Goal: Task Accomplishment & Management: Use online tool/utility

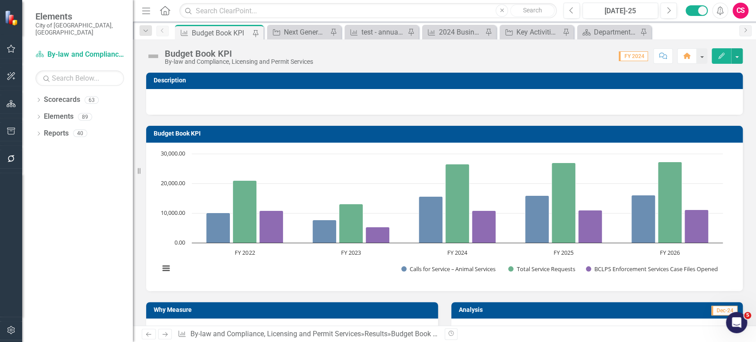
click at [12, 158] on icon "button" at bounding box center [11, 158] width 9 height 7
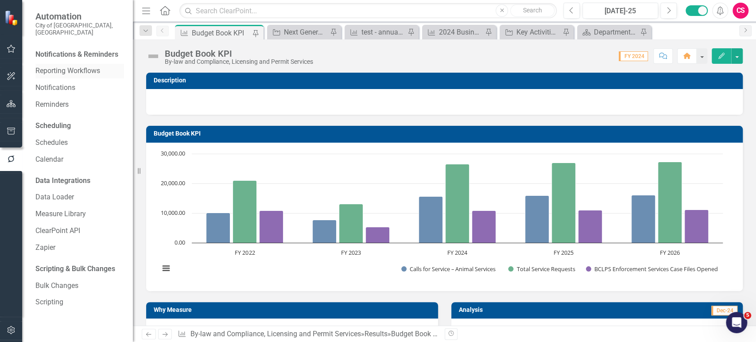
click at [69, 66] on link "Reporting Workflows" at bounding box center [79, 71] width 89 height 10
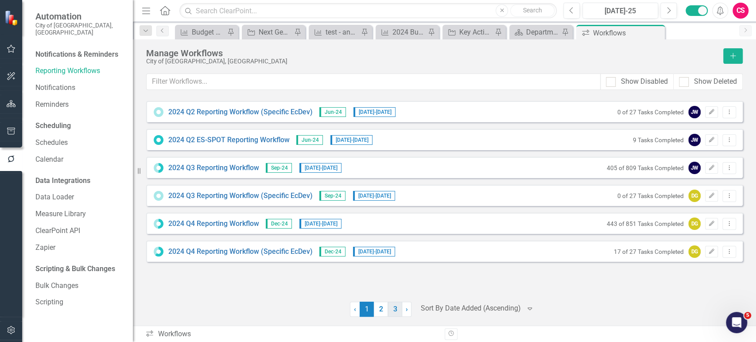
click at [399, 311] on link "3" at bounding box center [395, 308] width 14 height 15
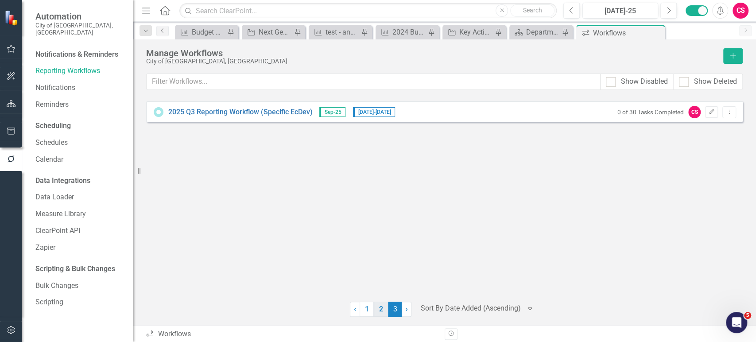
click at [381, 311] on link "2" at bounding box center [381, 308] width 14 height 15
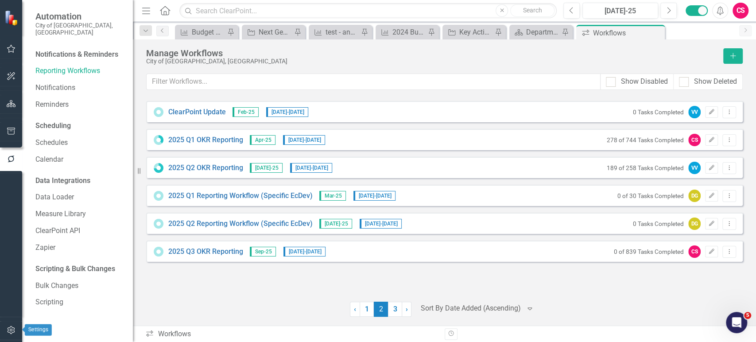
click at [10, 331] on icon "button" at bounding box center [11, 329] width 9 height 7
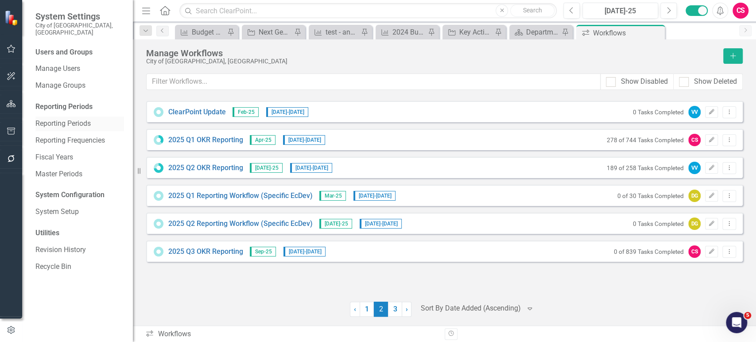
click at [73, 119] on link "Reporting Periods" at bounding box center [79, 124] width 89 height 10
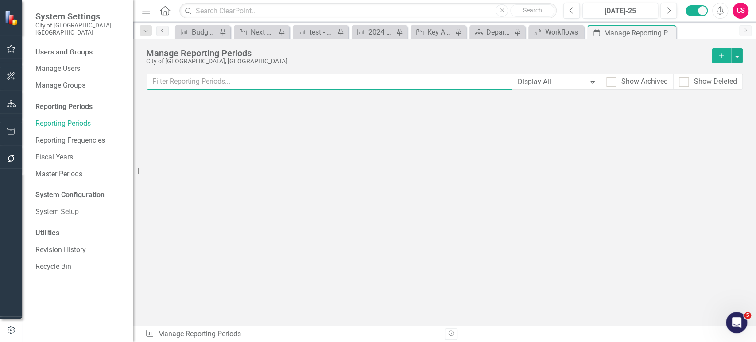
click at [250, 86] on input "text" at bounding box center [329, 81] width 365 height 16
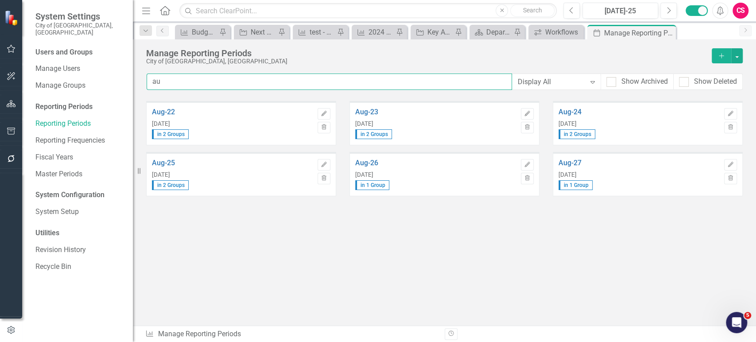
type input "a"
type input "j"
type input "sep"
click at [321, 163] on icon "Edit" at bounding box center [323, 164] width 7 height 5
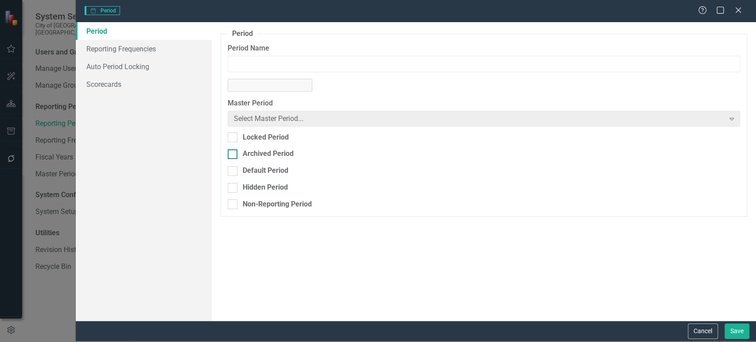
type input "Sep-25"
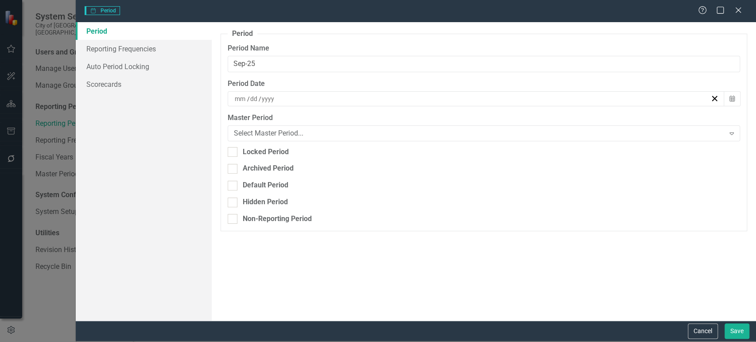
type input "9"
type input "30"
type input "2025"
click at [234, 188] on div at bounding box center [233, 186] width 10 height 10
click at [233, 186] on input "Default Period" at bounding box center [231, 184] width 6 height 6
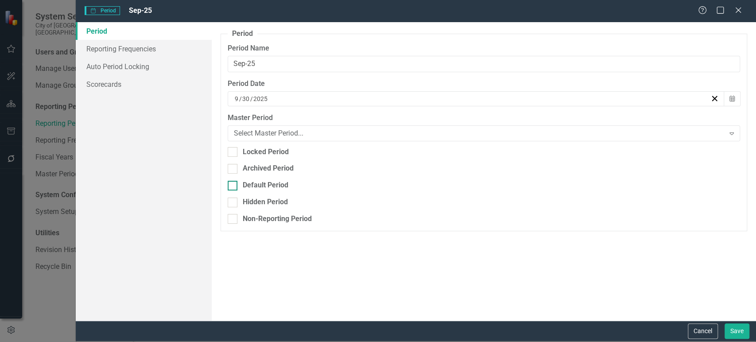
checkbox input "true"
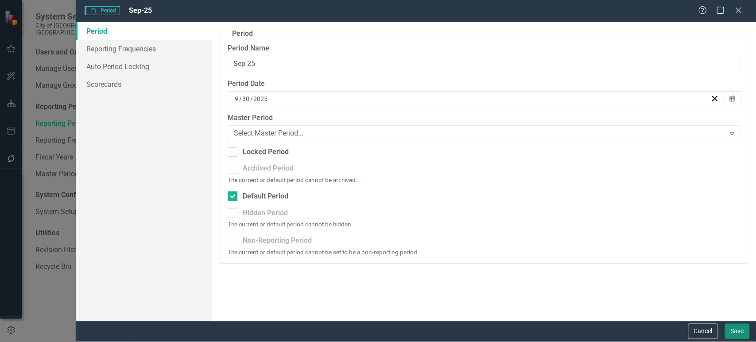
click at [732, 337] on button "Save" at bounding box center [736, 330] width 25 height 15
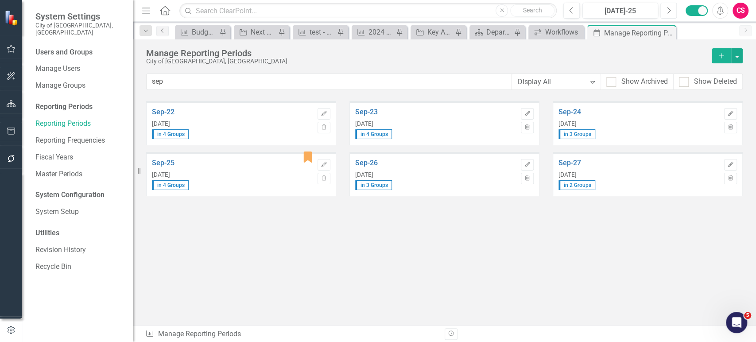
click at [671, 13] on button "Next" at bounding box center [668, 11] width 16 height 16
click at [10, 104] on icon "button" at bounding box center [11, 103] width 9 height 7
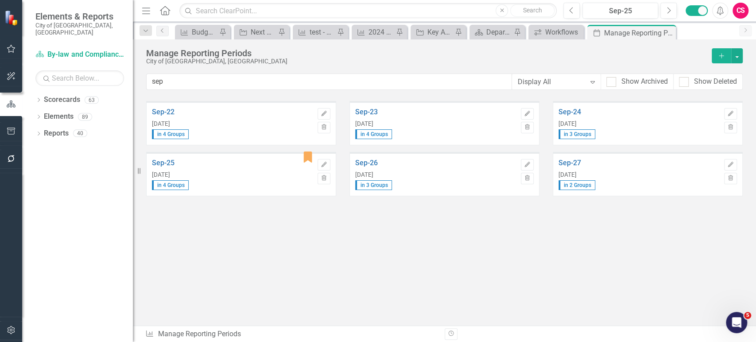
click at [10, 162] on button "button" at bounding box center [11, 159] width 20 height 19
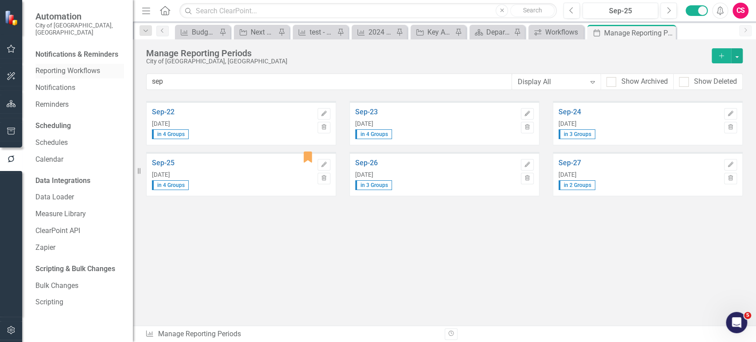
click at [71, 66] on link "Reporting Workflows" at bounding box center [79, 71] width 89 height 10
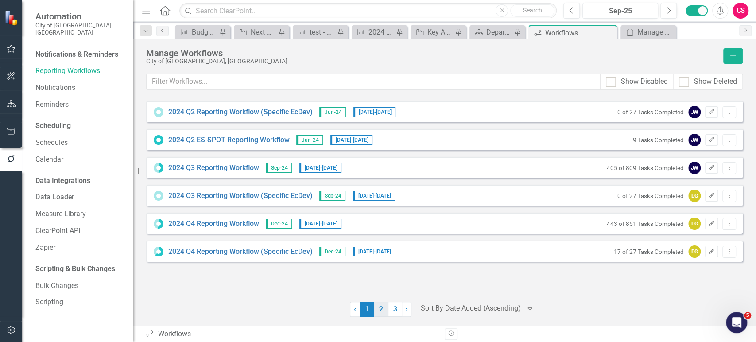
click at [384, 313] on link "2" at bounding box center [381, 308] width 14 height 15
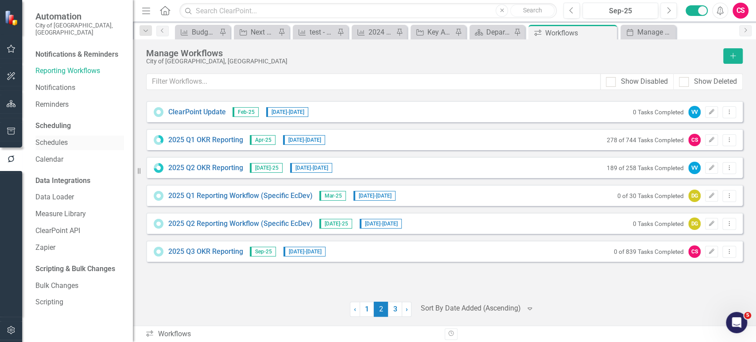
click at [48, 138] on link "Schedules" at bounding box center [79, 143] width 89 height 10
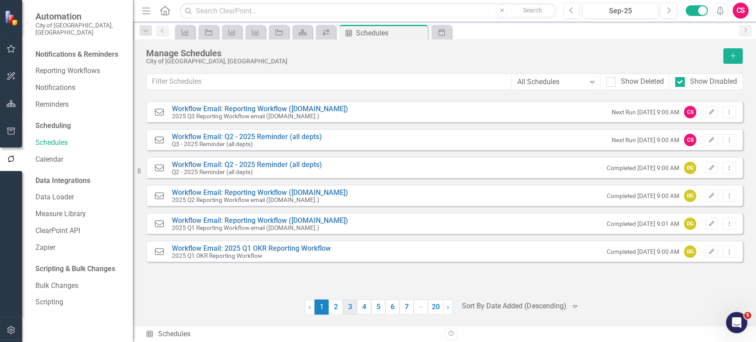
drag, startPoint x: 331, startPoint y: 305, endPoint x: 346, endPoint y: 306, distance: 15.1
click at [332, 305] on link "2" at bounding box center [335, 306] width 14 height 15
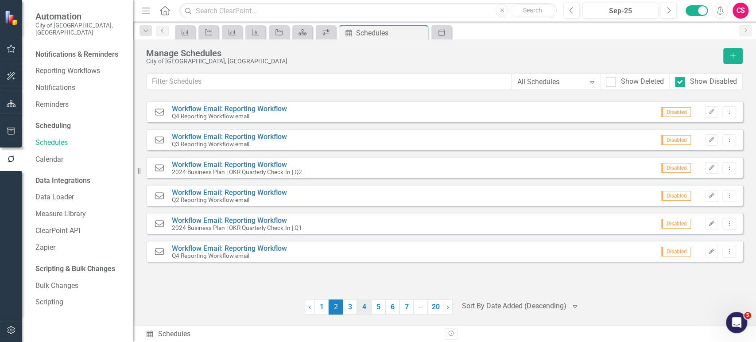
click at [353, 307] on link "3" at bounding box center [350, 306] width 14 height 15
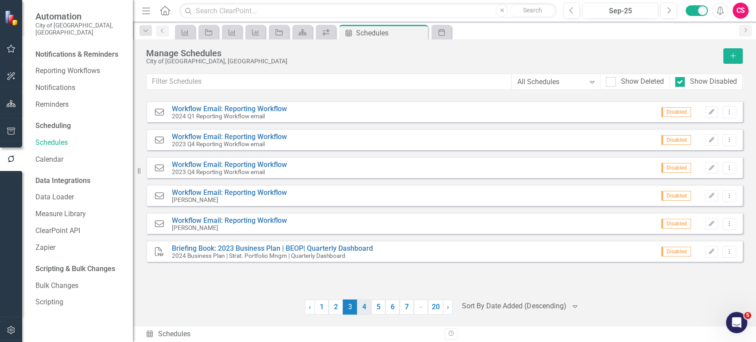
click at [368, 307] on link "4" at bounding box center [364, 306] width 14 height 15
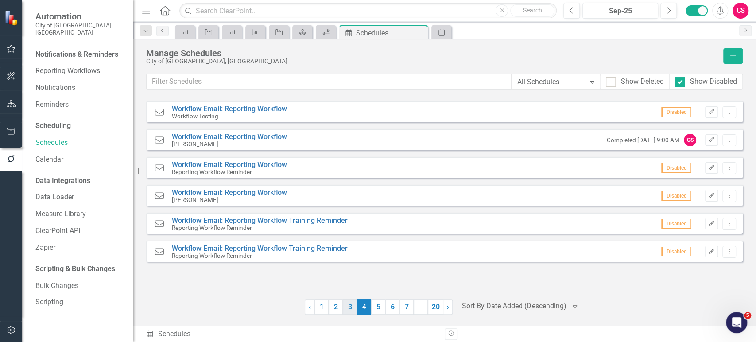
click at [354, 307] on link "3" at bounding box center [350, 306] width 14 height 15
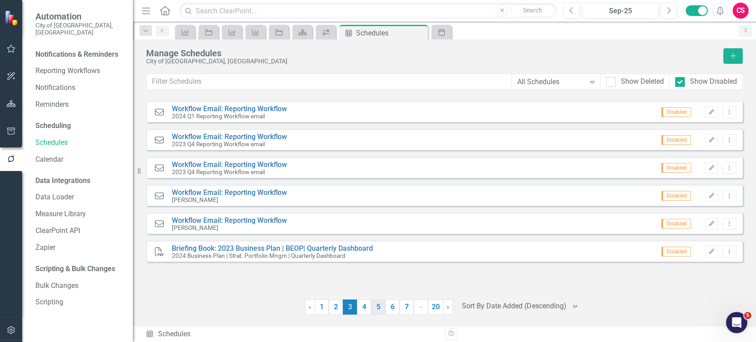
click at [378, 311] on link "5" at bounding box center [378, 306] width 14 height 15
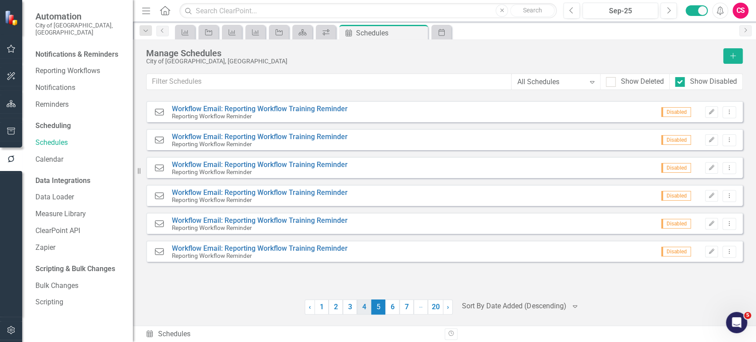
click at [365, 311] on link "4" at bounding box center [364, 306] width 14 height 15
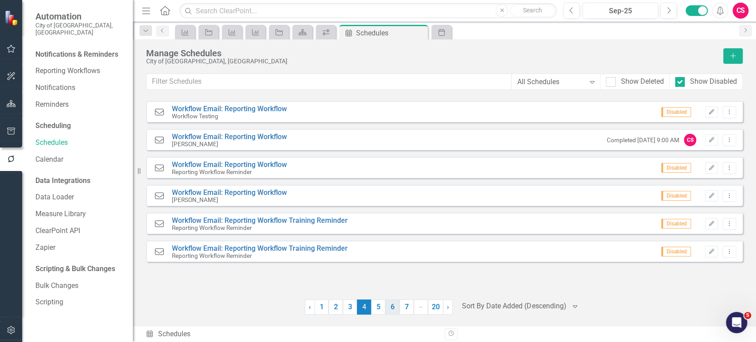
click at [380, 310] on link "5" at bounding box center [378, 306] width 14 height 15
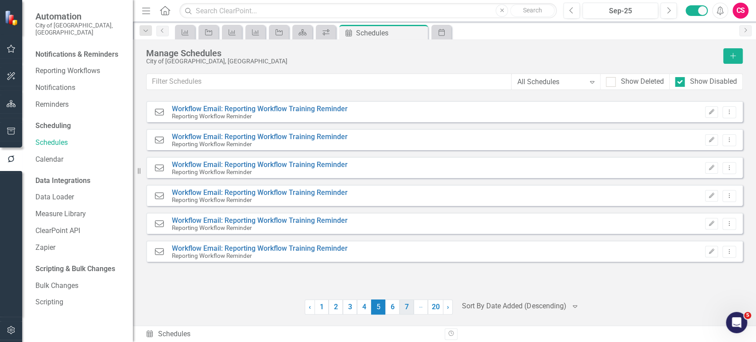
click at [394, 311] on link "6" at bounding box center [392, 306] width 14 height 15
click at [408, 309] on link "8" at bounding box center [406, 306] width 14 height 15
click at [324, 311] on link "1" at bounding box center [321, 306] width 14 height 15
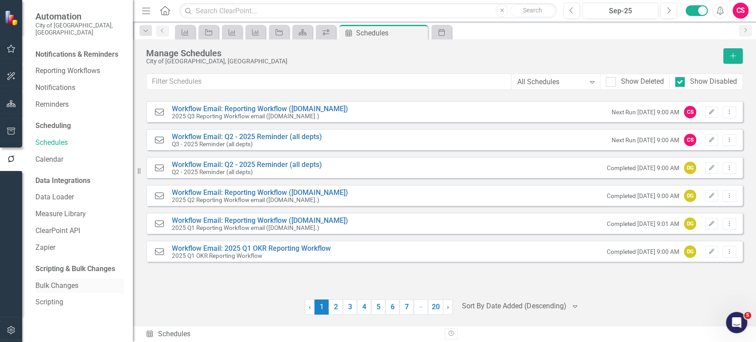
click at [52, 286] on div "Bulk Changes" at bounding box center [79, 285] width 89 height 15
click at [53, 281] on link "Bulk Changes" at bounding box center [79, 286] width 89 height 10
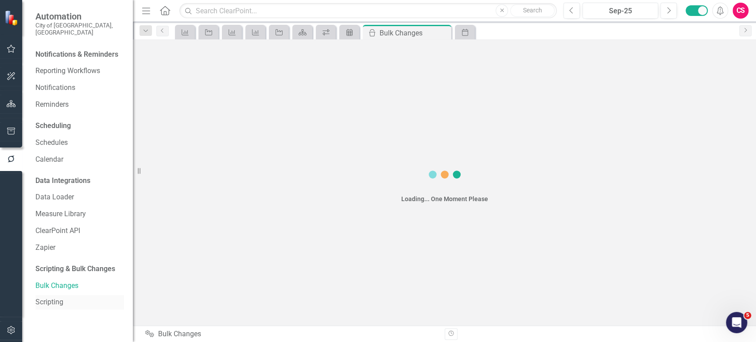
click at [51, 297] on link "Scripting" at bounding box center [79, 302] width 89 height 10
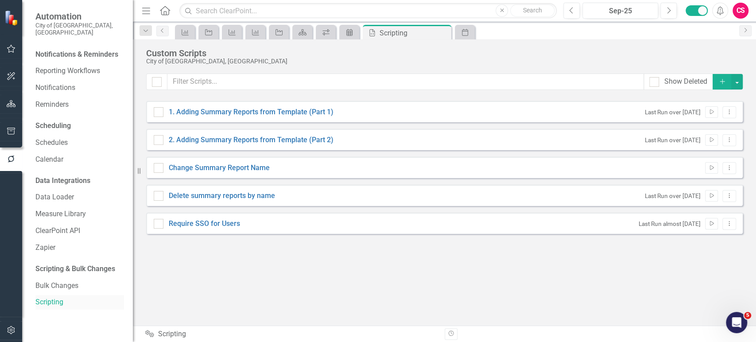
checkbox input "false"
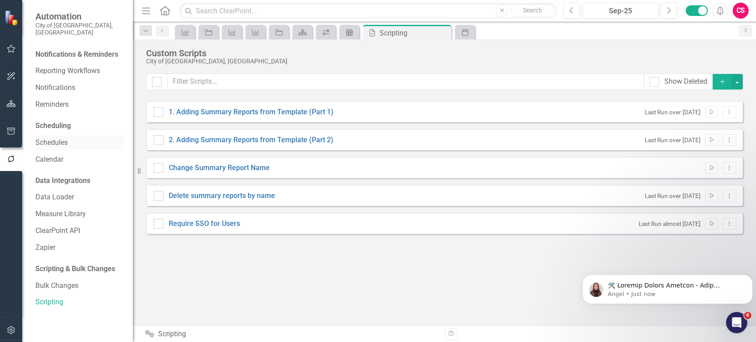
click at [53, 138] on link "Schedules" at bounding box center [79, 143] width 89 height 10
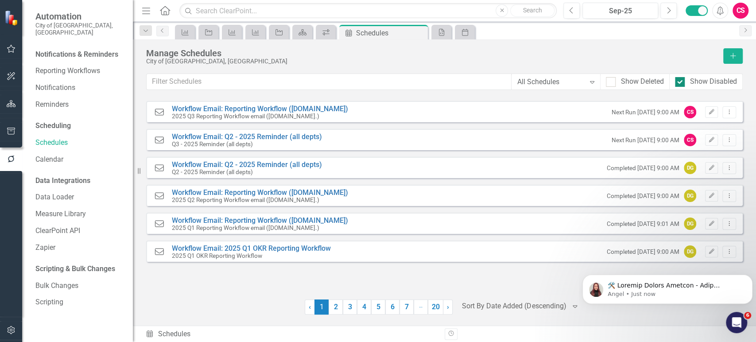
click at [681, 83] on div at bounding box center [680, 82] width 10 height 10
click at [680, 83] on input "Show Disabled" at bounding box center [678, 80] width 6 height 6
checkbox input "false"
click at [576, 81] on div "All Schedules" at bounding box center [551, 82] width 68 height 10
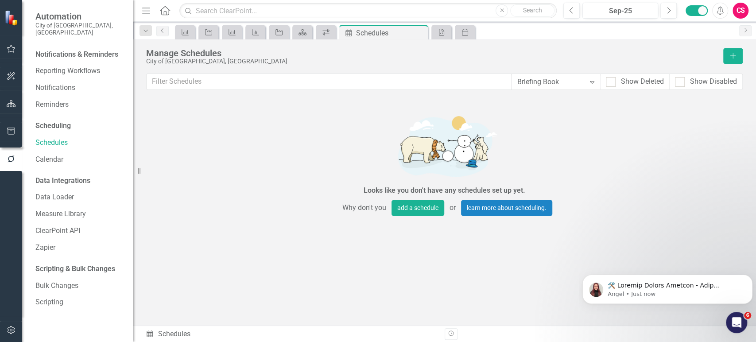
click at [563, 87] on div "Briefing Book Expand" at bounding box center [555, 81] width 89 height 15
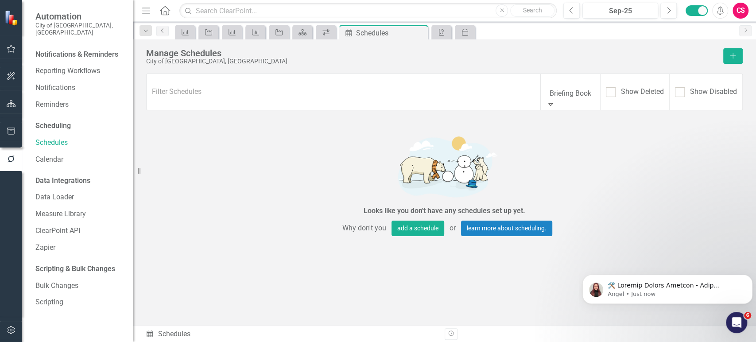
click at [561, 341] on div "All Schedules" at bounding box center [378, 347] width 756 height 10
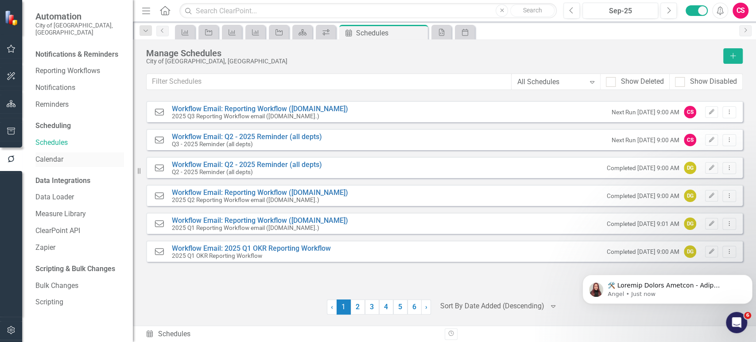
click at [64, 154] on link "Calendar" at bounding box center [79, 159] width 89 height 10
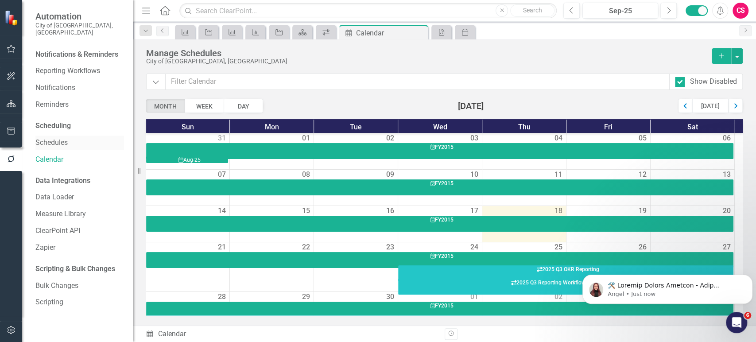
click at [66, 138] on link "Schedules" at bounding box center [79, 143] width 89 height 10
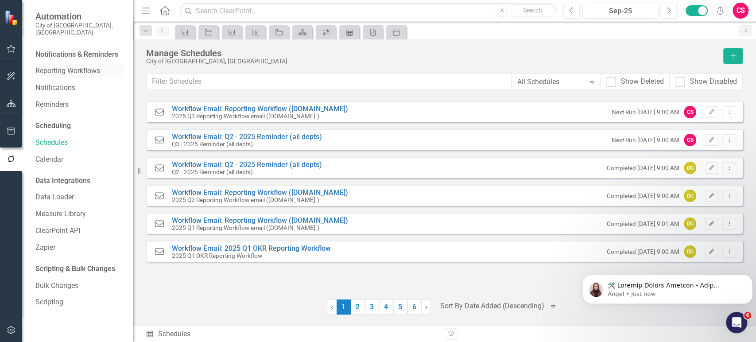
click at [77, 66] on link "Reporting Workflows" at bounding box center [79, 71] width 89 height 10
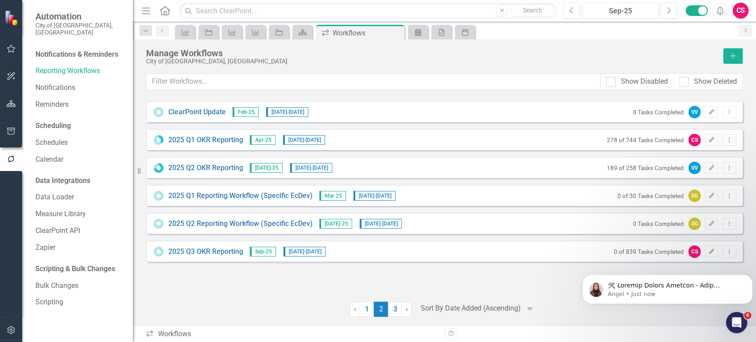
click at [378, 310] on span "2 (current)" at bounding box center [381, 308] width 14 height 15
click at [394, 309] on link "3" at bounding box center [395, 308] width 14 height 15
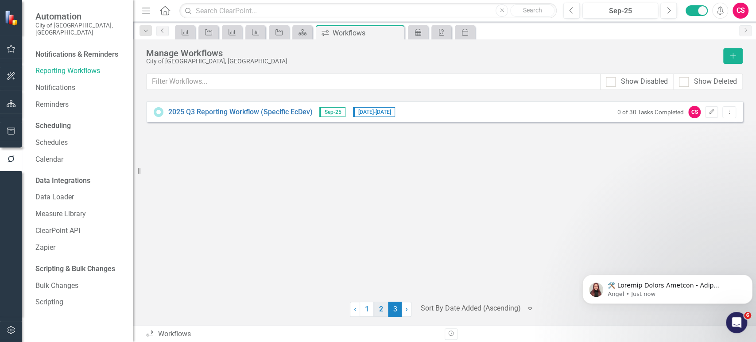
click at [378, 311] on link "2" at bounding box center [381, 308] width 14 height 15
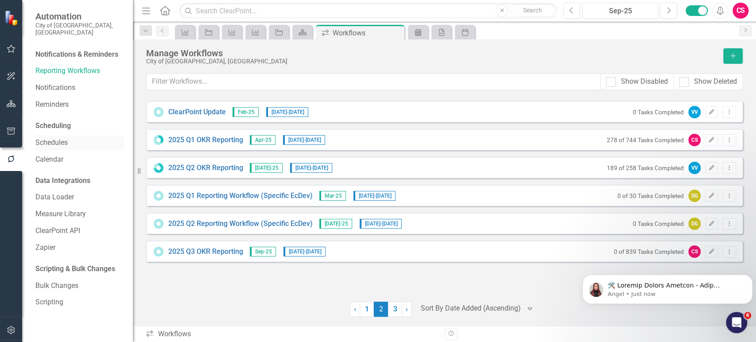
click at [50, 138] on link "Schedules" at bounding box center [79, 143] width 89 height 10
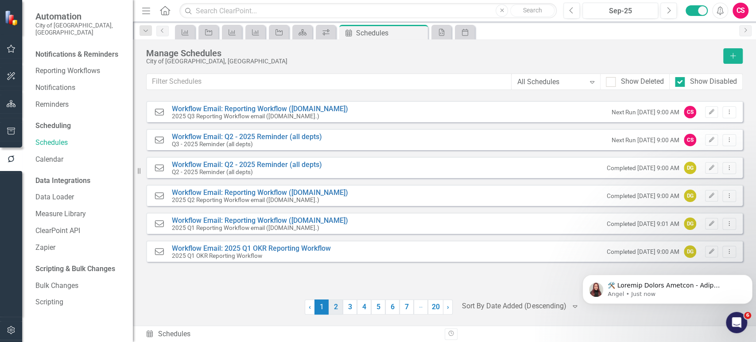
click at [332, 311] on link "2" at bounding box center [335, 306] width 14 height 15
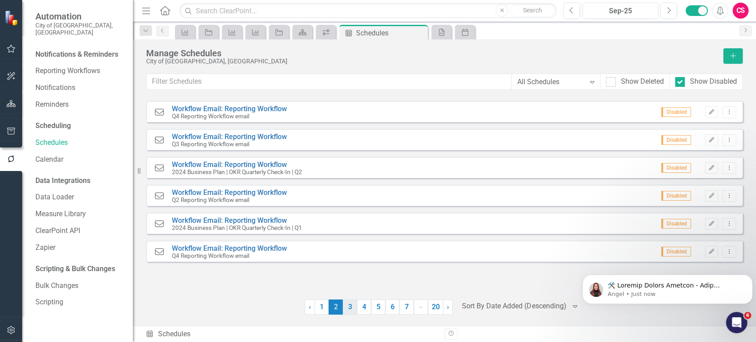
click at [345, 309] on link "3" at bounding box center [350, 306] width 14 height 15
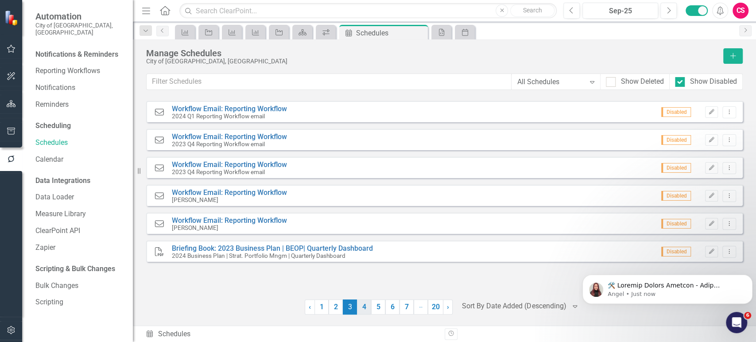
click at [361, 307] on link "4" at bounding box center [364, 306] width 14 height 15
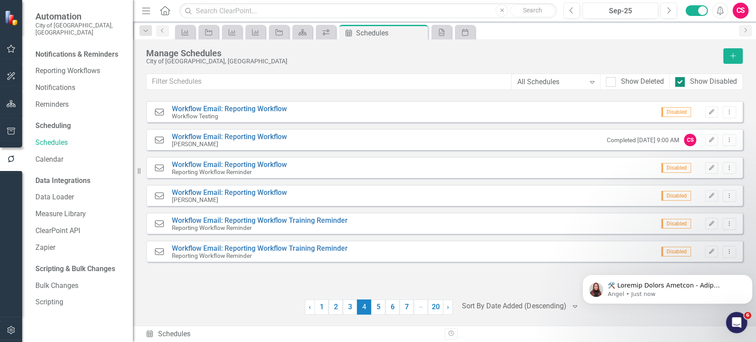
click at [681, 84] on div at bounding box center [680, 82] width 10 height 10
click at [680, 83] on input "Show Disabled" at bounding box center [678, 80] width 6 height 6
checkbox input "false"
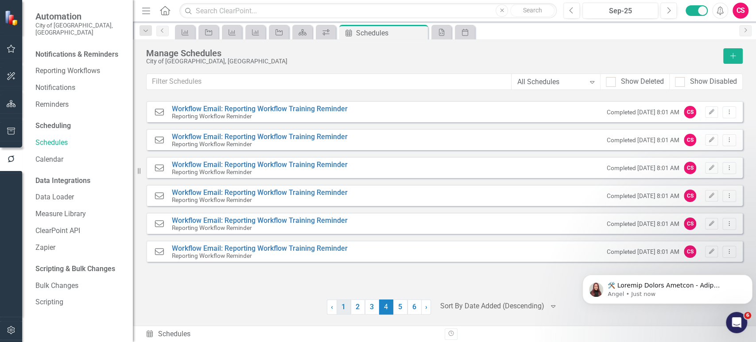
click at [346, 314] on link "1" at bounding box center [343, 306] width 14 height 15
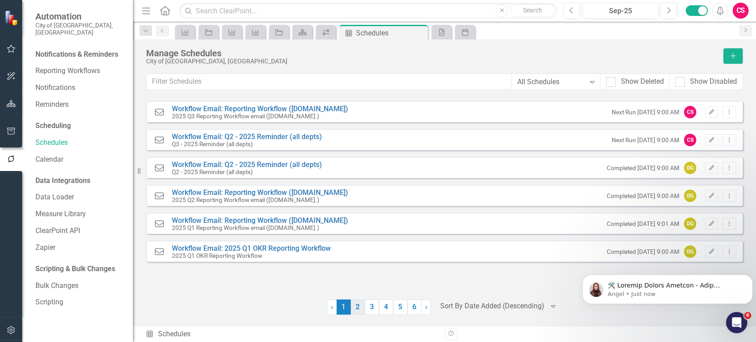
click at [359, 305] on link "2" at bounding box center [358, 306] width 14 height 15
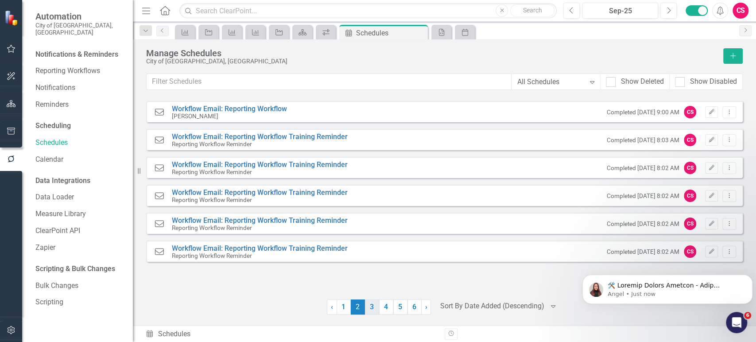
click at [368, 307] on link "3" at bounding box center [372, 306] width 14 height 15
click at [383, 307] on link "4" at bounding box center [386, 306] width 14 height 15
click at [393, 307] on link "5" at bounding box center [400, 306] width 14 height 15
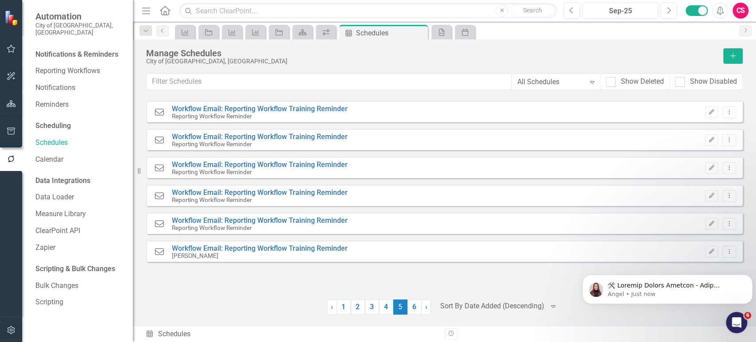
click at [401, 306] on span "5 (current)" at bounding box center [400, 306] width 14 height 15
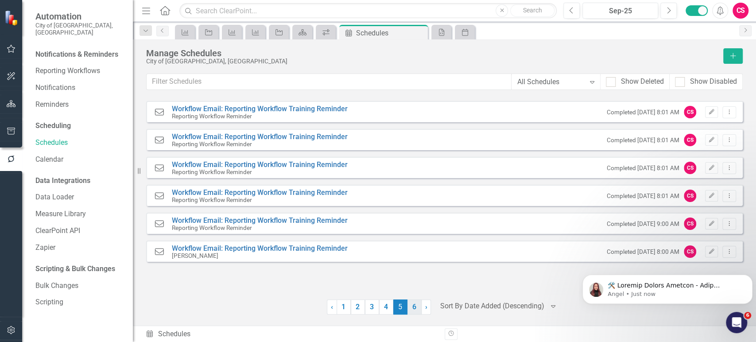
click at [415, 306] on link "6" at bounding box center [414, 306] width 14 height 15
click at [342, 308] on link "1" at bounding box center [343, 306] width 14 height 15
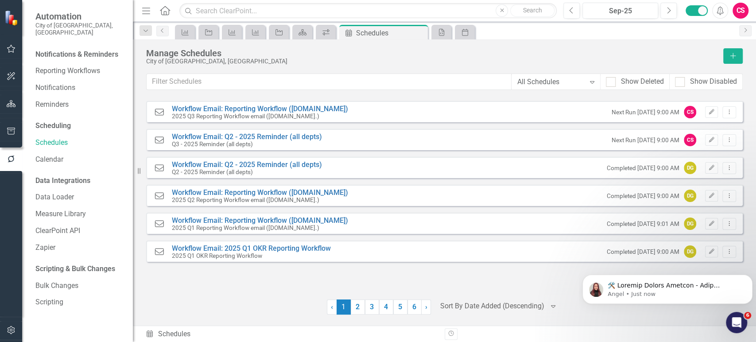
click at [251, 304] on div at bounding box center [236, 306] width 181 height 15
click at [751, 280] on button "Dismiss notification" at bounding box center [750, 277] width 12 height 12
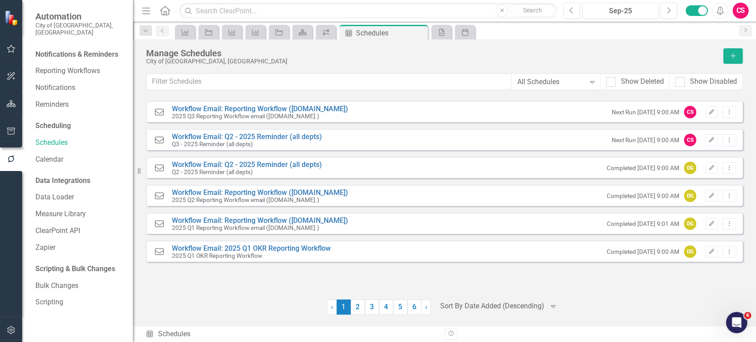
click at [538, 282] on div "Workflow Email Workflow Email: Reporting Workflow ([DOMAIN_NAME]) 2025 Q3 Repor…" at bounding box center [444, 194] width 596 height 187
click at [737, 59] on button "Add" at bounding box center [732, 55] width 19 height 15
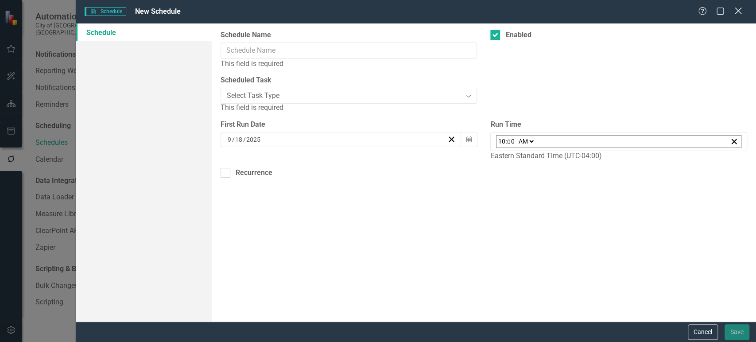
click at [738, 11] on icon "Close" at bounding box center [737, 11] width 11 height 8
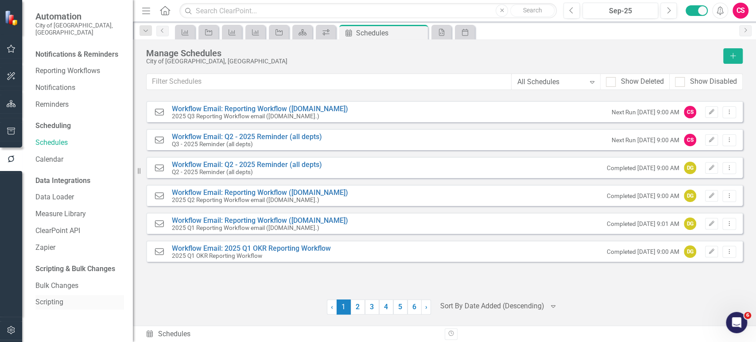
click at [50, 298] on link "Scripting" at bounding box center [79, 302] width 89 height 10
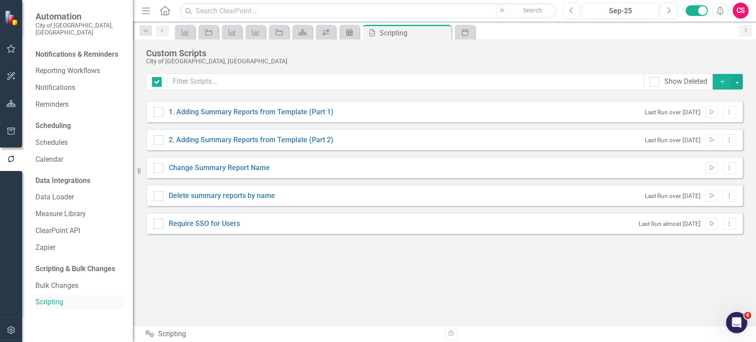
checkbox input "false"
click at [227, 250] on div "Show Deleted Add 1. Adding Summary Reports from Template (Part 1) Last Run over…" at bounding box center [444, 193] width 596 height 241
click at [67, 281] on link "Bulk Changes" at bounding box center [79, 286] width 89 height 10
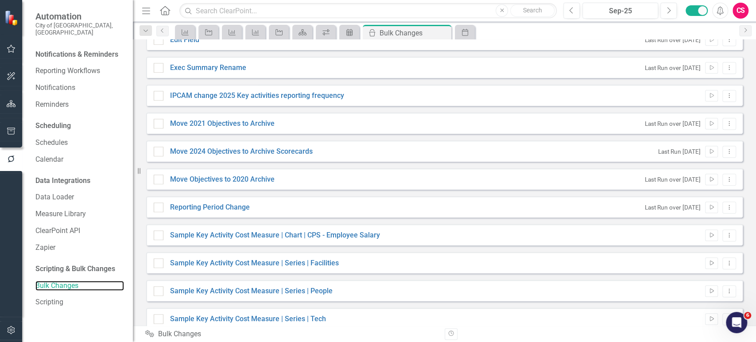
scroll to position [695, 0]
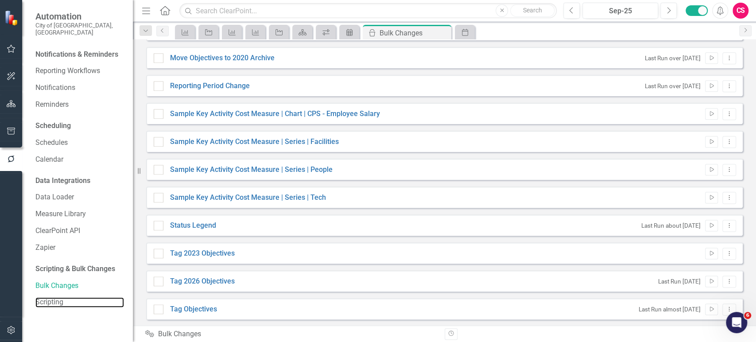
drag, startPoint x: 51, startPoint y: 294, endPoint x: 179, endPoint y: 227, distance: 144.5
click at [51, 297] on link "Scripting" at bounding box center [79, 302] width 89 height 10
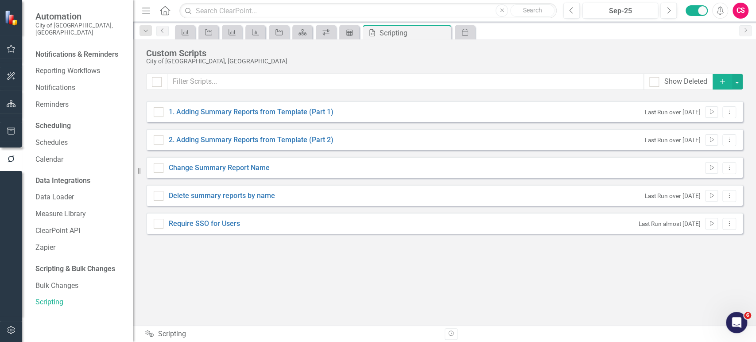
click at [723, 82] on icon "Add" at bounding box center [722, 81] width 8 height 6
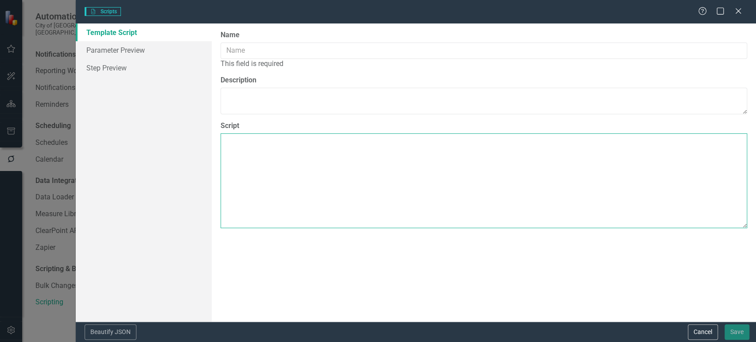
click at [272, 181] on textarea "Script" at bounding box center [483, 180] width 526 height 95
paste textarea "{ "Comments": { "Recommended Script Name": "Bulk copy forward scorecards", "Rec…"
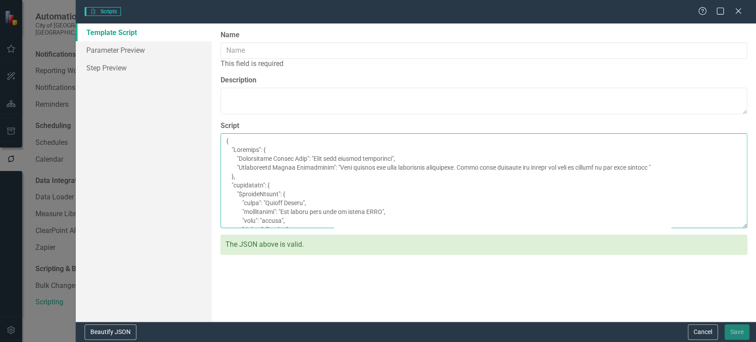
drag, startPoint x: 367, startPoint y: 162, endPoint x: 476, endPoint y: 166, distance: 109.0
click at [476, 166] on textarea "Script" at bounding box center [483, 180] width 526 height 95
type textarea "{ "Comments": { "Recommended Script Name": "Bulk copy forward scorecards", "Rec…"
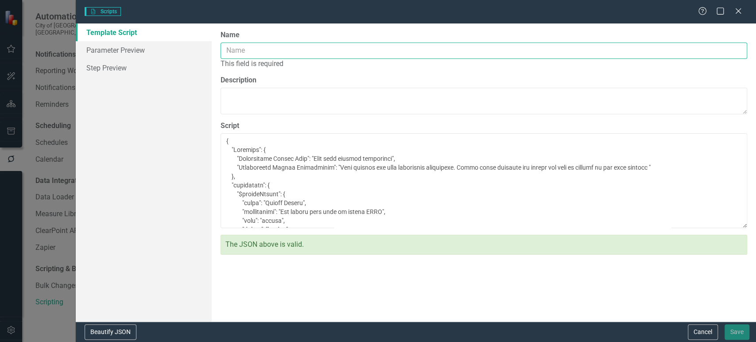
click at [299, 47] on input "Name" at bounding box center [483, 50] width 526 height 16
paste input "Bulk copy forward scorecards"
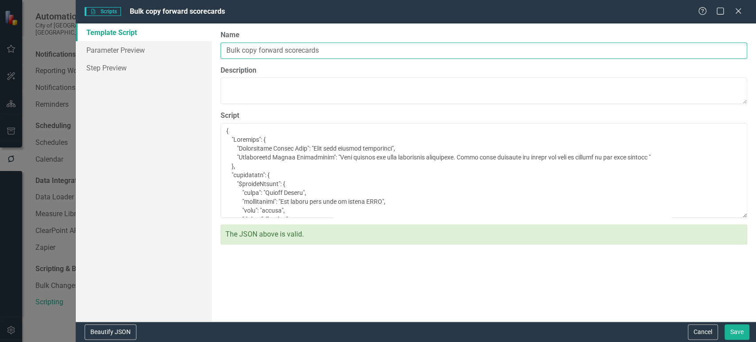
type input "Bulk copy forward scorecards"
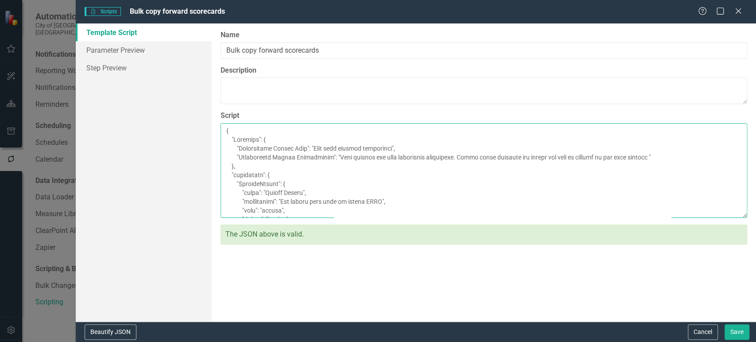
drag, startPoint x: 395, startPoint y: 160, endPoint x: 345, endPoint y: 172, distance: 51.4
click at [345, 172] on textarea "Script" at bounding box center [483, 170] width 526 height 95
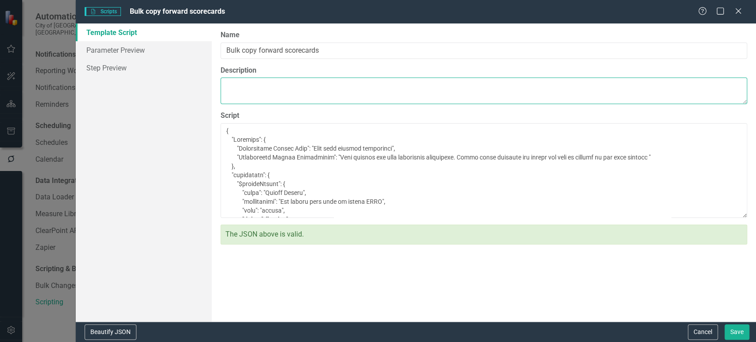
click at [299, 87] on textarea "Description" at bounding box center [483, 90] width 526 height 27
paste textarea "Copy forward all your scorecards altogether. Check which elements and fields yo…"
type textarea "Copy forward all your scorecards altogether. Check which elements and fields yo…"
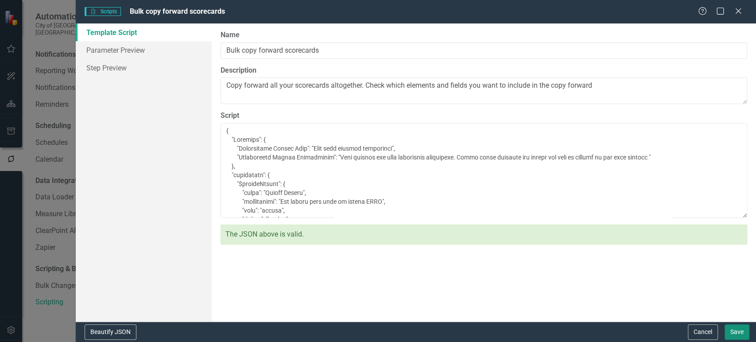
click at [742, 332] on button "Save" at bounding box center [736, 331] width 25 height 15
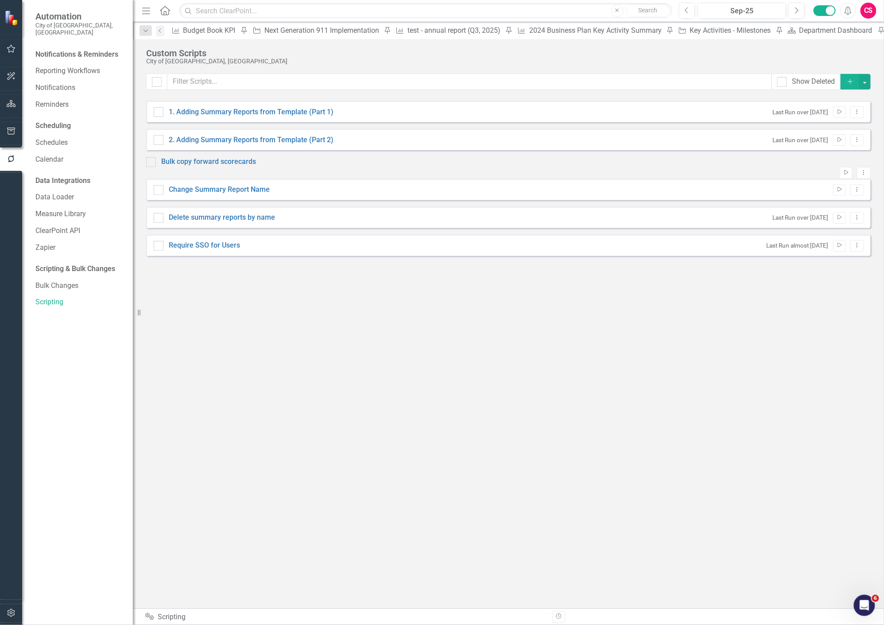
click at [15, 341] on icon "button" at bounding box center [11, 612] width 9 height 7
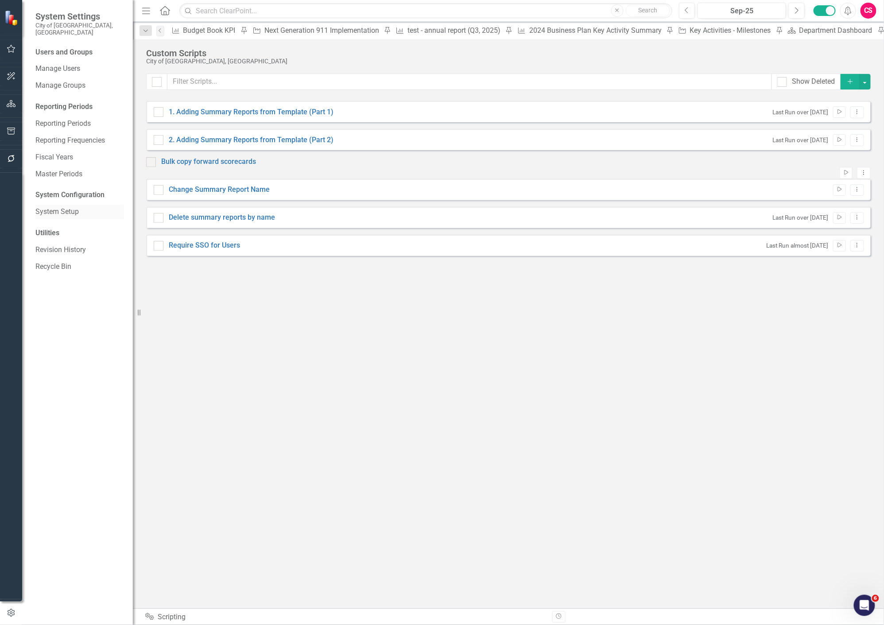
click at [60, 210] on div "System Setup" at bounding box center [79, 212] width 89 height 15
click at [60, 207] on link "System Setup" at bounding box center [79, 212] width 89 height 10
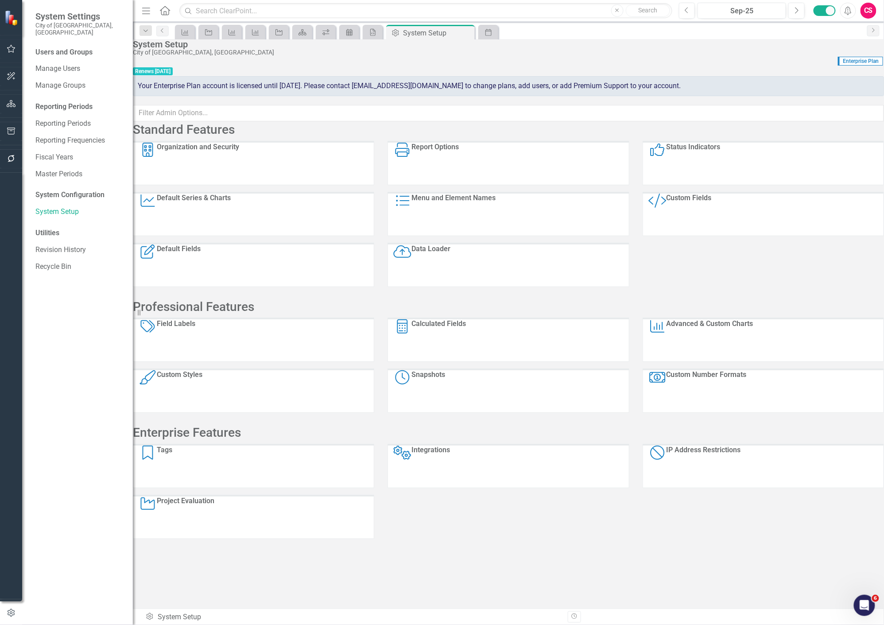
click at [724, 226] on div "Custom Style Custom Fields" at bounding box center [762, 214] width 241 height 44
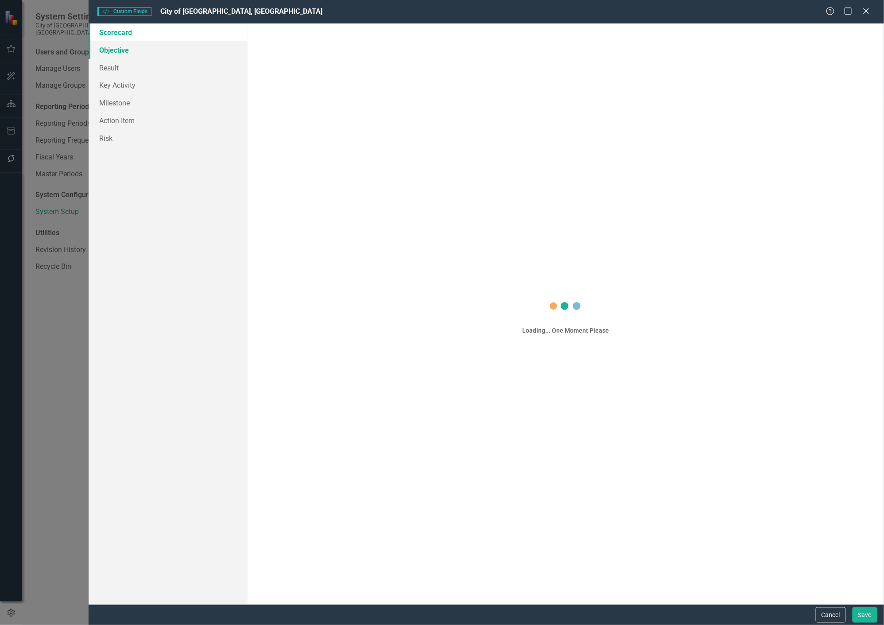
click at [153, 50] on link "Objective" at bounding box center [168, 50] width 159 height 18
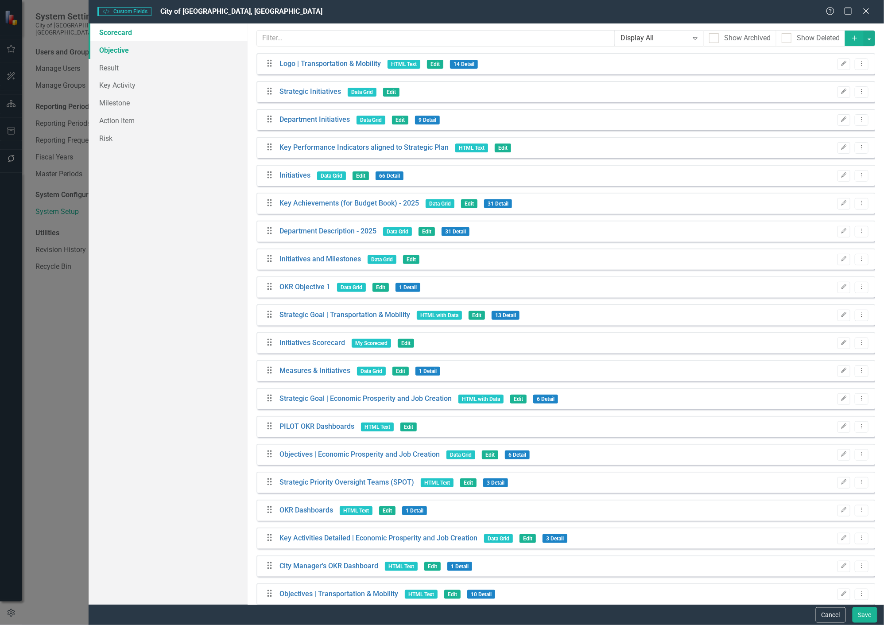
click at [164, 49] on link "Objective" at bounding box center [168, 50] width 159 height 18
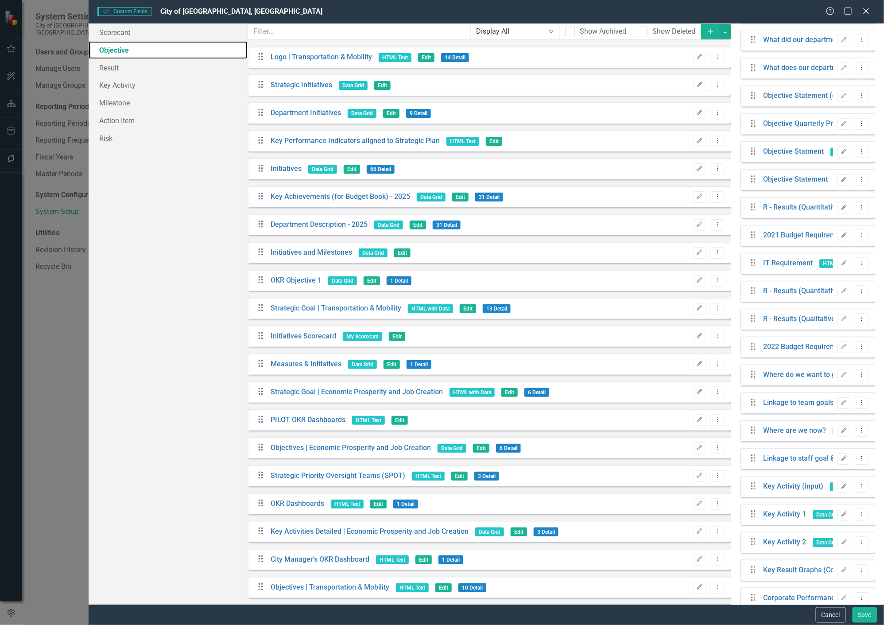
scroll to position [710, 0]
click at [175, 67] on link "Result" at bounding box center [168, 68] width 159 height 18
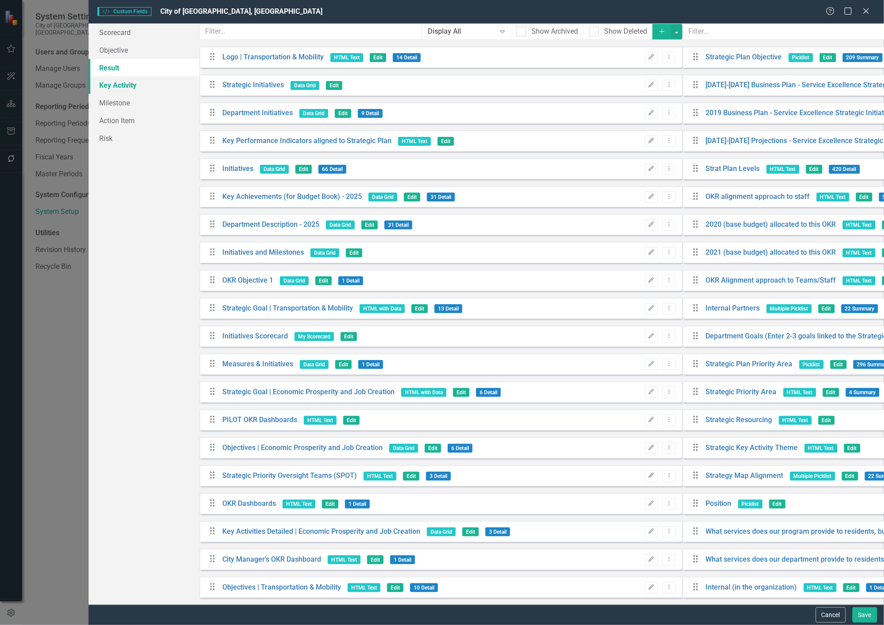
click at [170, 91] on link "Key Activity" at bounding box center [144, 85] width 111 height 18
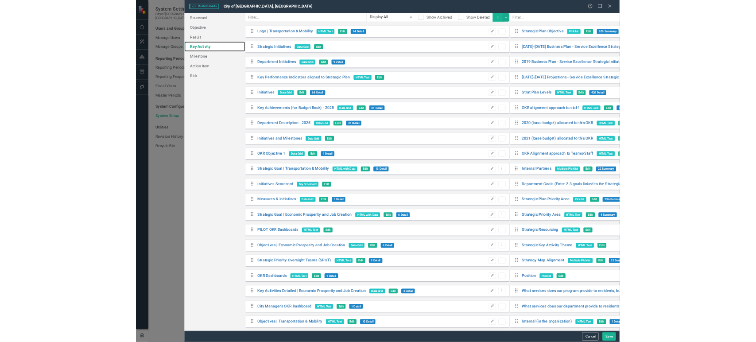
scroll to position [421, 0]
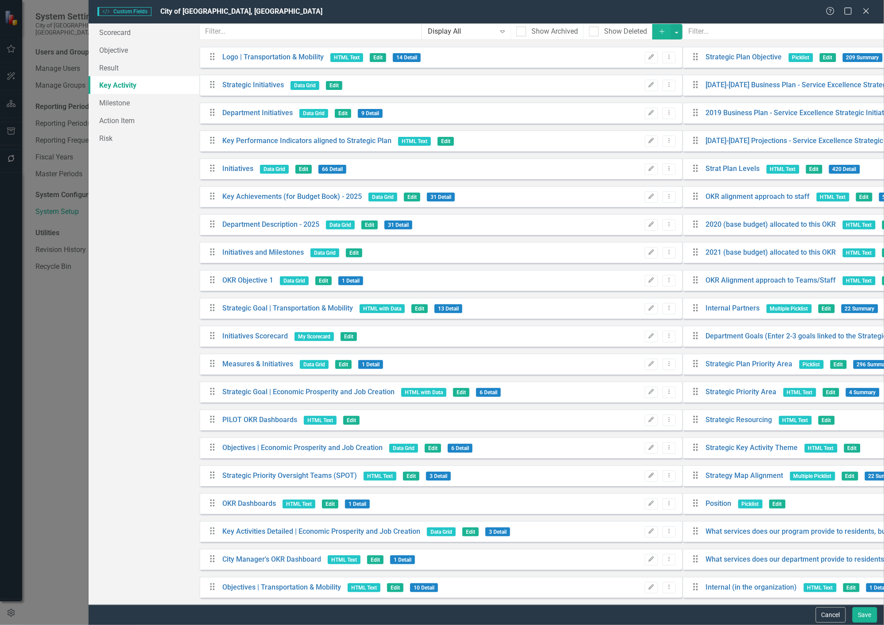
click at [199, 215] on div "Scorecard Objective Result Key Activity Milestone Action Item Risk" at bounding box center [144, 313] width 111 height 581
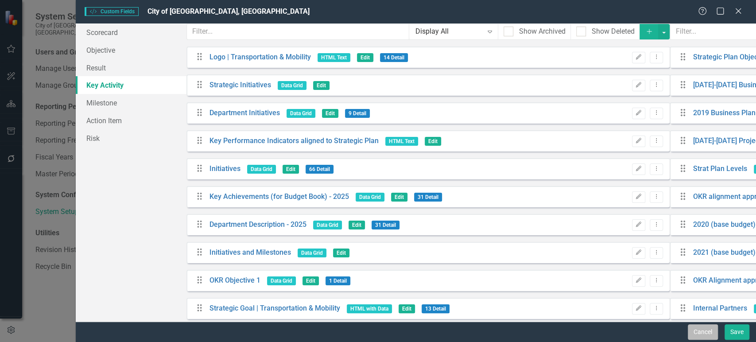
click at [693, 328] on button "Cancel" at bounding box center [702, 331] width 30 height 15
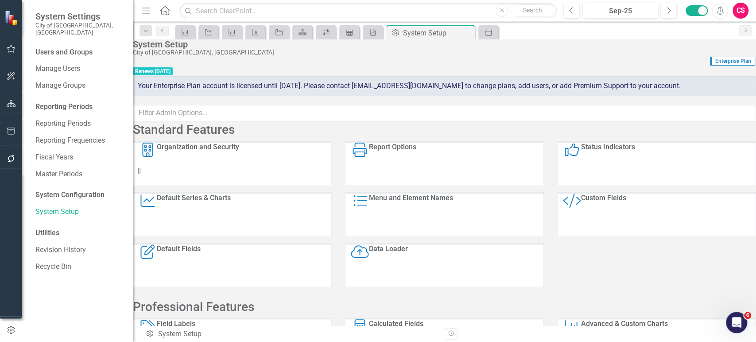
click at [45, 23] on small "City of [GEOGRAPHIC_DATA], [GEOGRAPHIC_DATA]" at bounding box center [79, 29] width 89 height 15
click at [168, 15] on link "Home" at bounding box center [165, 10] width 12 height 13
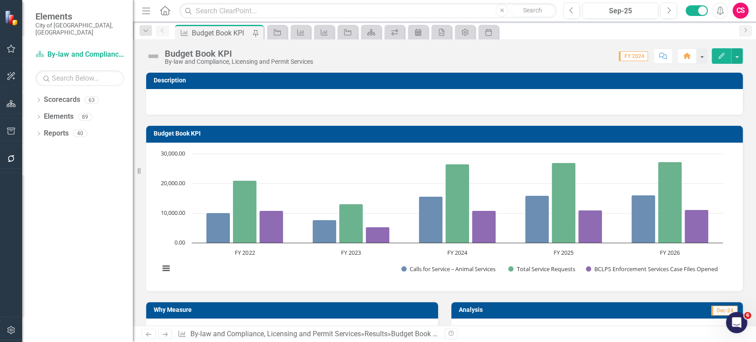
click at [35, 93] on div "Dropdown Scorecards 63 Dropdown 2022-2026 SPOT Scorecards Transportation and Mo…" at bounding box center [77, 217] width 111 height 249
click at [36, 97] on div "Dropdown" at bounding box center [38, 101] width 6 height 8
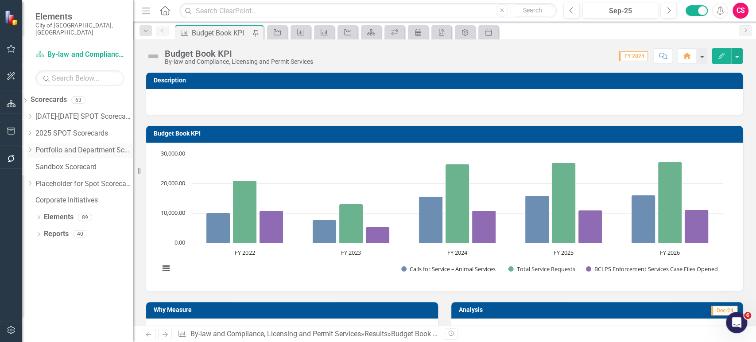
click at [71, 145] on link "Portfolio and Department Scorecards" at bounding box center [83, 150] width 97 height 10
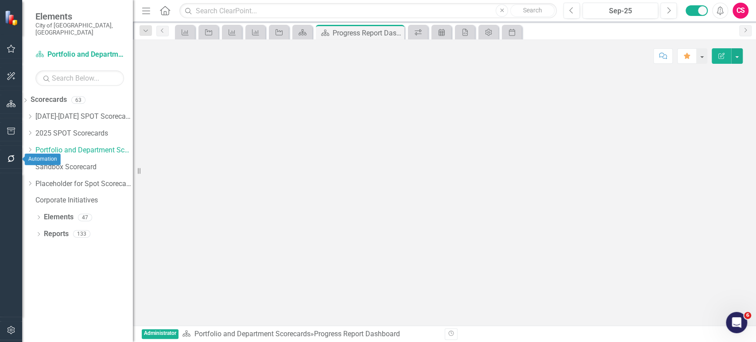
click at [15, 155] on icon "button" at bounding box center [11, 158] width 9 height 7
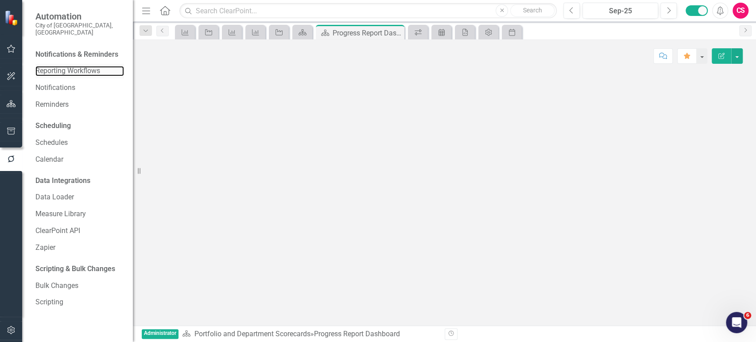
click at [84, 66] on link "Reporting Workflows" at bounding box center [79, 71] width 89 height 10
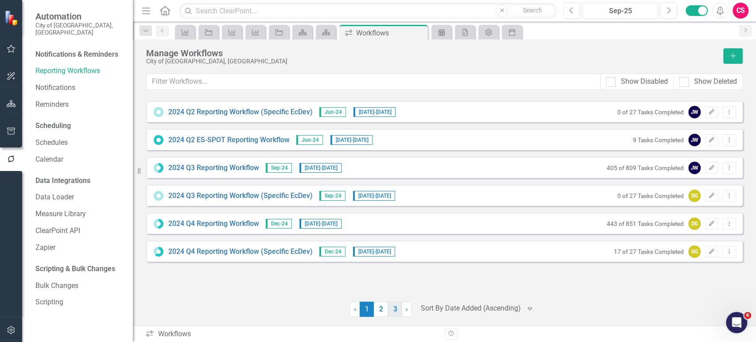
click at [390, 308] on link "3" at bounding box center [395, 308] width 14 height 15
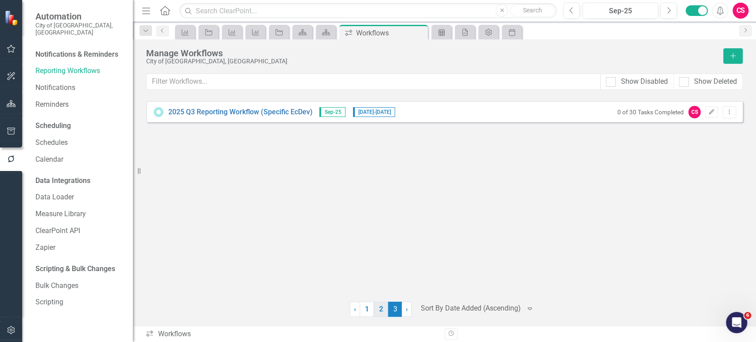
click at [381, 309] on link "2" at bounding box center [381, 308] width 14 height 15
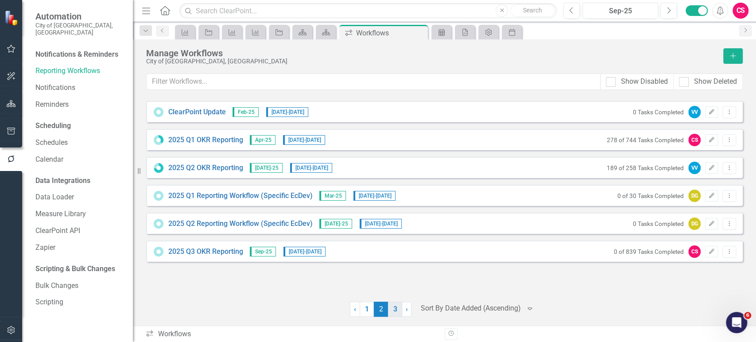
click at [393, 310] on link "3" at bounding box center [395, 308] width 14 height 15
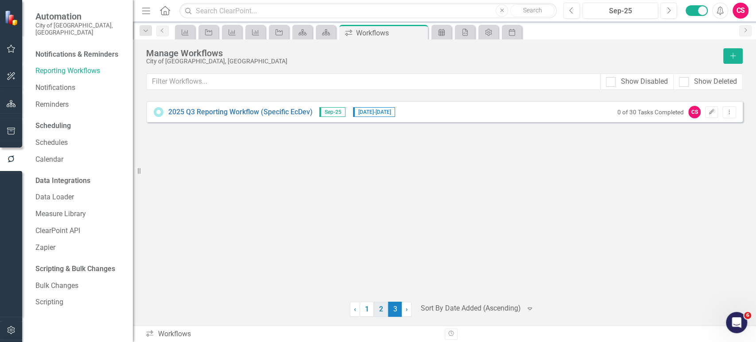
click at [379, 310] on link "2" at bounding box center [381, 308] width 14 height 15
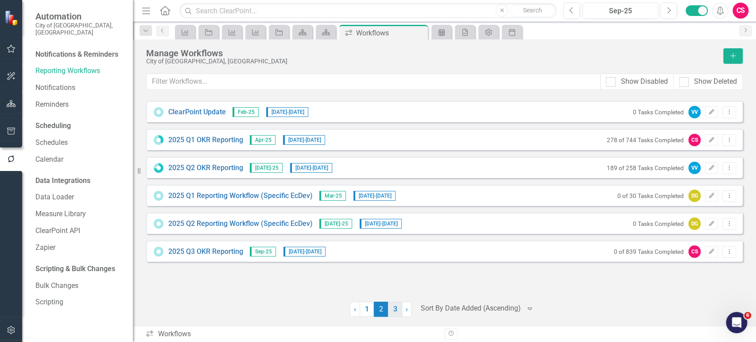
click at [389, 303] on link "3" at bounding box center [395, 308] width 14 height 15
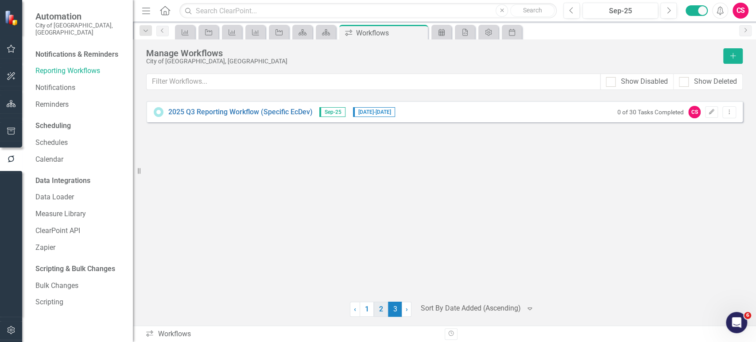
click at [383, 305] on link "2" at bounding box center [381, 308] width 14 height 15
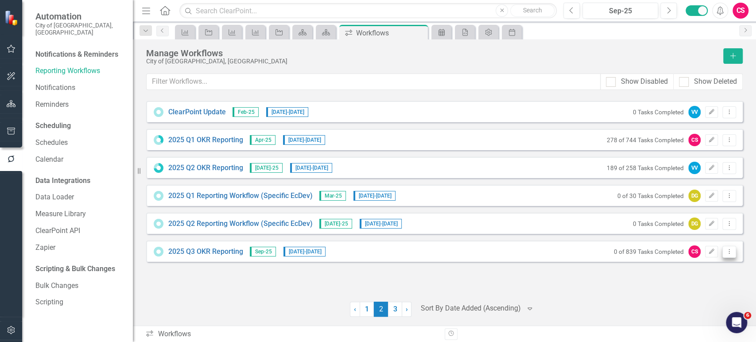
click at [727, 253] on icon "Dropdown Menu" at bounding box center [729, 251] width 8 height 6
click at [695, 270] on link "Preview Preview Workflow" at bounding box center [694, 266] width 82 height 16
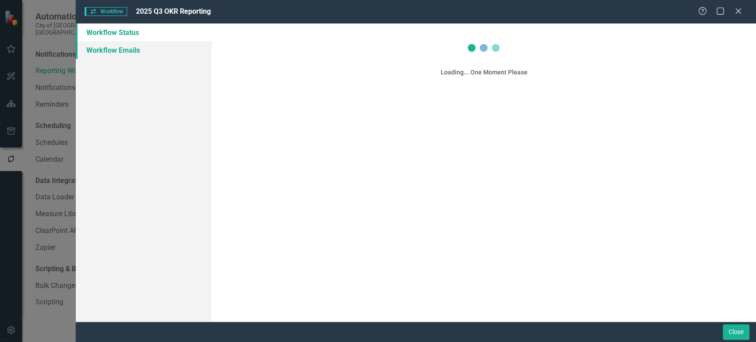
click at [145, 44] on link "Workflow Emails" at bounding box center [144, 50] width 136 height 18
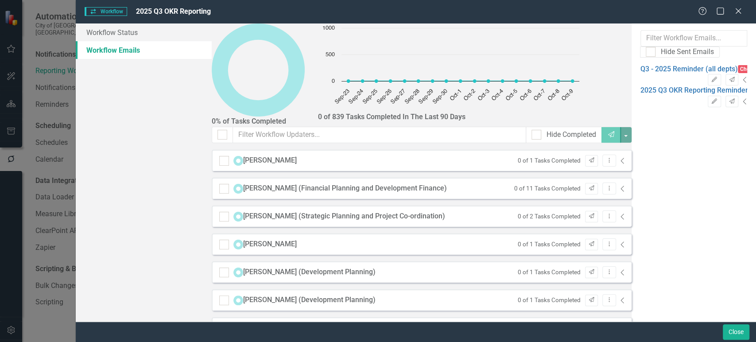
click at [742, 76] on icon "Collapse" at bounding box center [744, 79] width 4 height 7
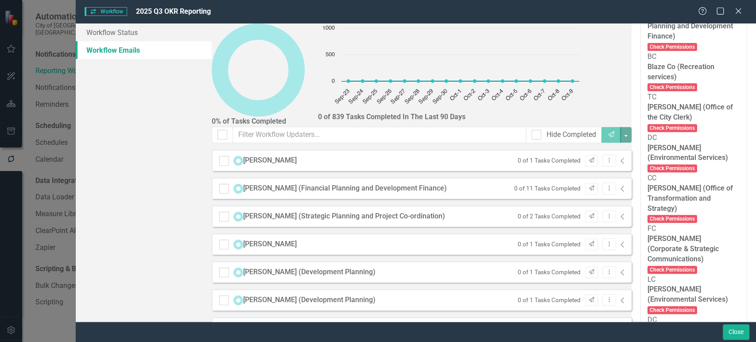
scroll to position [2438, 0]
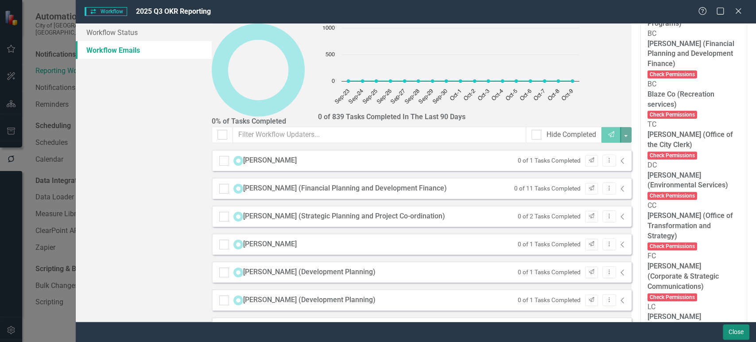
click at [736, 333] on button "Close" at bounding box center [735, 331] width 27 height 15
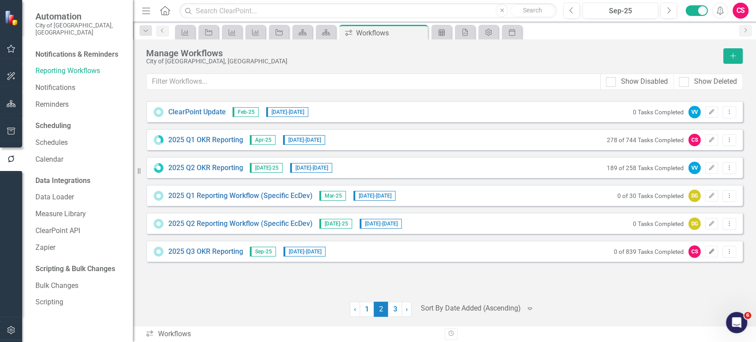
click at [711, 251] on icon "Edit" at bounding box center [711, 251] width 7 height 5
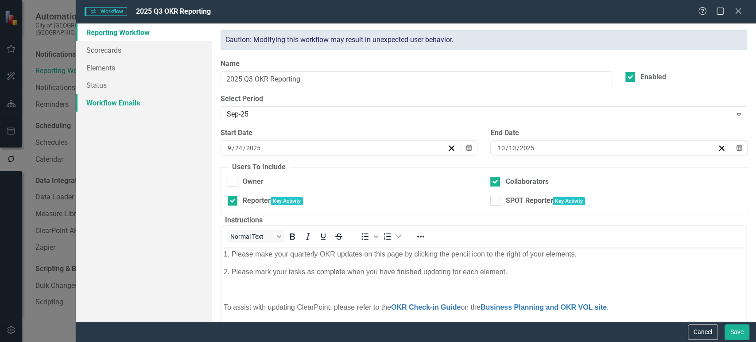
scroll to position [0, 0]
click at [102, 100] on link "Workflow Emails" at bounding box center [144, 103] width 136 height 18
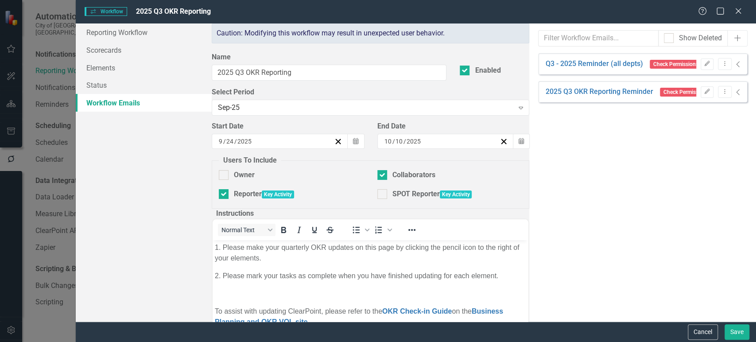
click at [736, 66] on icon "Collapse" at bounding box center [738, 64] width 4 height 7
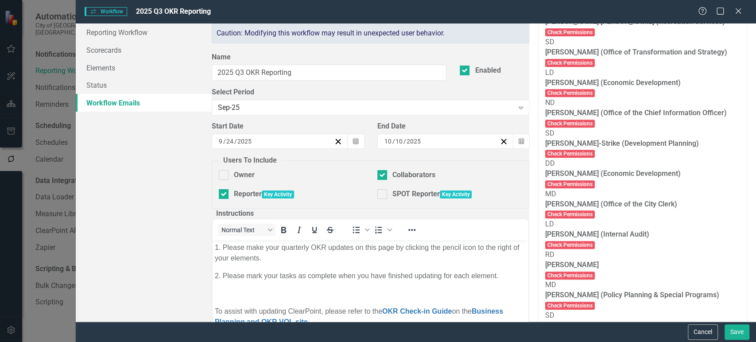
scroll to position [2509, 0]
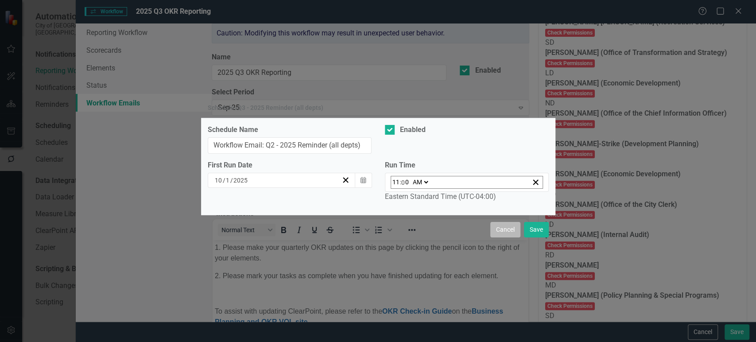
click at [499, 229] on button "Cancel" at bounding box center [505, 229] width 30 height 15
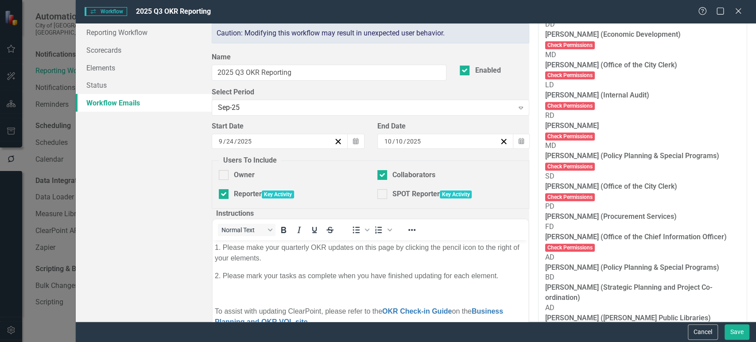
scroll to position [2648, 0]
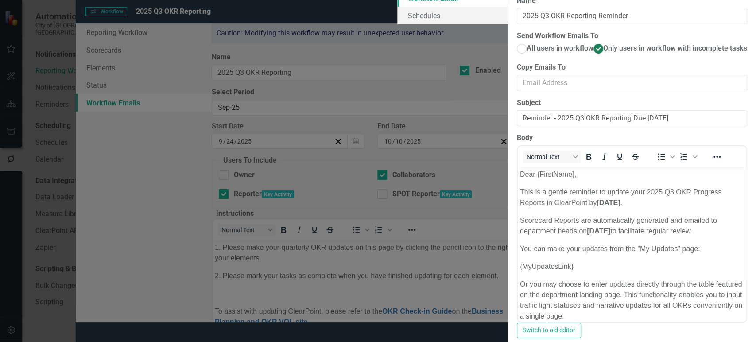
scroll to position [0, 0]
click at [397, 24] on link "Schedules" at bounding box center [452, 16] width 111 height 18
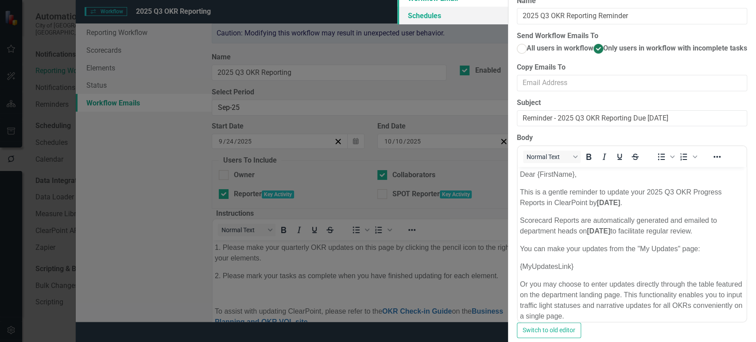
click at [397, 24] on link "Schedules" at bounding box center [452, 16] width 111 height 18
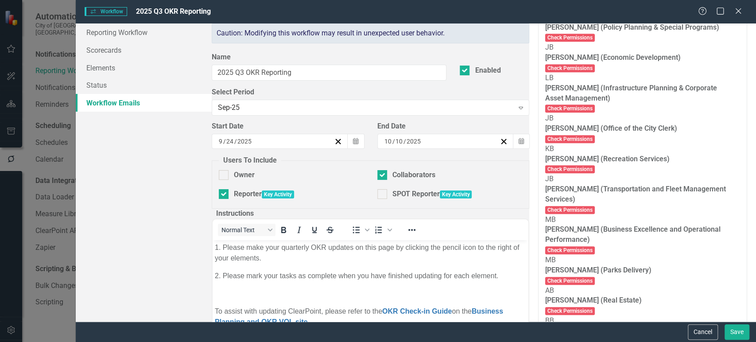
scroll to position [237, 0]
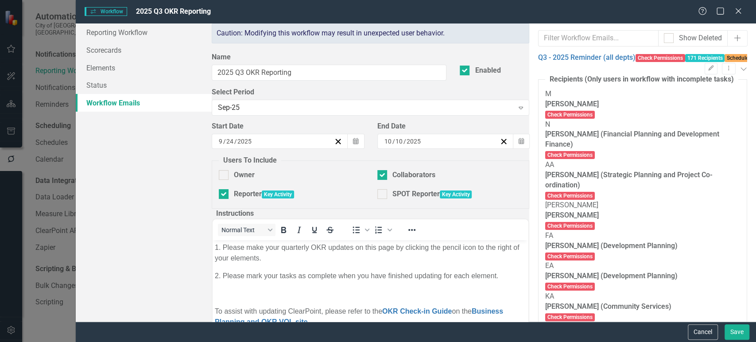
click at [740, 65] on icon "Expanded" at bounding box center [743, 68] width 7 height 7
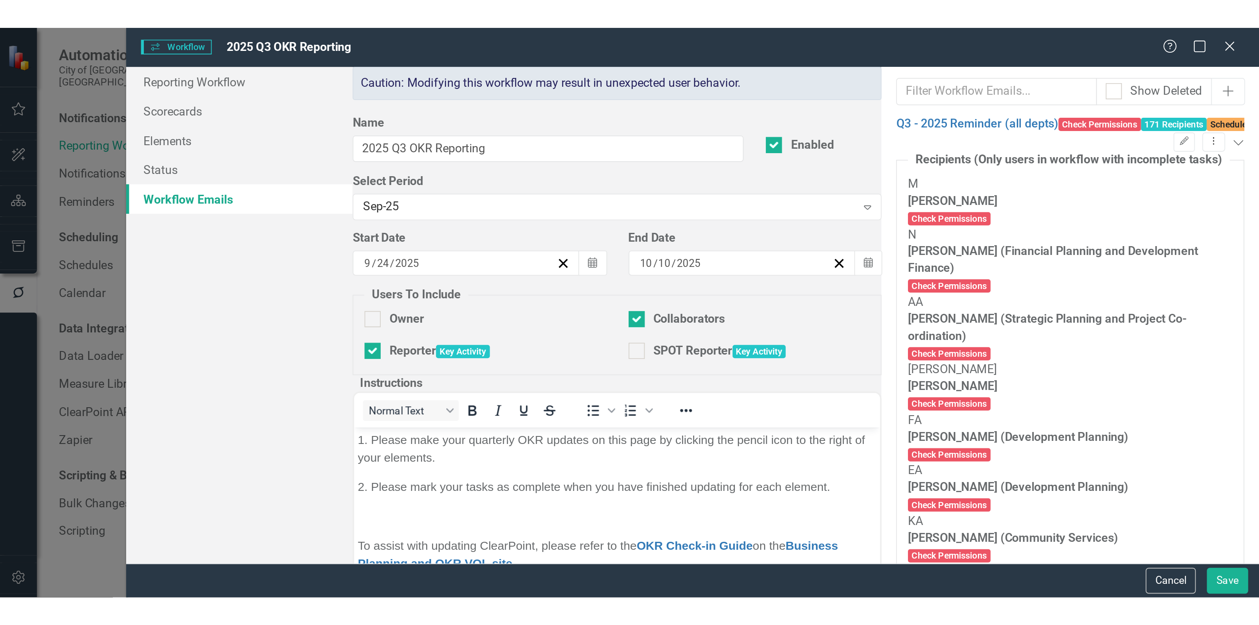
scroll to position [0, 0]
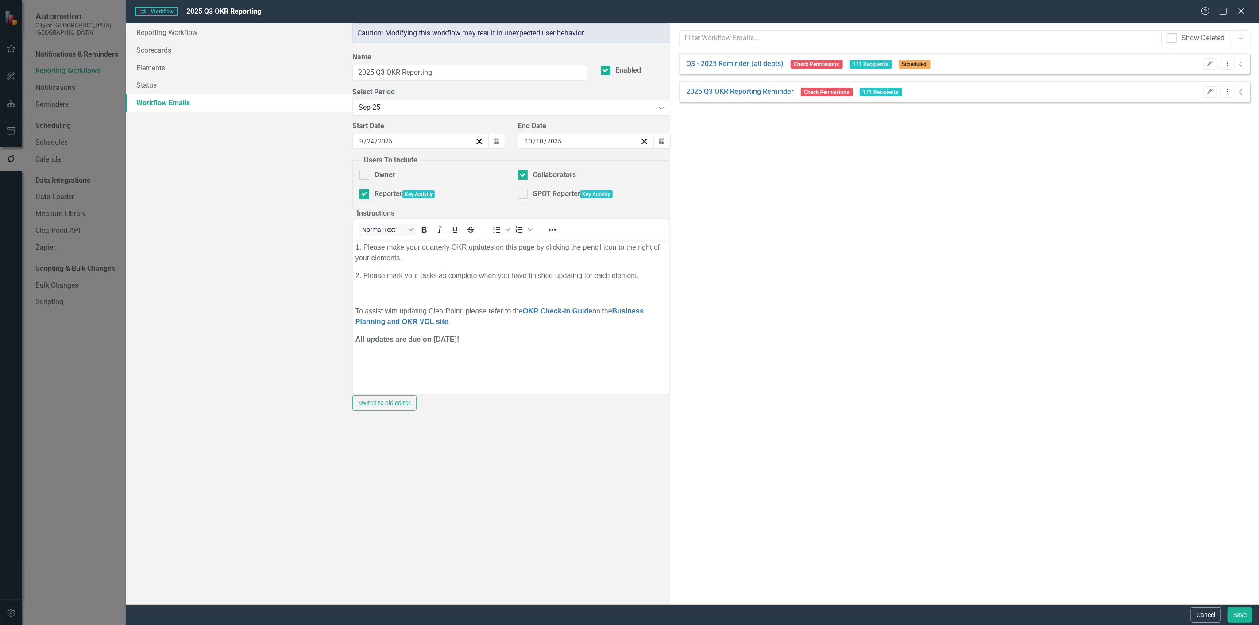
click at [755, 62] on icon "Collapse" at bounding box center [1241, 64] width 4 height 7
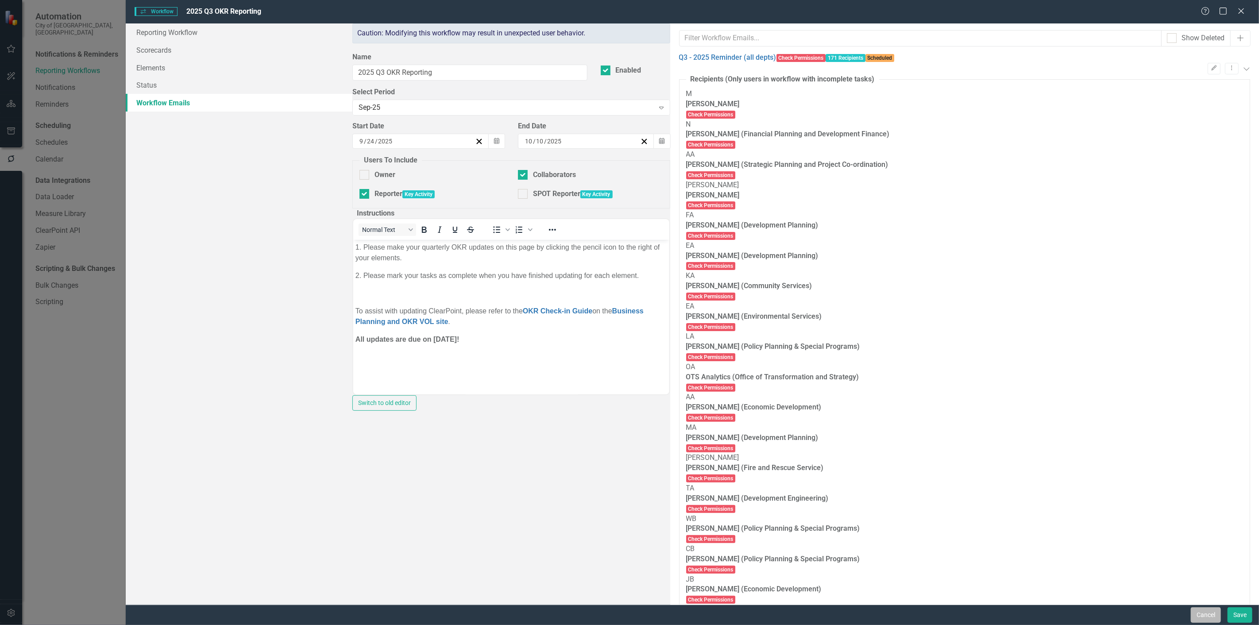
click at [755, 341] on button "Cancel" at bounding box center [1206, 614] width 30 height 15
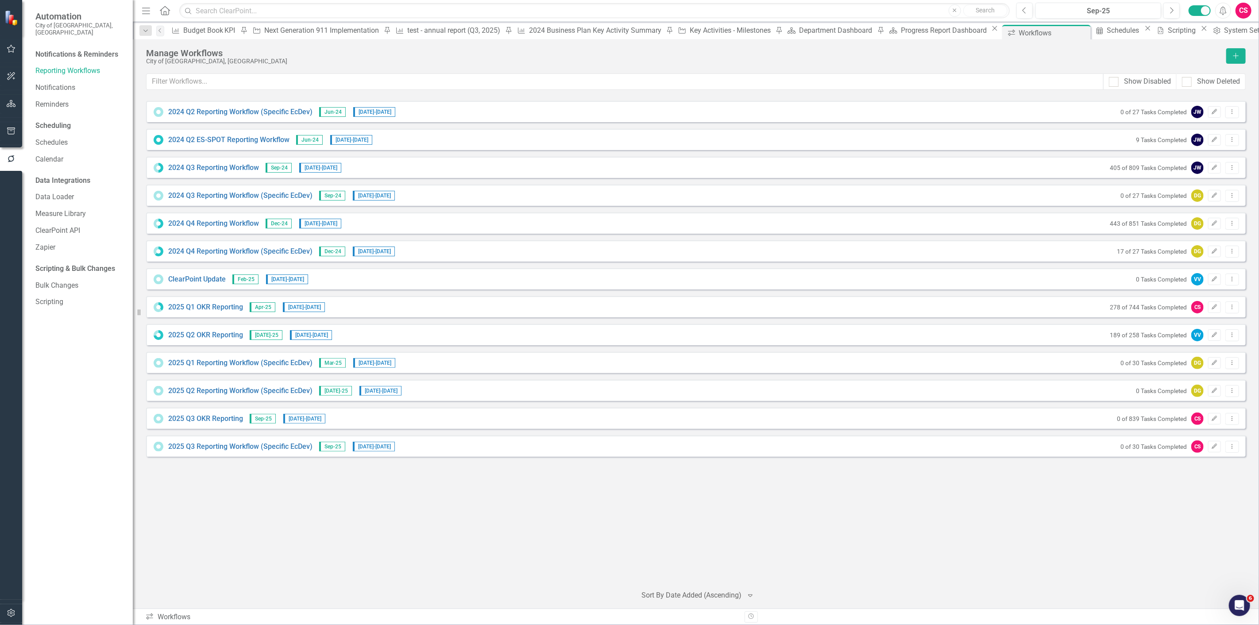
click at [11, 341] on button "button" at bounding box center [11, 613] width 20 height 19
drag, startPoint x: 79, startPoint y: 247, endPoint x: 77, endPoint y: 239, distance: 7.6
click at [79, 247] on link "Revision History" at bounding box center [79, 250] width 89 height 10
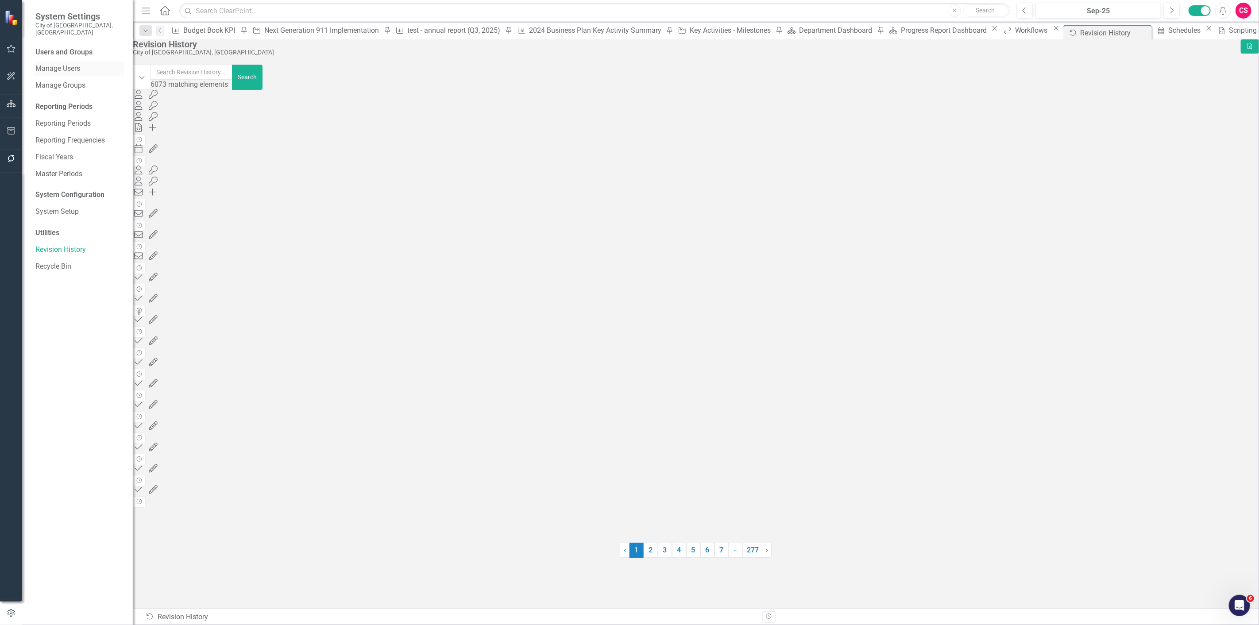
click at [69, 64] on link "Manage Users" at bounding box center [79, 69] width 89 height 10
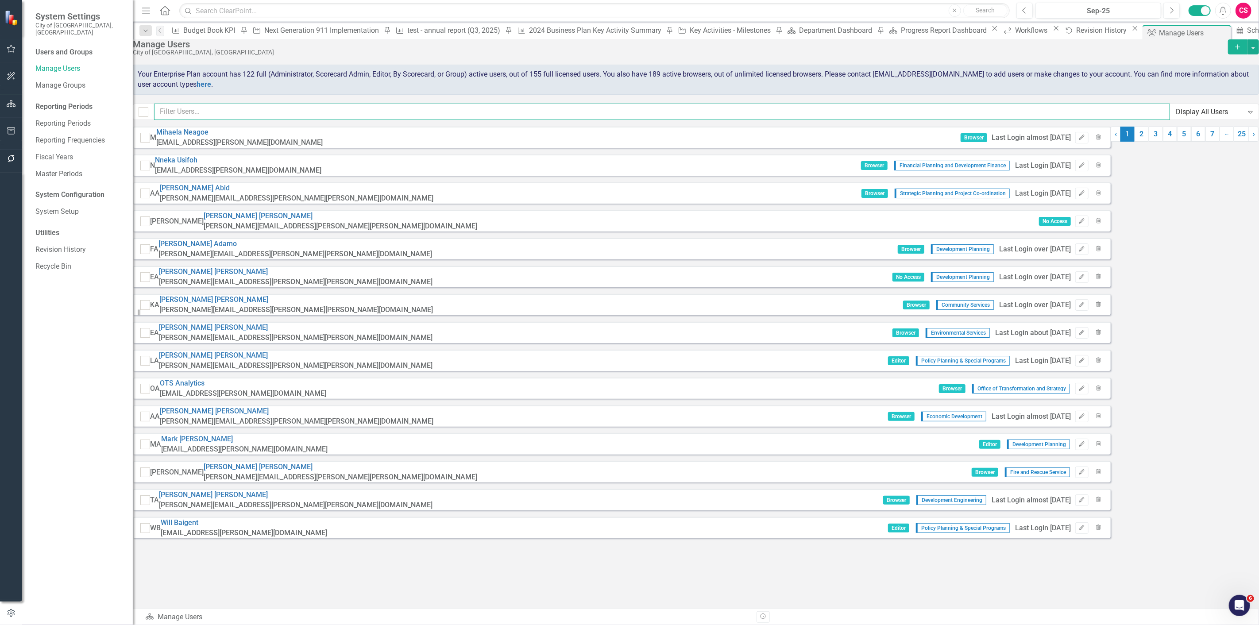
click at [283, 120] on input "text" at bounding box center [662, 112] width 1016 height 16
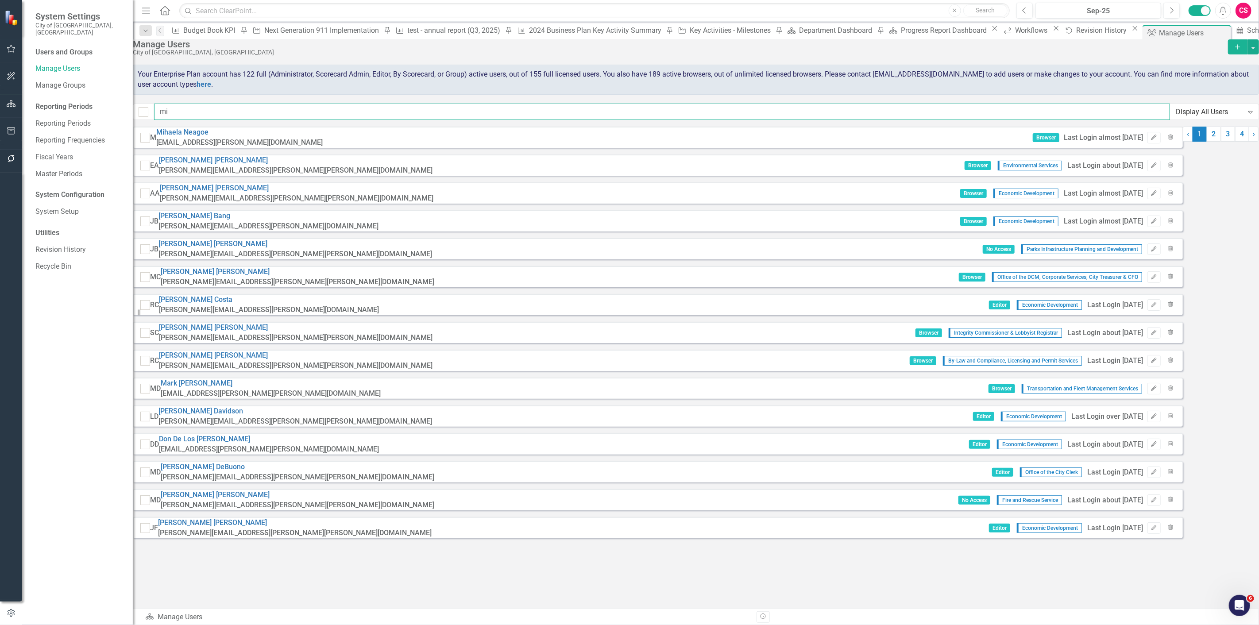
type input "mih"
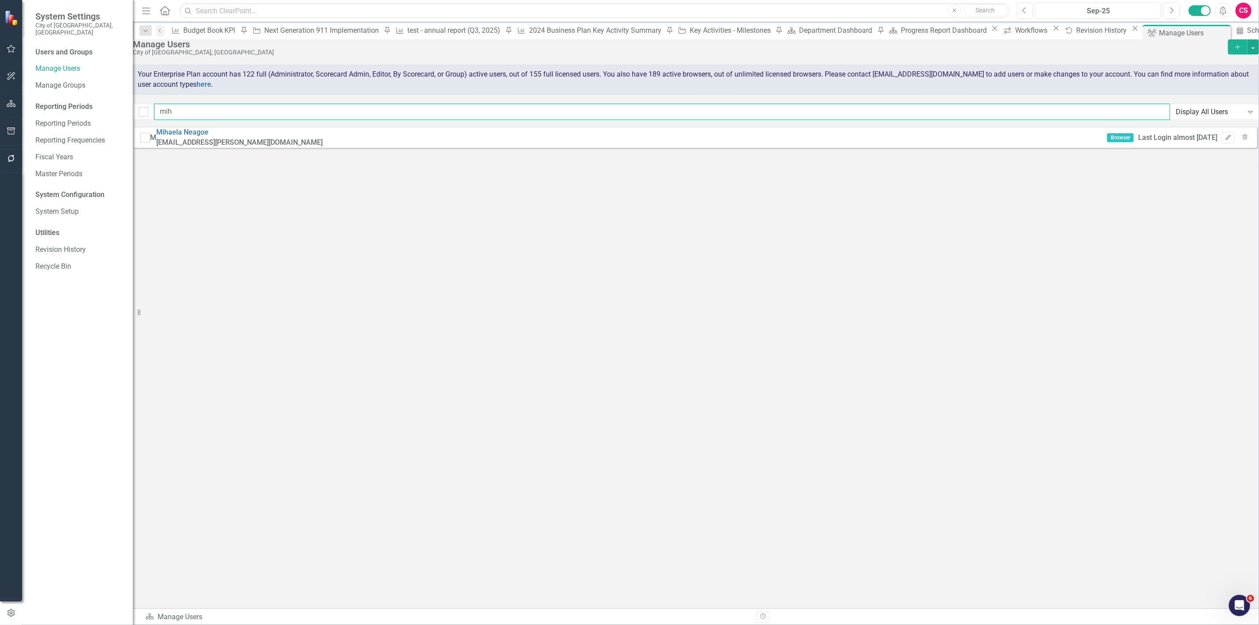
click at [283, 120] on input "mih" at bounding box center [662, 112] width 1016 height 16
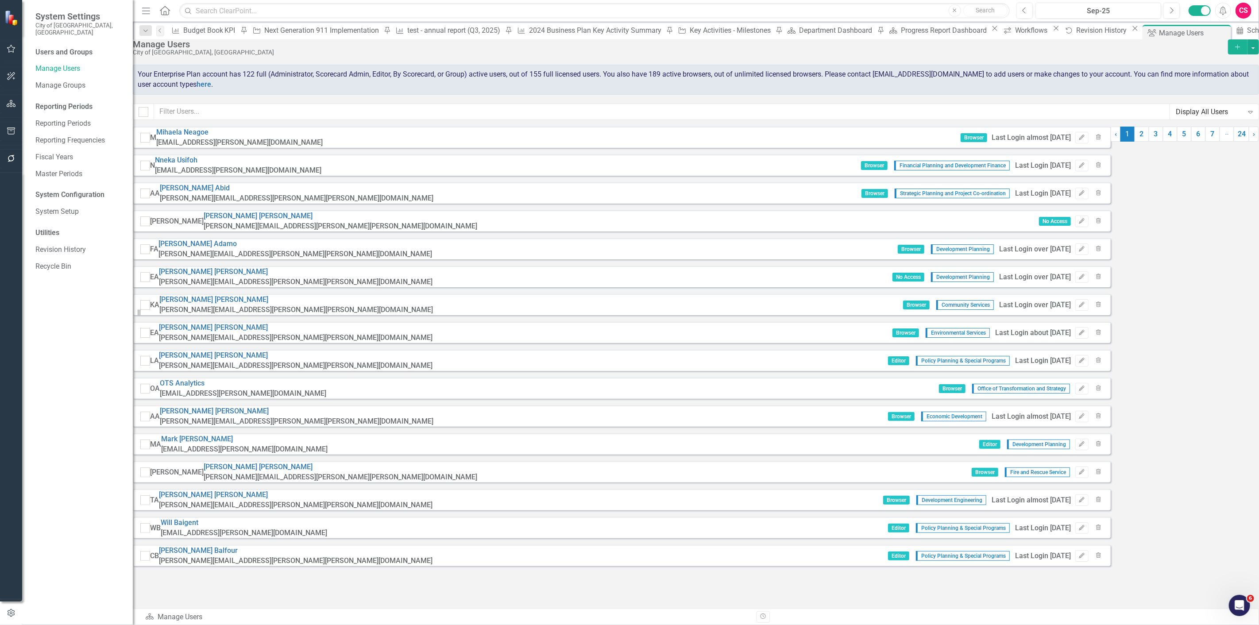
click at [755, 117] on div "Display All Users" at bounding box center [1210, 112] width 68 height 10
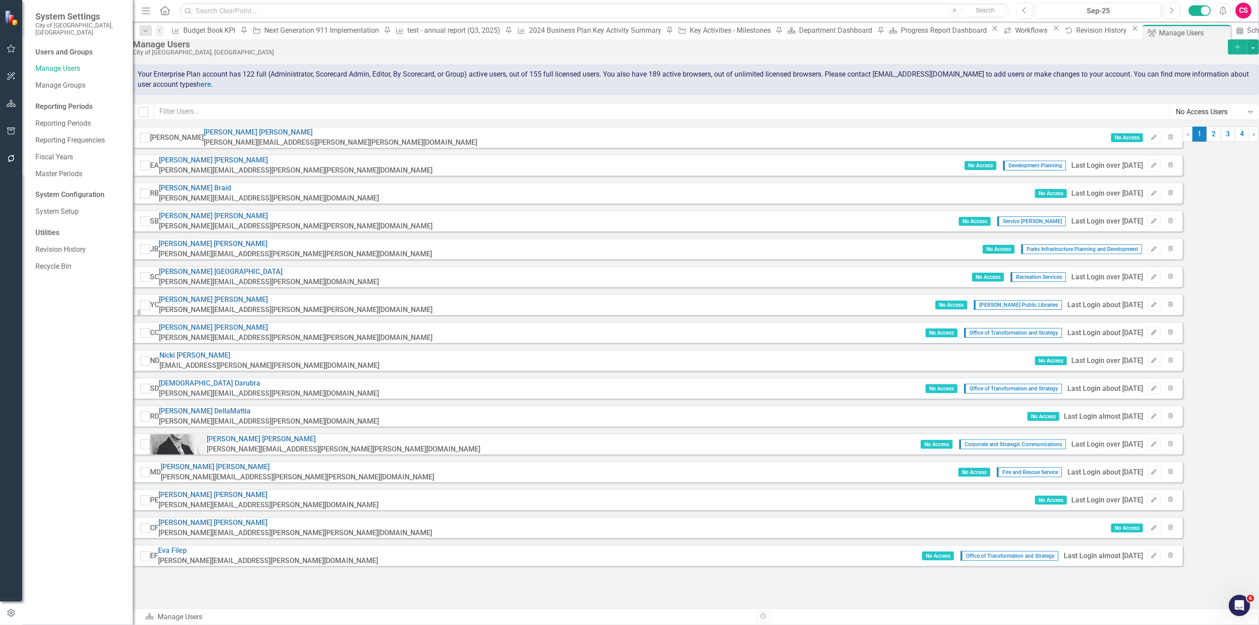
scroll to position [0, 0]
click at [755, 117] on div "No Access Users" at bounding box center [1210, 112] width 68 height 10
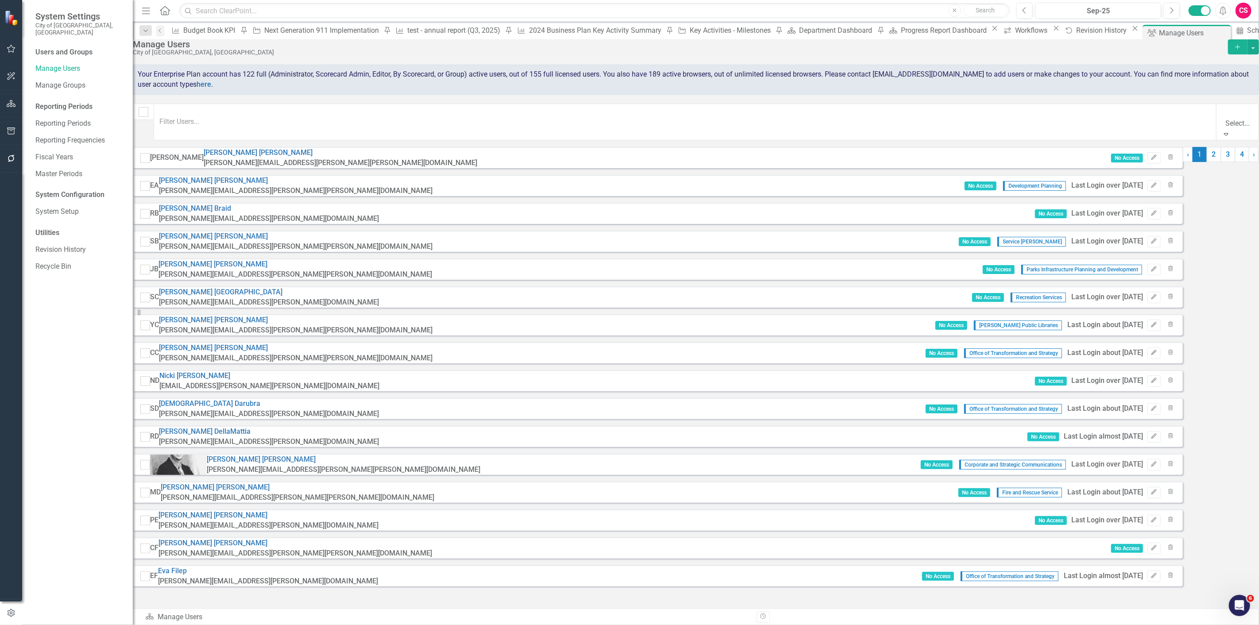
click at [755, 341] on div "Display All Users" at bounding box center [629, 630] width 1259 height 10
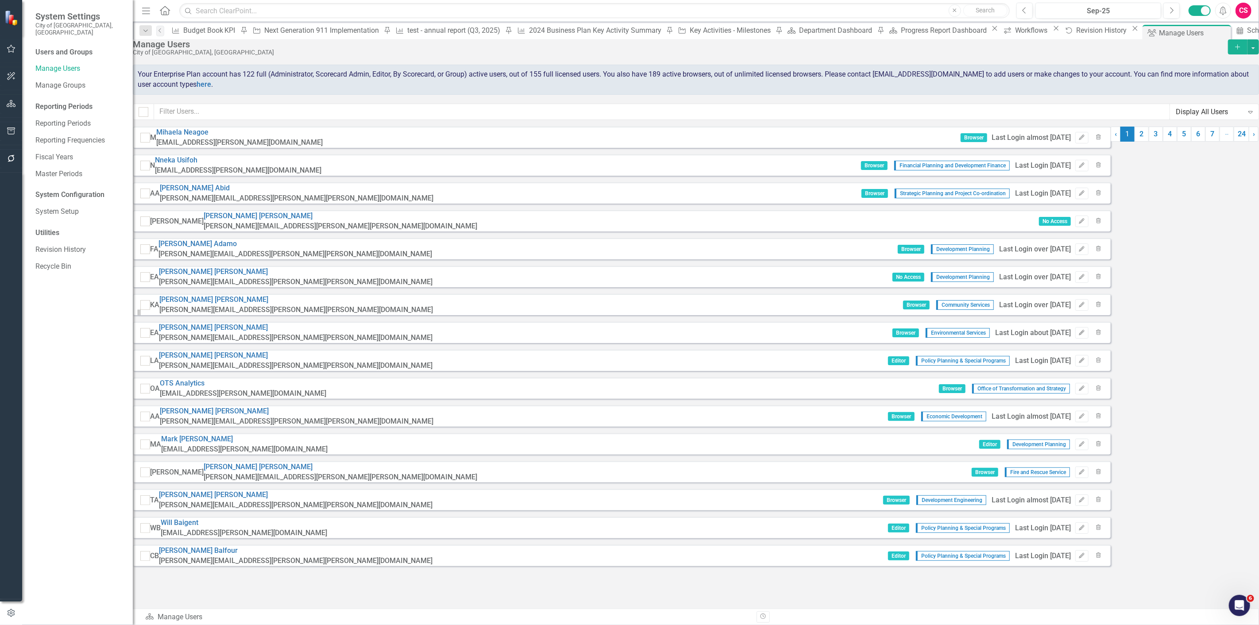
scroll to position [8, 0]
click at [755, 35] on div "Workflows" at bounding box center [1032, 30] width 35 height 11
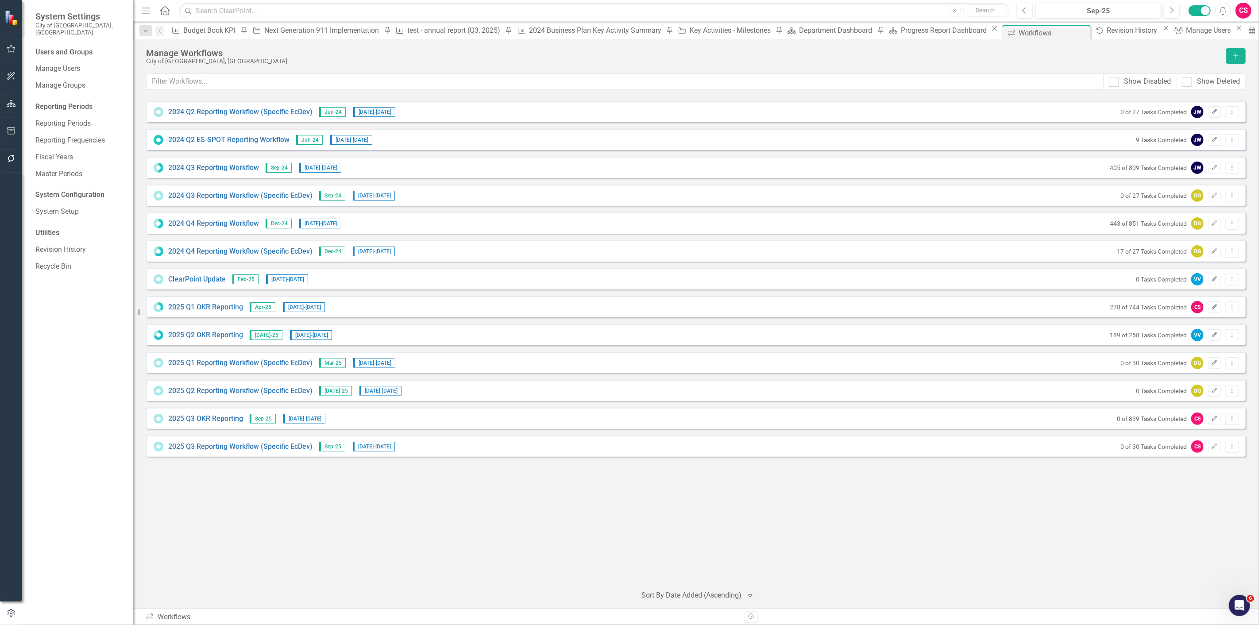
click at [755, 341] on icon "Edit" at bounding box center [1214, 418] width 7 height 5
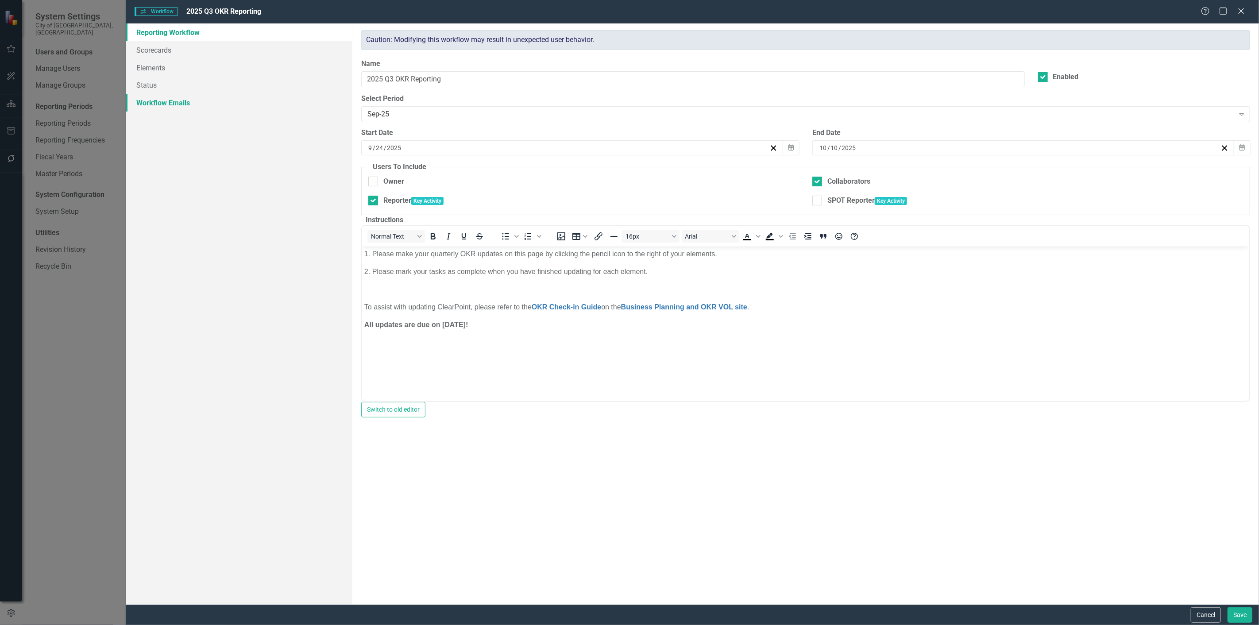
click at [217, 96] on link "Workflow Emails" at bounding box center [239, 103] width 227 height 18
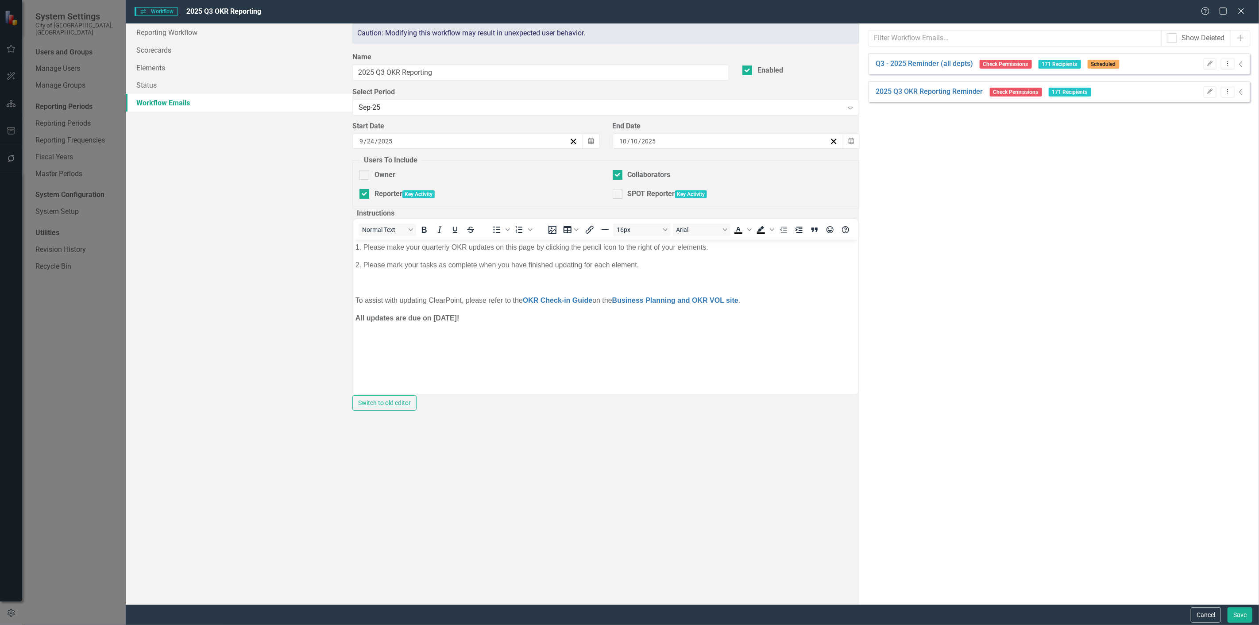
click at [755, 62] on icon "Collapse" at bounding box center [1241, 64] width 4 height 7
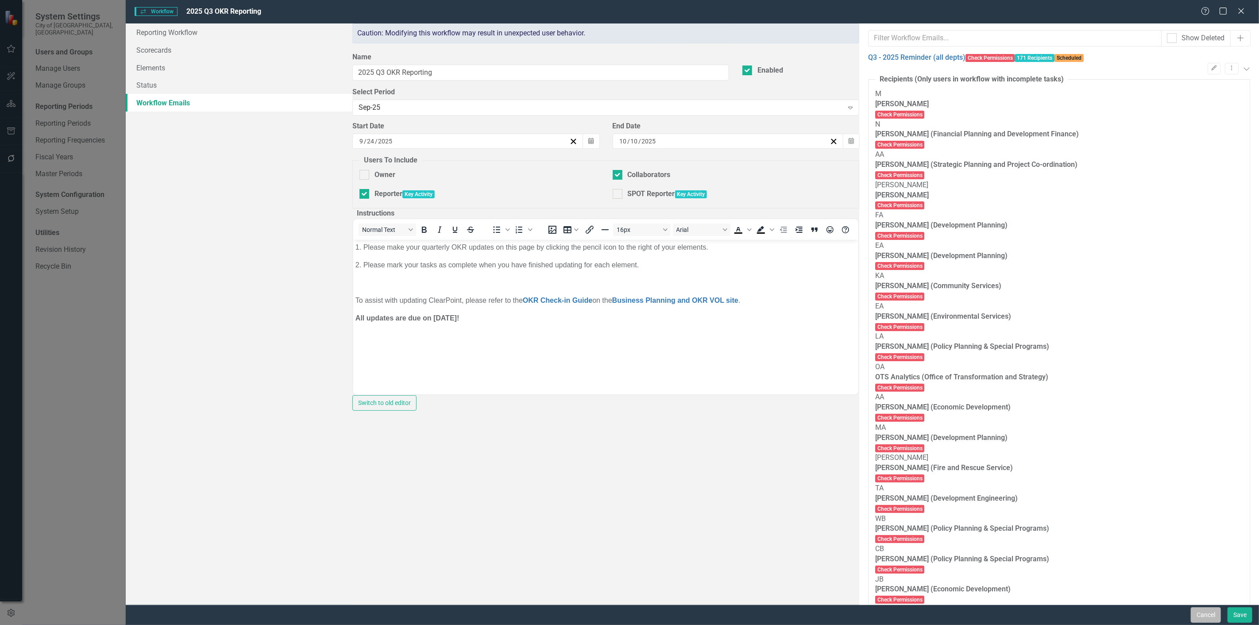
click at [755, 341] on button "Cancel" at bounding box center [1206, 614] width 30 height 15
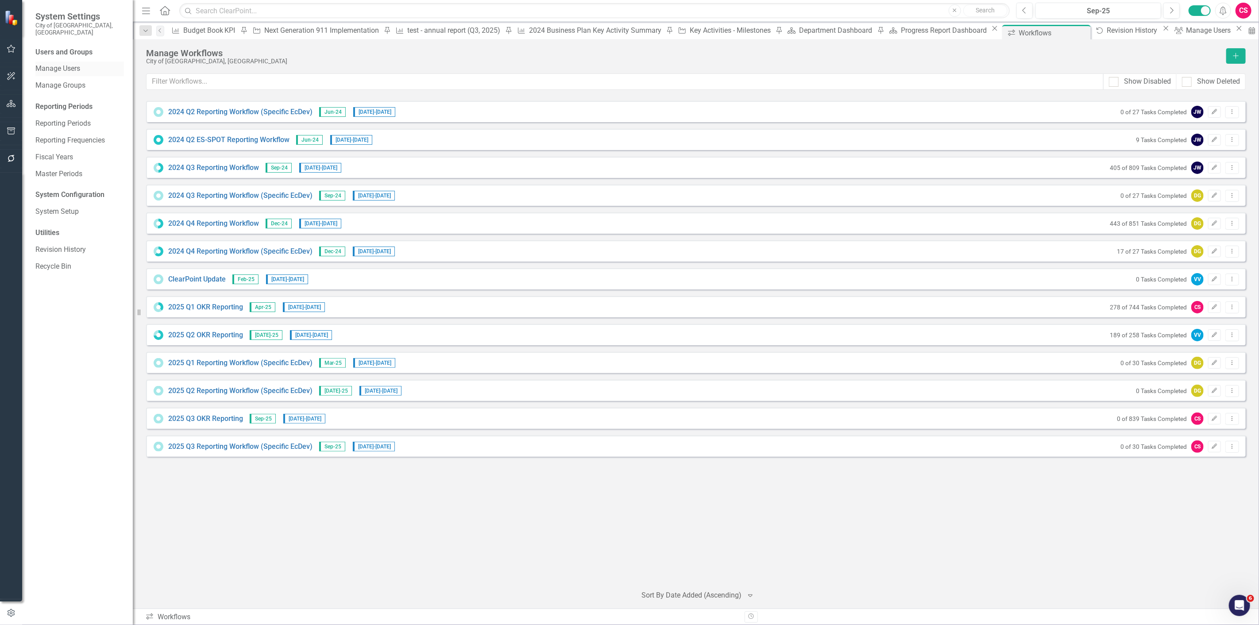
click at [74, 64] on link "Manage Users" at bounding box center [79, 69] width 89 height 10
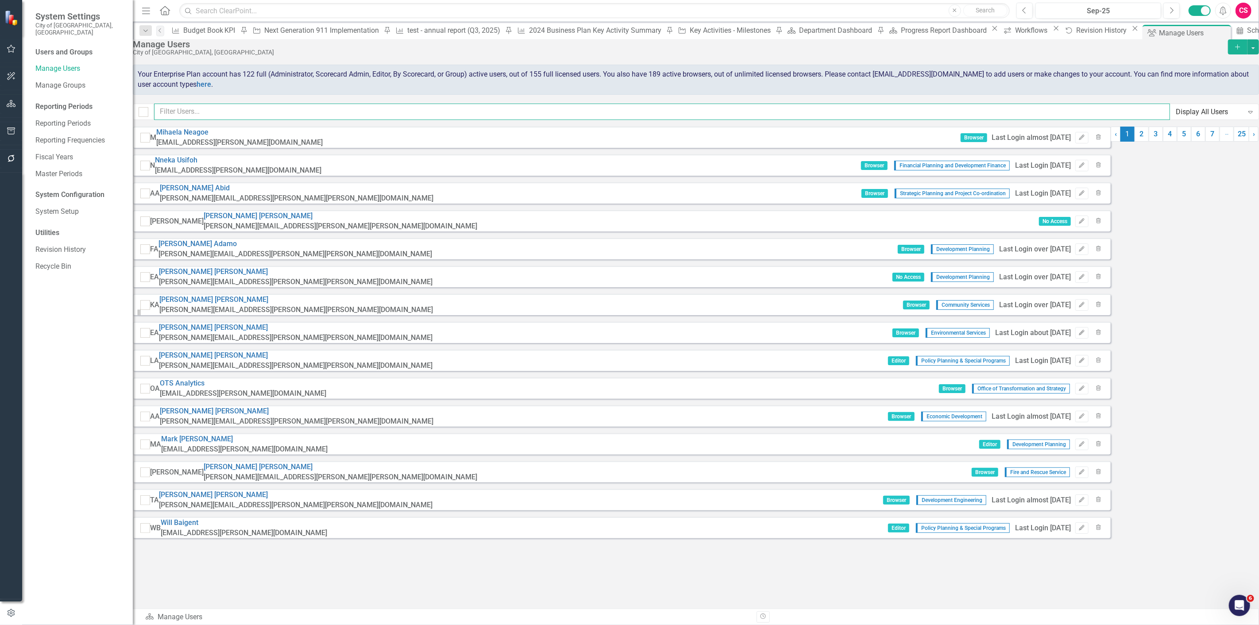
click at [378, 120] on input "text" at bounding box center [662, 112] width 1016 height 16
click at [250, 118] on input "text" at bounding box center [662, 112] width 1016 height 16
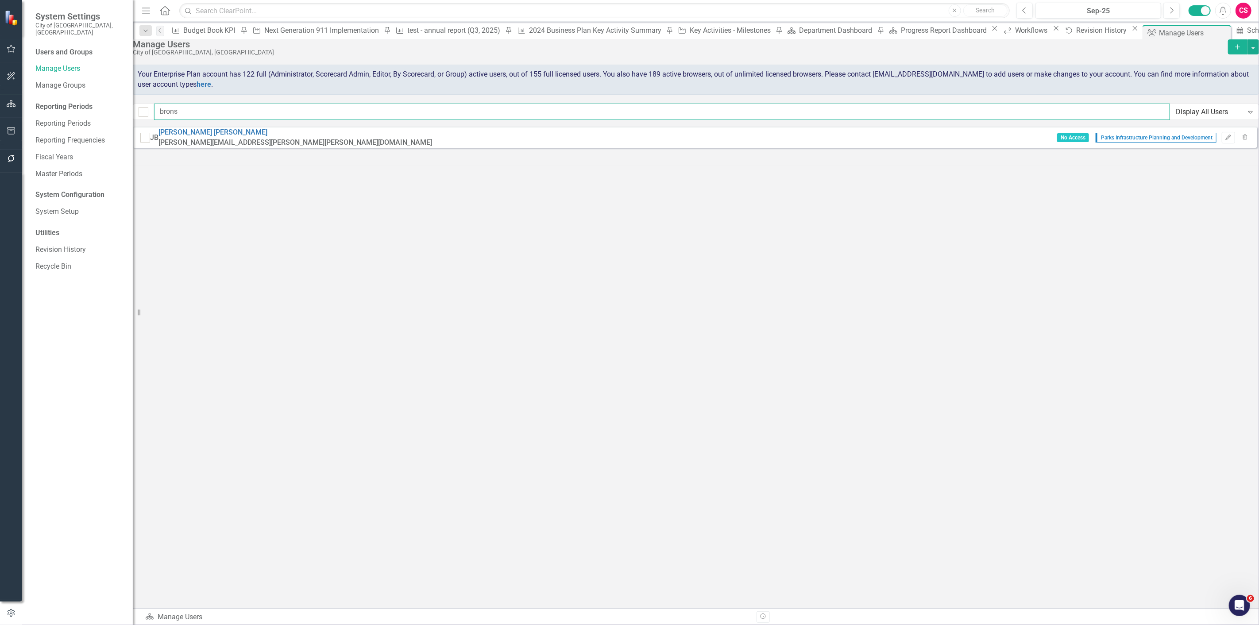
type input "brons"
click at [246, 8] on input "text" at bounding box center [594, 10] width 830 height 15
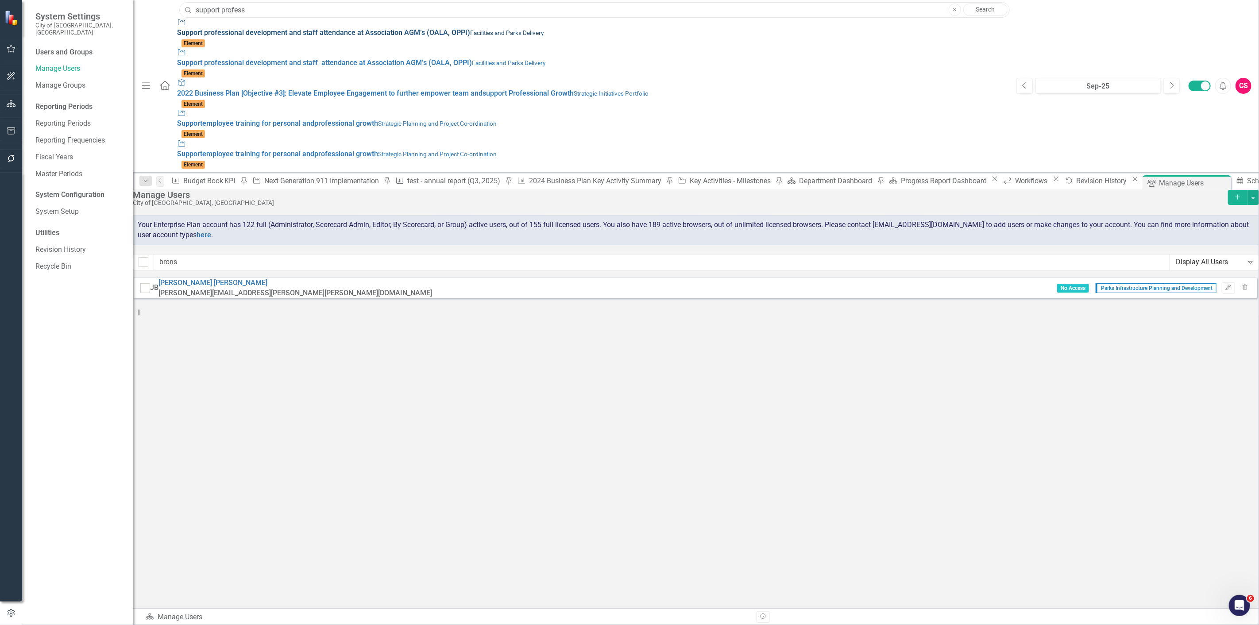
type input "support profess"
click at [470, 34] on small "Facilities and Parks Delivery" at bounding box center [506, 32] width 73 height 7
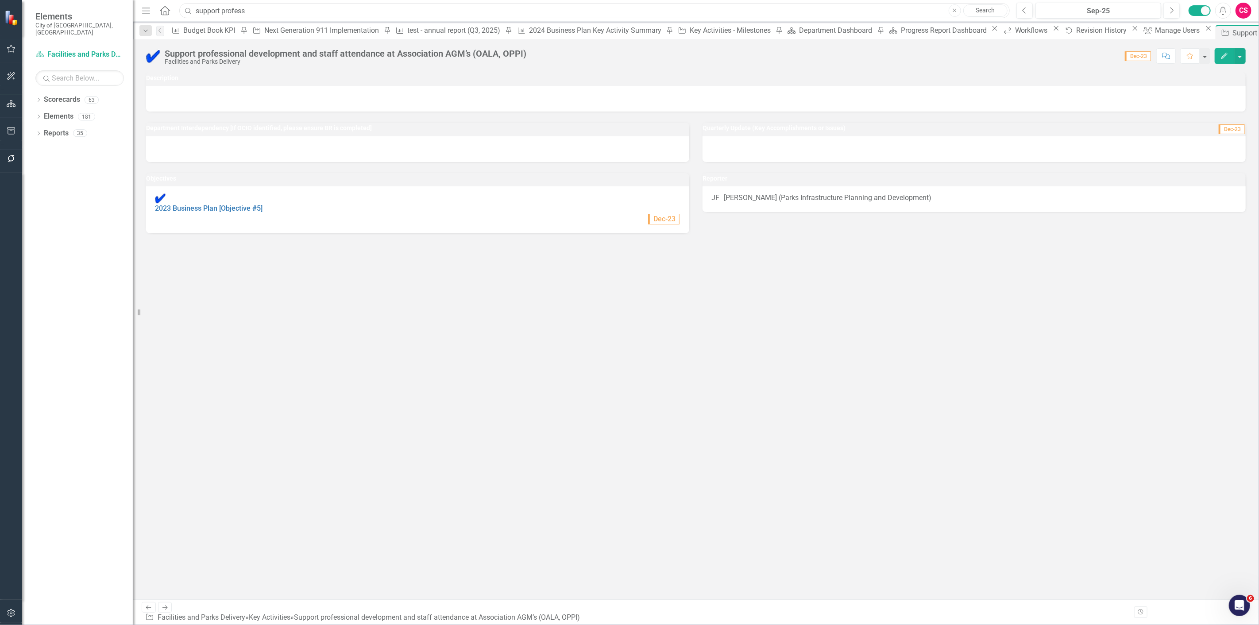
click at [260, 12] on input "support profess" at bounding box center [594, 10] width 830 height 15
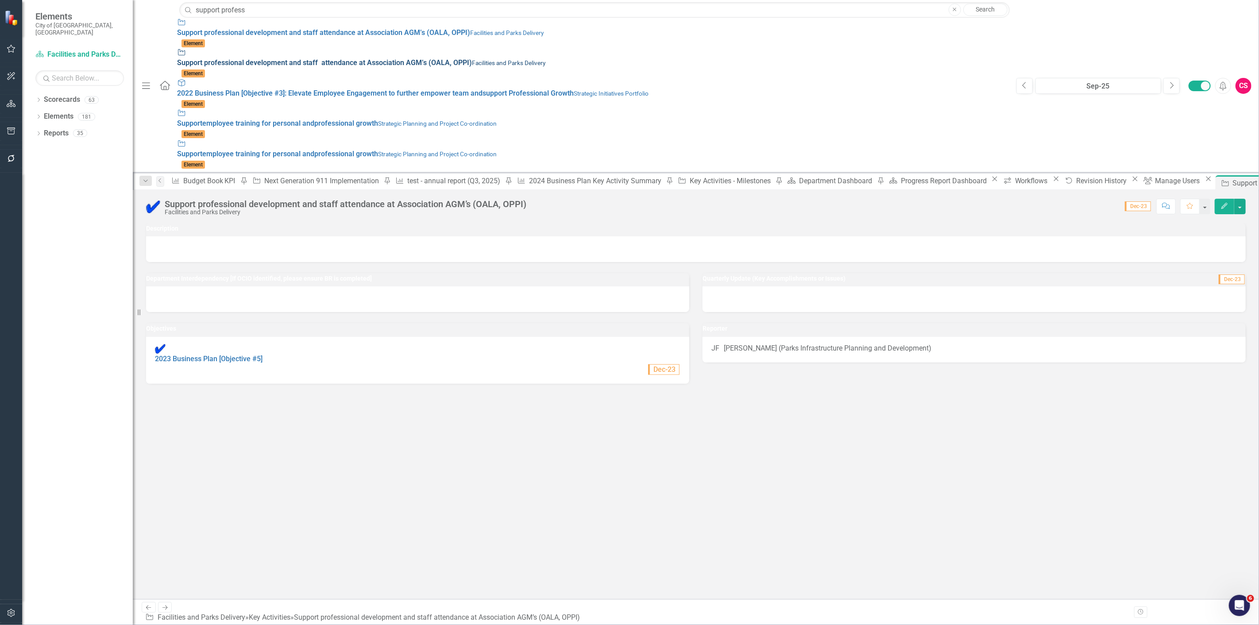
click at [264, 58] on span "Support profess ional development and staff attendance at Association AGM’s (OA…" at bounding box center [324, 62] width 295 height 8
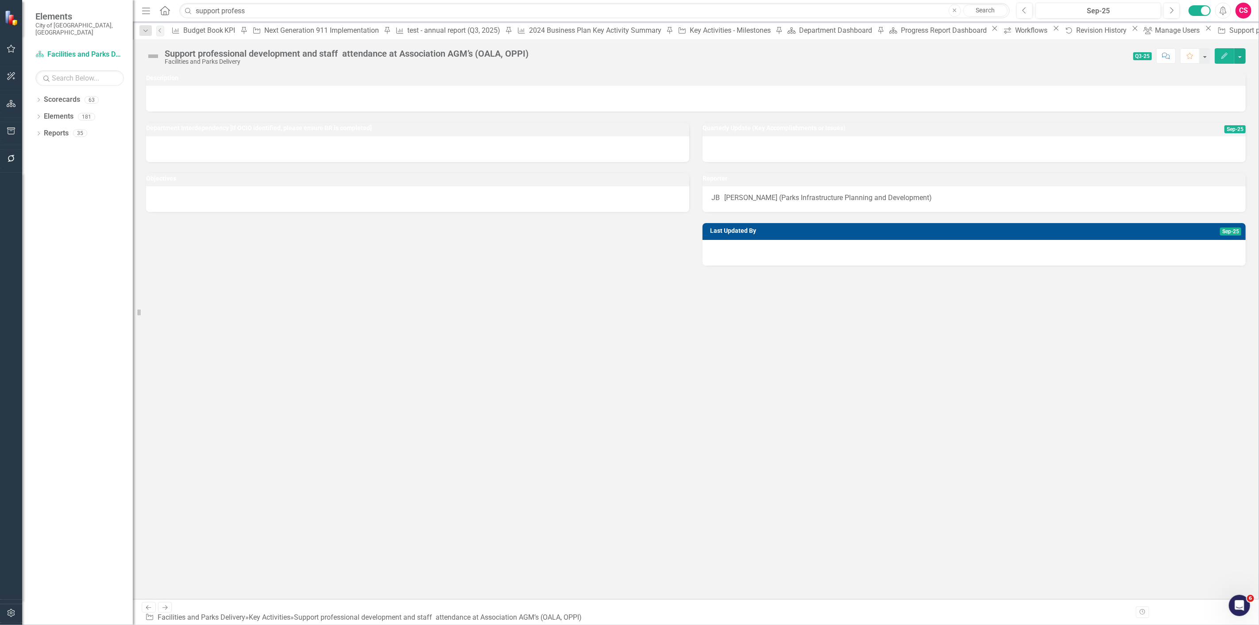
click at [755, 61] on button "Edit" at bounding box center [1224, 55] width 19 height 15
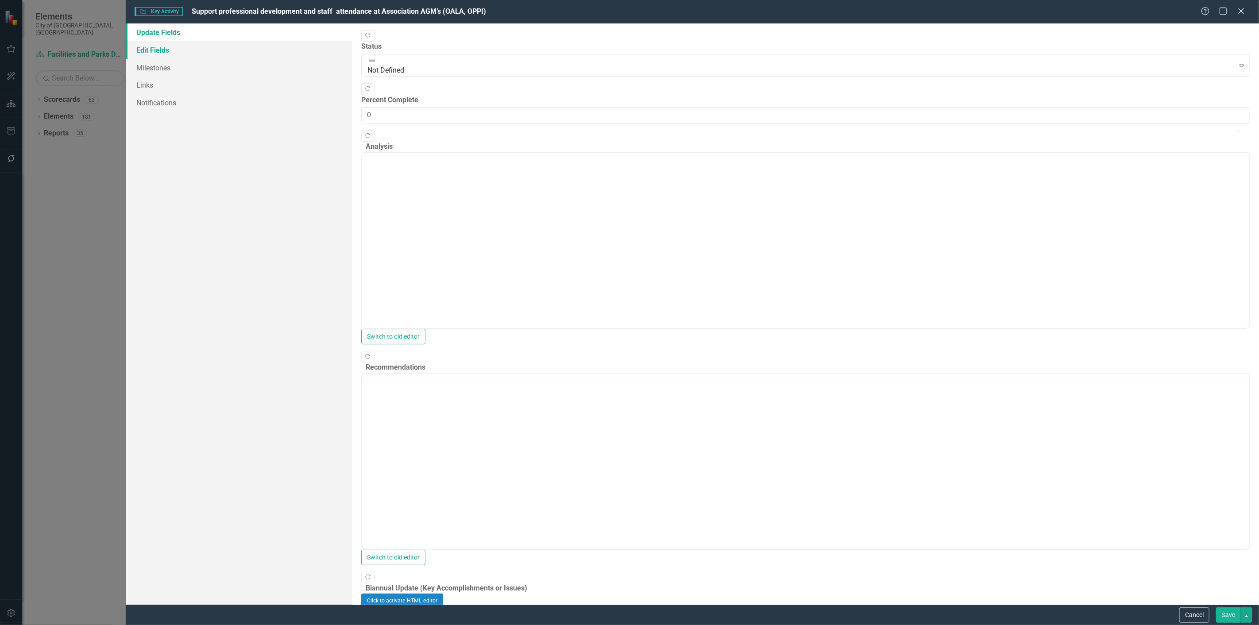
click at [207, 57] on link "Edit Fields" at bounding box center [239, 50] width 227 height 18
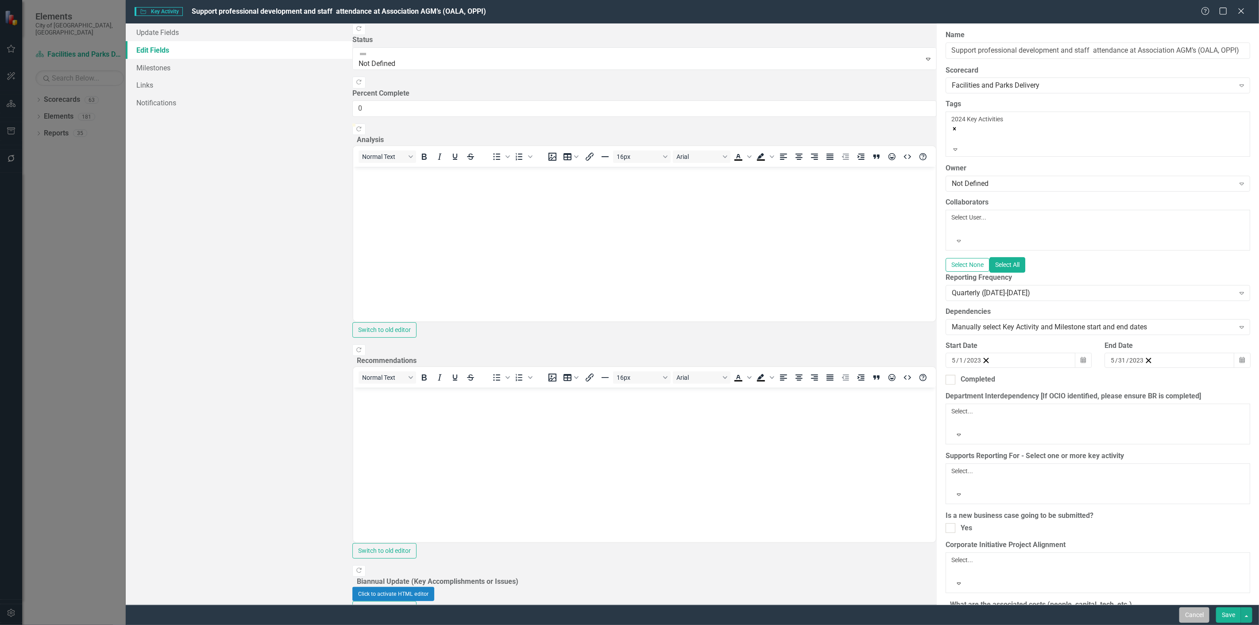
click at [755, 341] on button "Cancel" at bounding box center [1194, 614] width 30 height 15
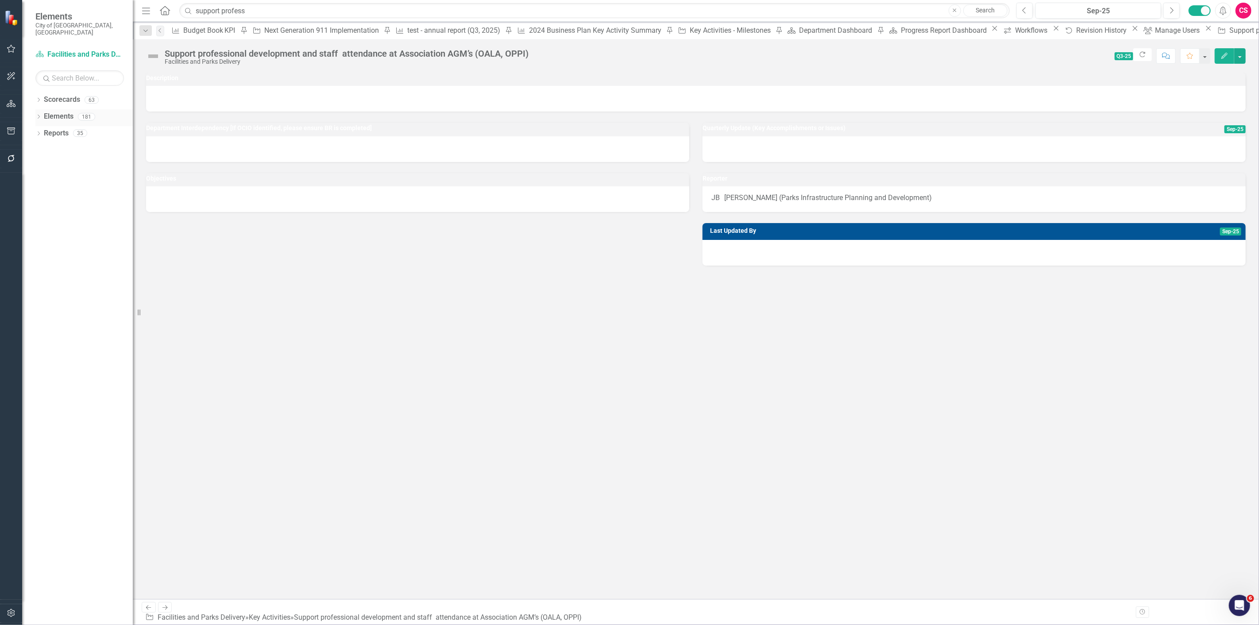
click at [59, 112] on link "Elements" at bounding box center [59, 117] width 30 height 10
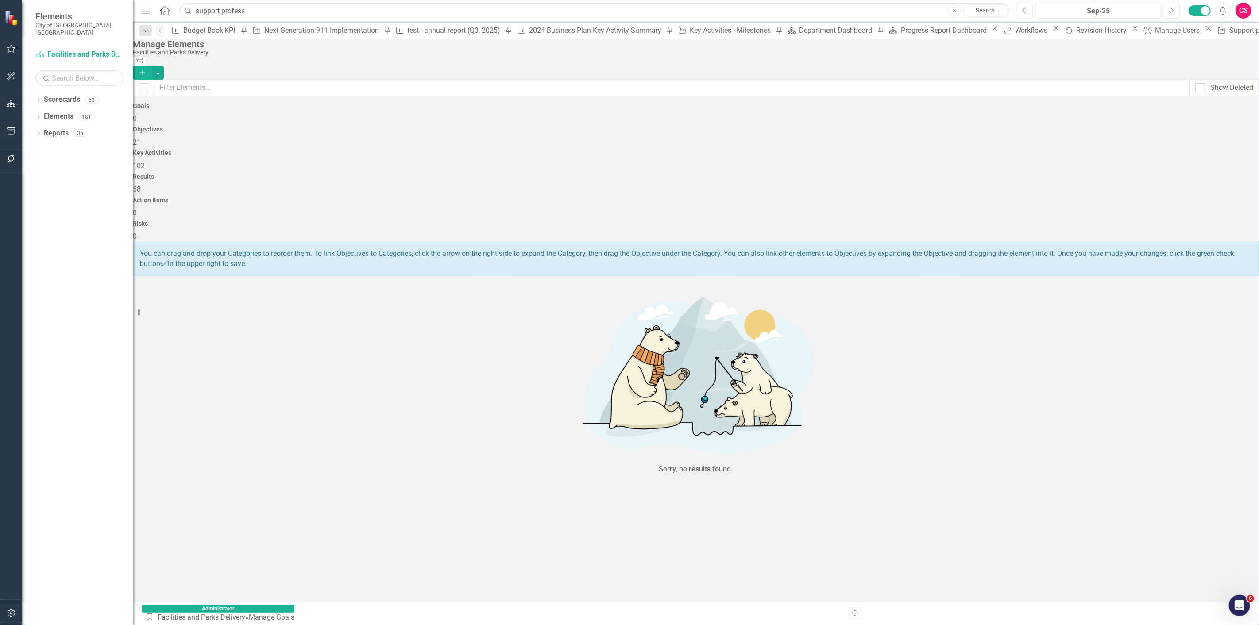
click at [755, 174] on div "Results 58" at bounding box center [696, 184] width 1126 height 21
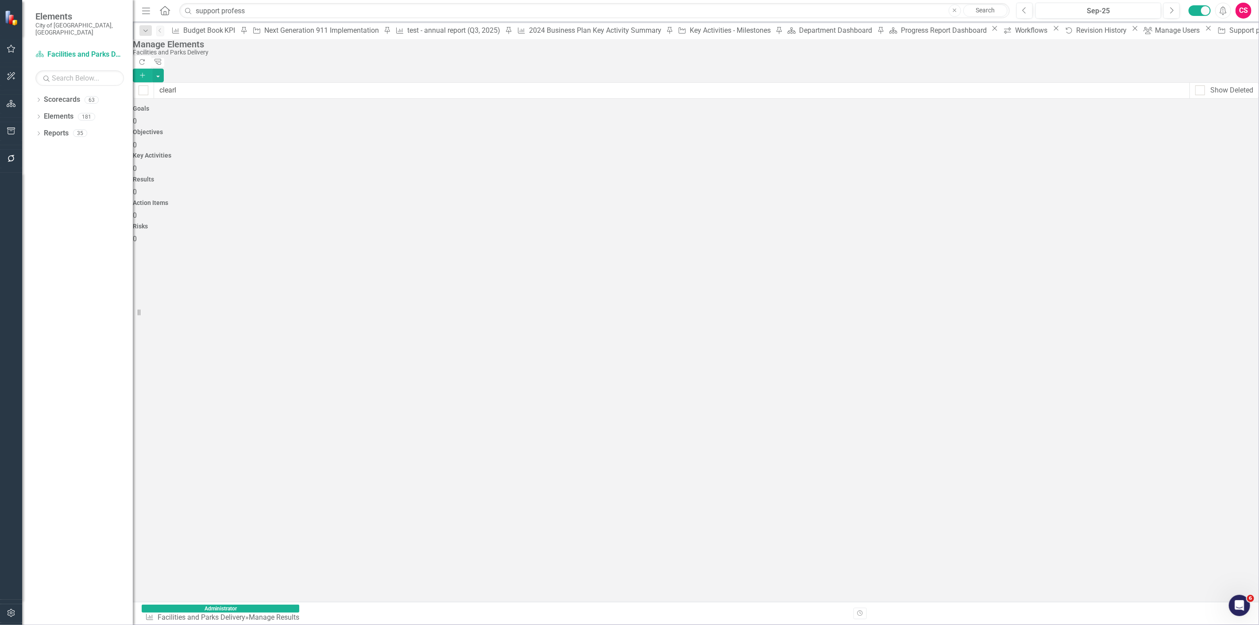
type input "clearly"
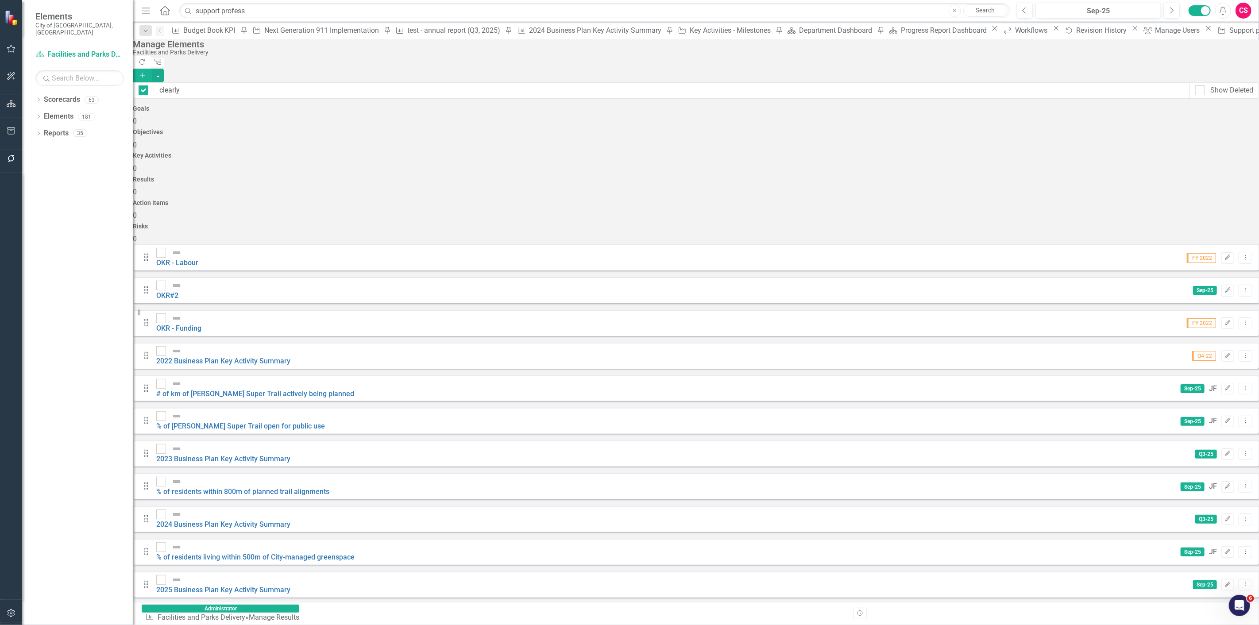
checkbox input "false"
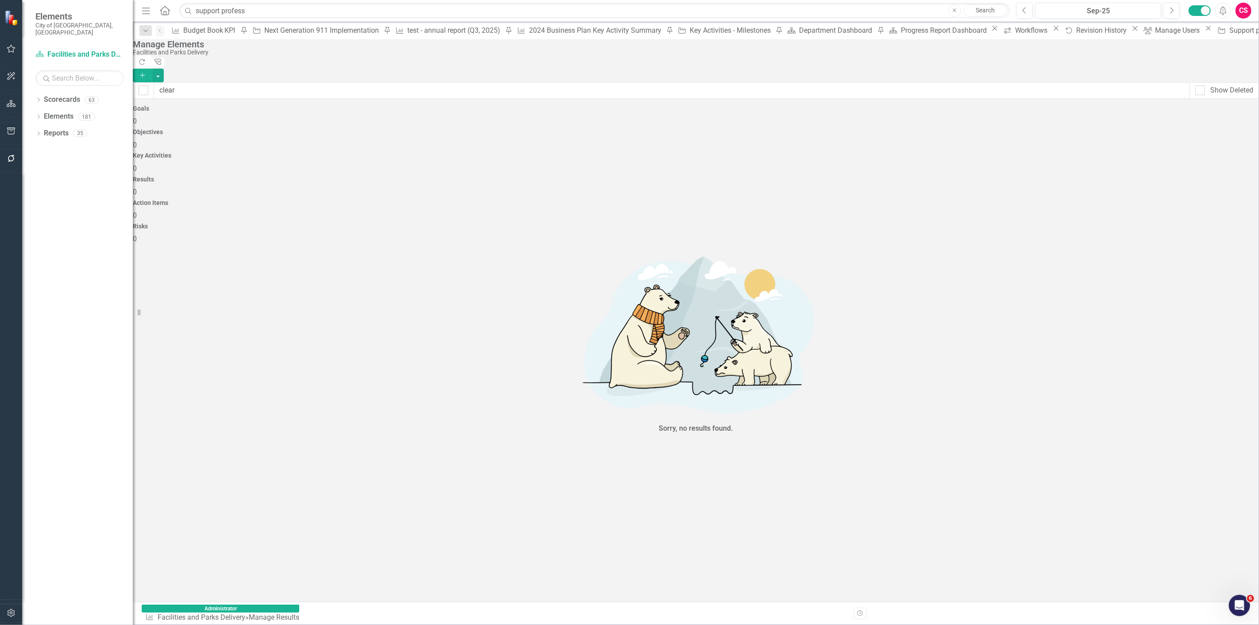
type input "clear"
click at [675, 10] on input "support profess" at bounding box center [594, 10] width 830 height 15
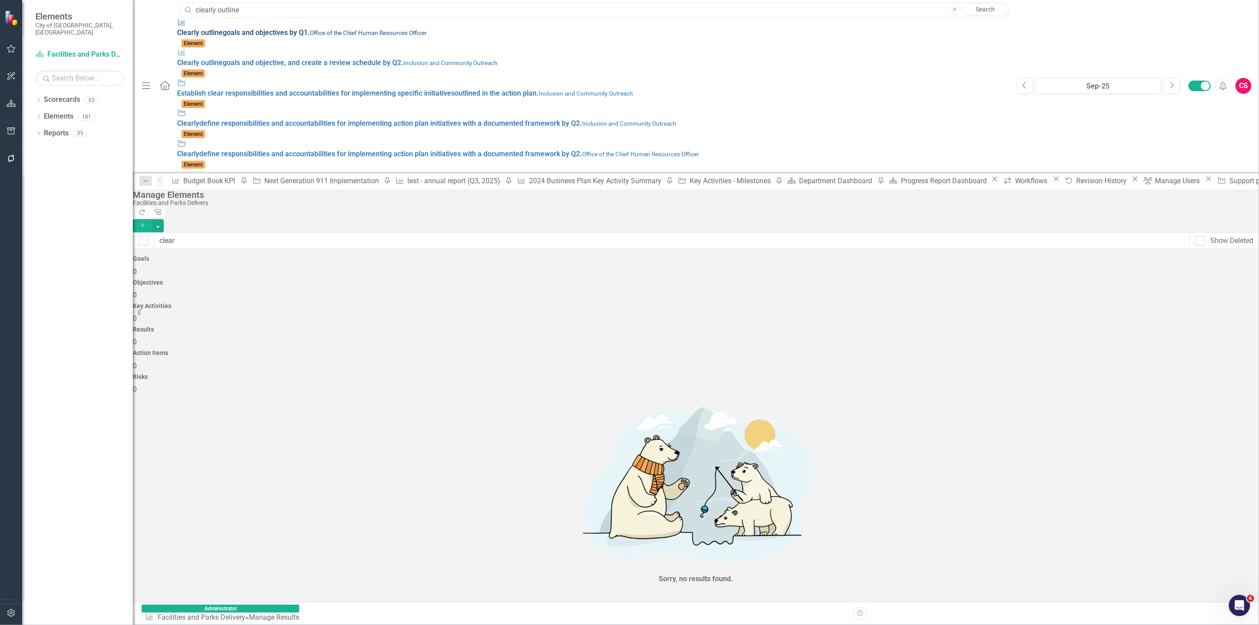
type input "clearly outline"
click at [558, 28] on div "Result Clearly outline goals and objectives by Q1. Office of the Chief Human Re…" at bounding box center [592, 28] width 830 height 20
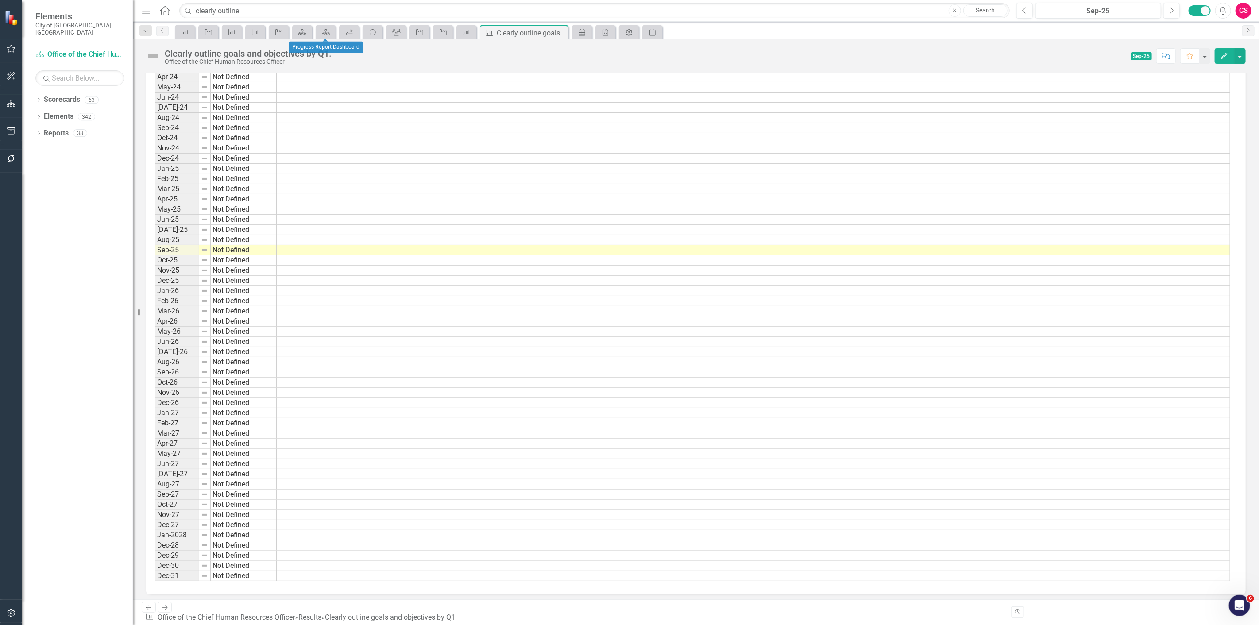
scroll to position [3, 0]
click at [755, 58] on button "Edit" at bounding box center [1224, 55] width 19 height 15
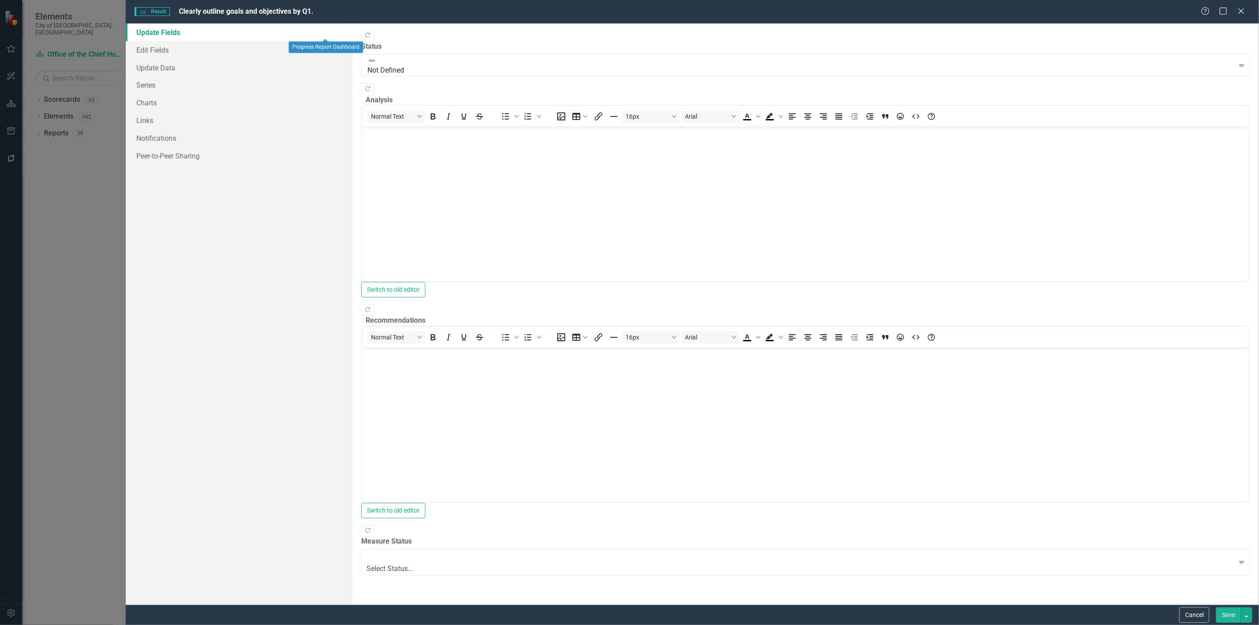
scroll to position [0, 0]
click at [185, 54] on link "Edit Fields" at bounding box center [239, 50] width 227 height 18
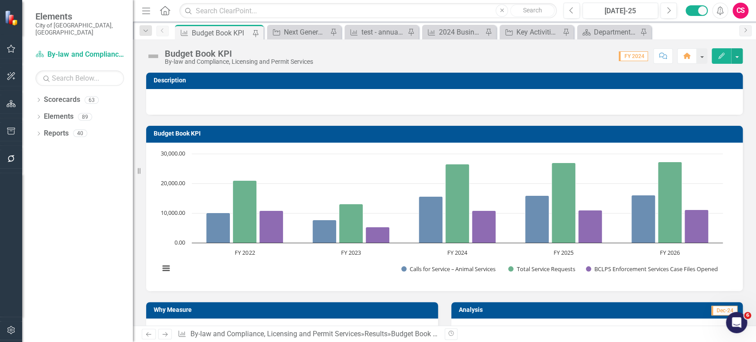
click at [14, 158] on icon "button" at bounding box center [11, 158] width 9 height 7
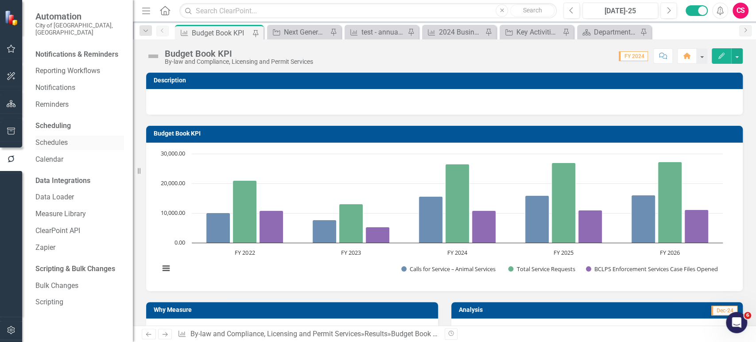
click at [55, 138] on link "Schedules" at bounding box center [79, 143] width 89 height 10
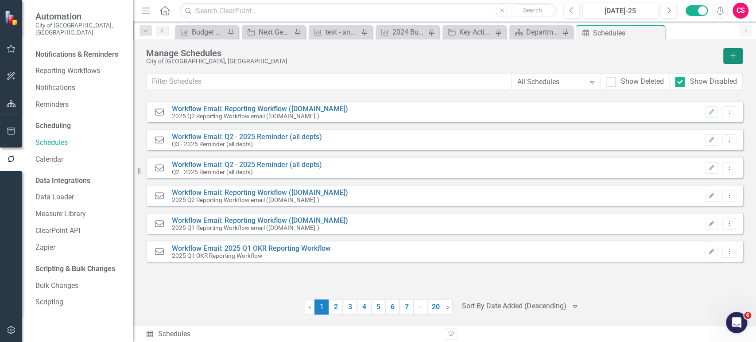
click at [729, 60] on button "Add" at bounding box center [732, 55] width 19 height 15
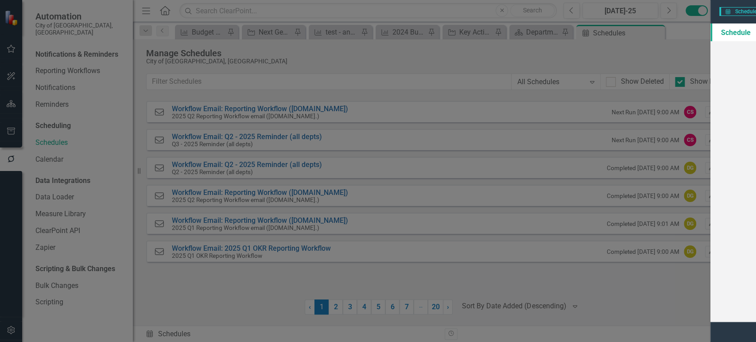
click at [287, 52] on input "Schedule Name" at bounding box center [348, 50] width 257 height 16
type input "c"
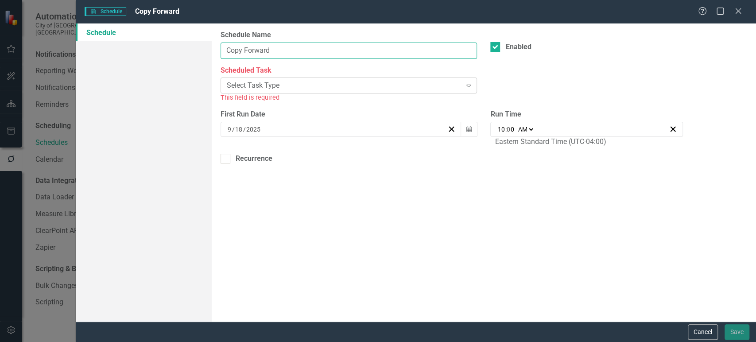
type input "Copy Forward"
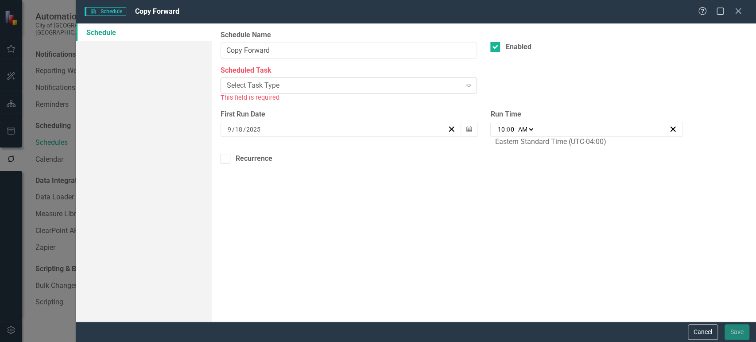
click at [287, 81] on div "Select Task Type" at bounding box center [344, 86] width 235 height 10
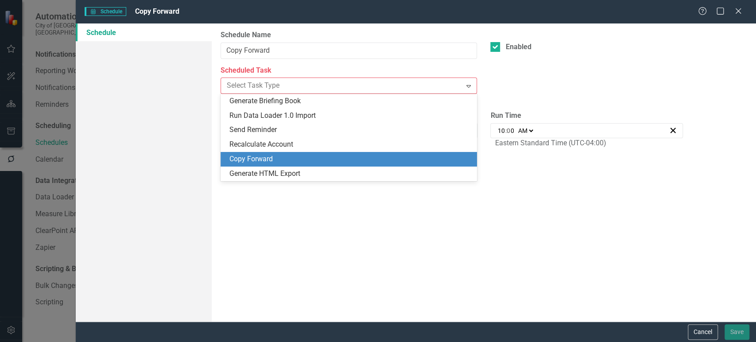
click at [270, 157] on div "Copy Forward" at bounding box center [350, 159] width 242 height 10
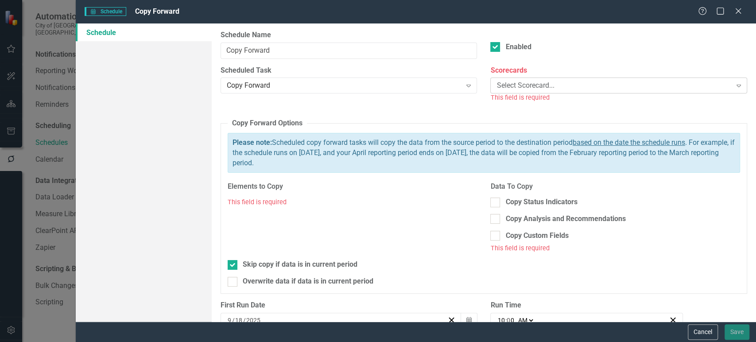
click at [529, 82] on div "Select Scorecard..." at bounding box center [613, 86] width 235 height 10
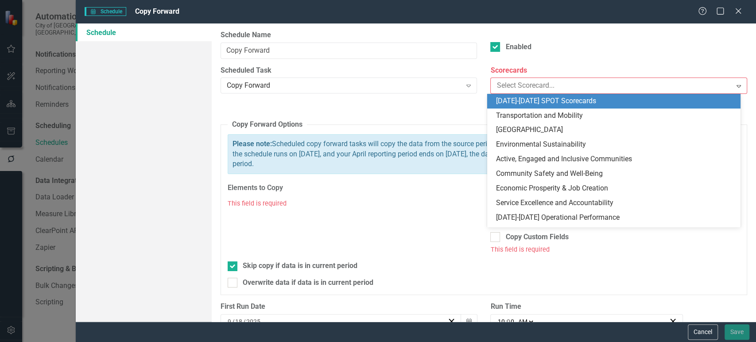
click at [529, 99] on div "[DATE]-[DATE] SPOT Scorecards" at bounding box center [615, 101] width 239 height 10
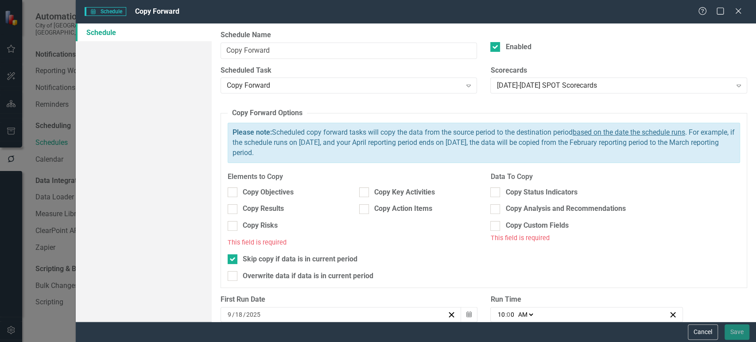
click at [530, 101] on div "Schedule Name Copy Forward Enabled Scheduled Task Copy Forward Expand Scorecard…" at bounding box center [484, 172] width 544 height 298
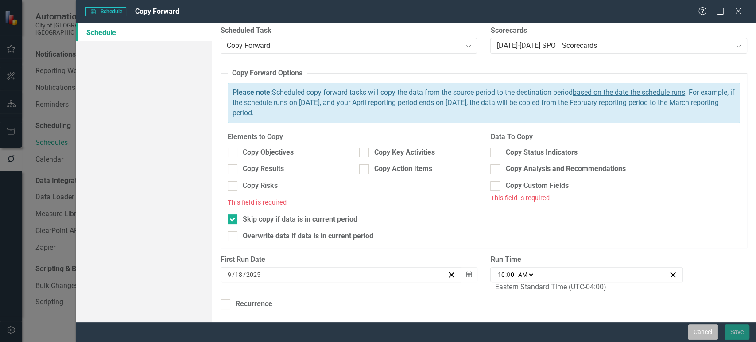
click at [706, 329] on button "Cancel" at bounding box center [702, 331] width 30 height 15
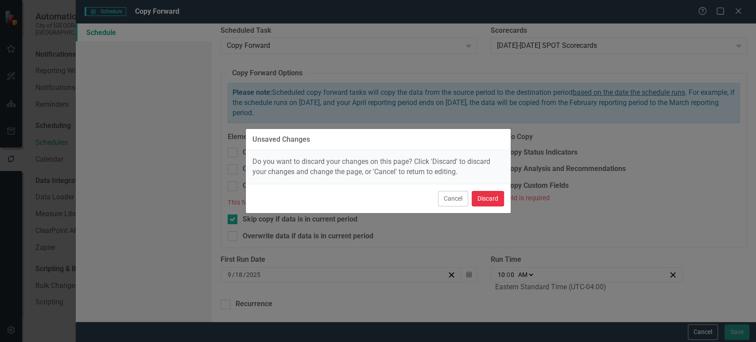
click at [501, 202] on button "Discard" at bounding box center [487, 198] width 32 height 15
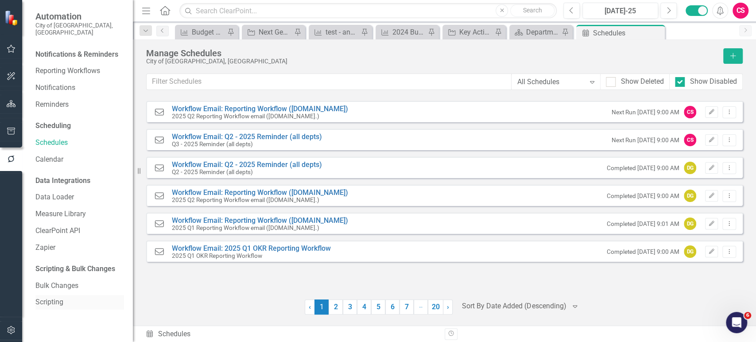
click at [60, 300] on link "Scripting" at bounding box center [79, 302] width 89 height 10
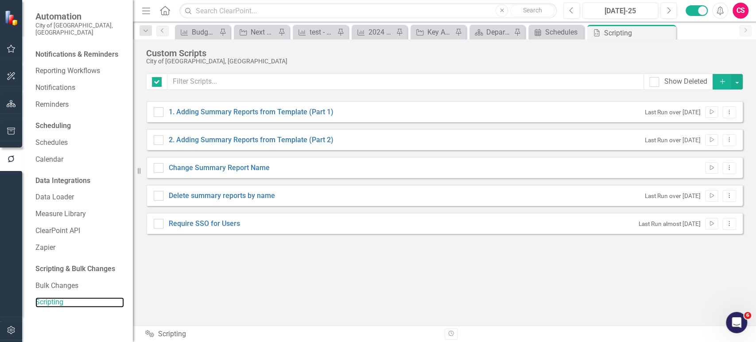
checkbox input "false"
click at [12, 109] on button "button" at bounding box center [11, 104] width 20 height 19
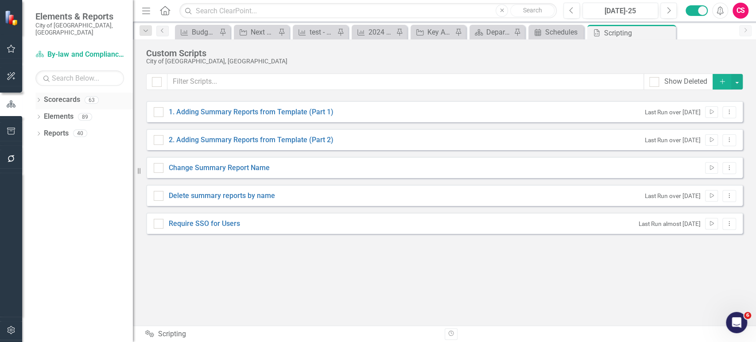
click at [55, 95] on link "Scorecards" at bounding box center [62, 100] width 36 height 10
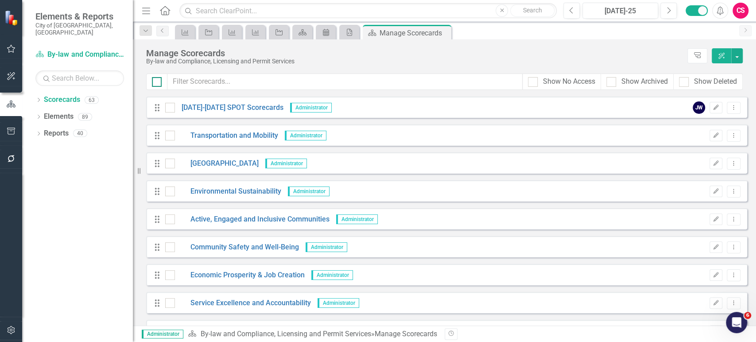
click at [159, 79] on div at bounding box center [157, 82] width 10 height 10
click at [158, 79] on input "checkbox" at bounding box center [155, 80] width 6 height 6
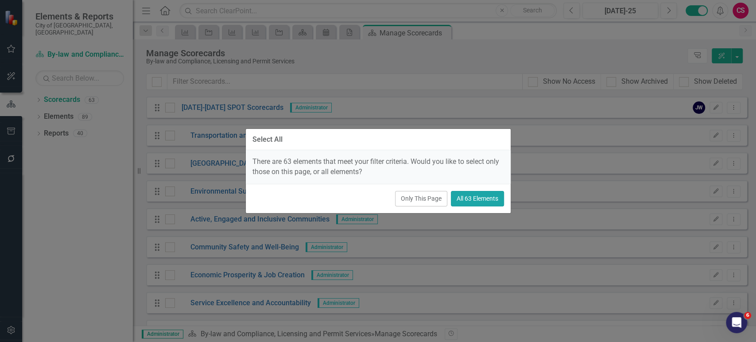
drag, startPoint x: 469, startPoint y: 196, endPoint x: 486, endPoint y: 189, distance: 18.7
click at [470, 197] on button "All 63 Elements" at bounding box center [477, 198] width 53 height 15
checkbox input "true"
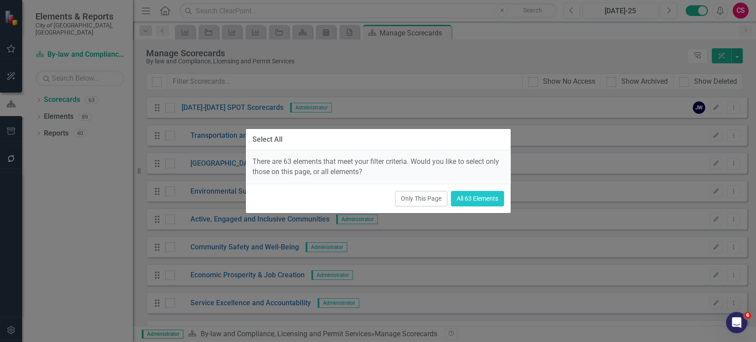
checkbox input "true"
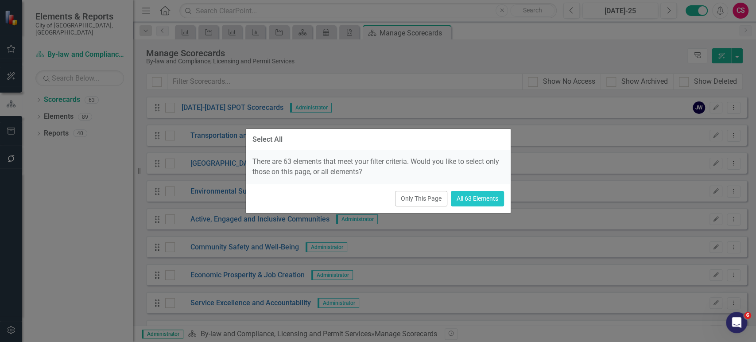
checkbox input "true"
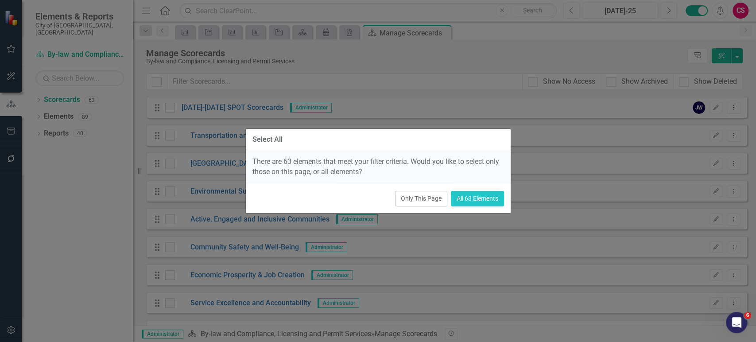
checkbox input "true"
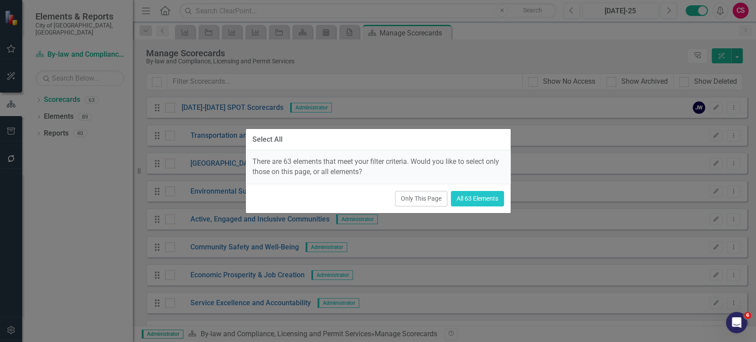
checkbox input "true"
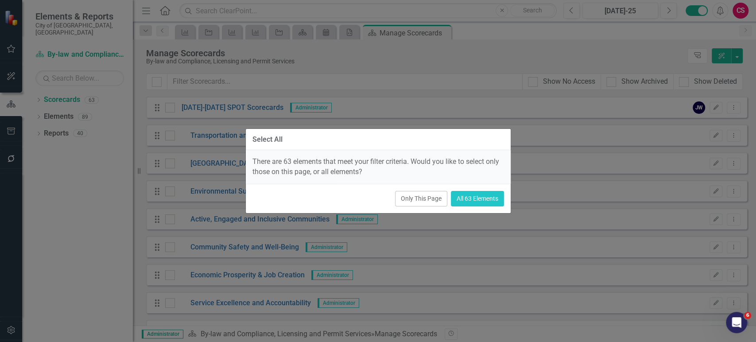
checkbox input "true"
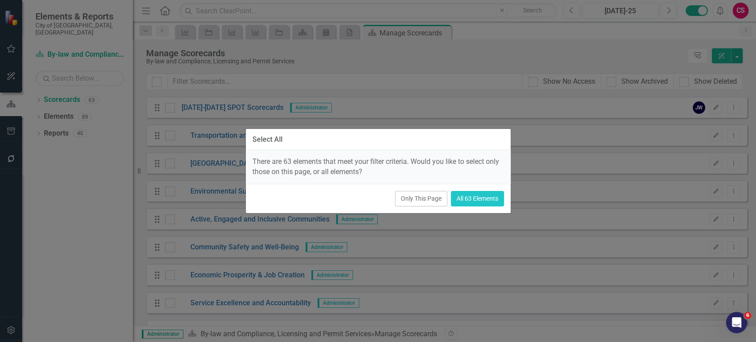
checkbox input "true"
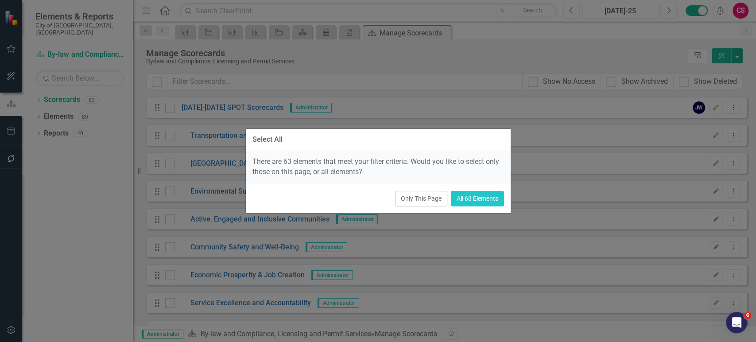
checkbox input "true"
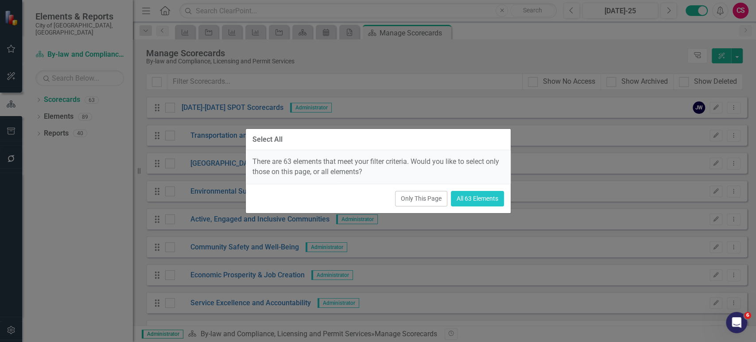
checkbox input "true"
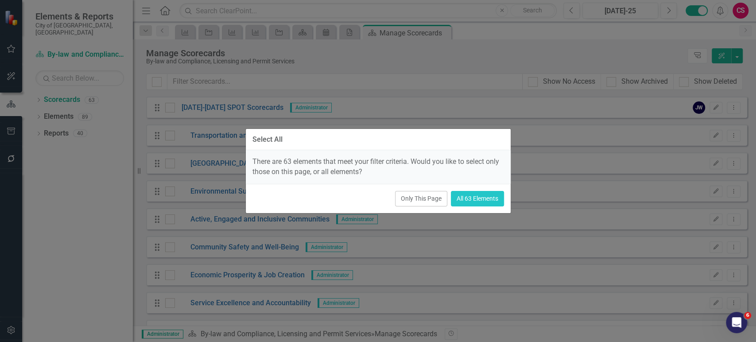
checkbox input "true"
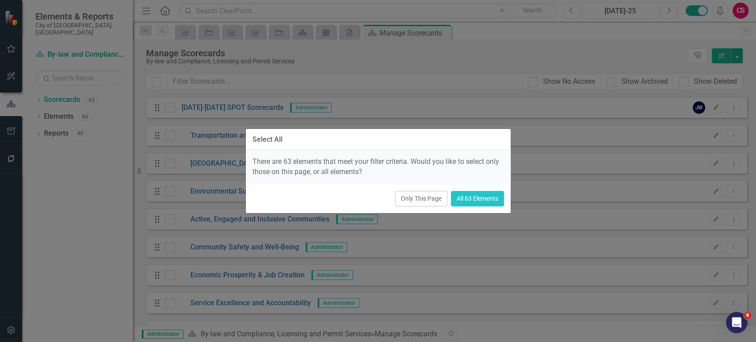
checkbox input "true"
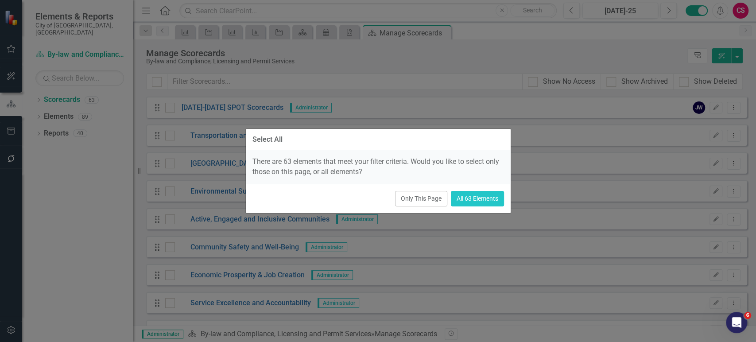
checkbox input "true"
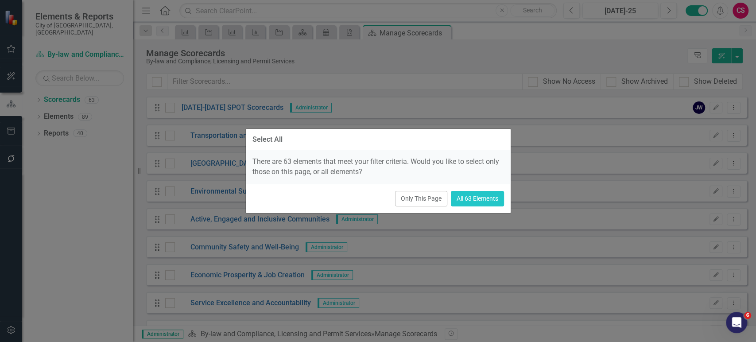
checkbox input "true"
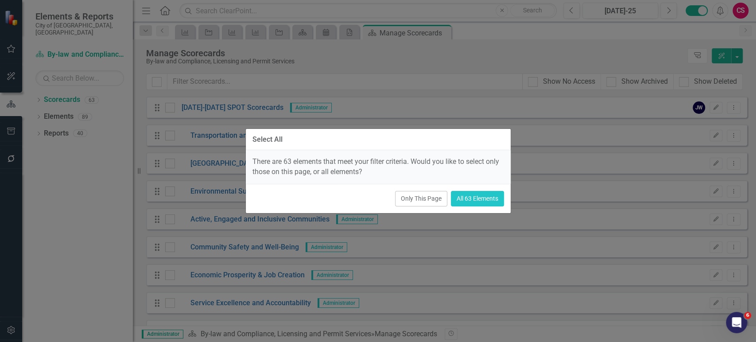
checkbox input "true"
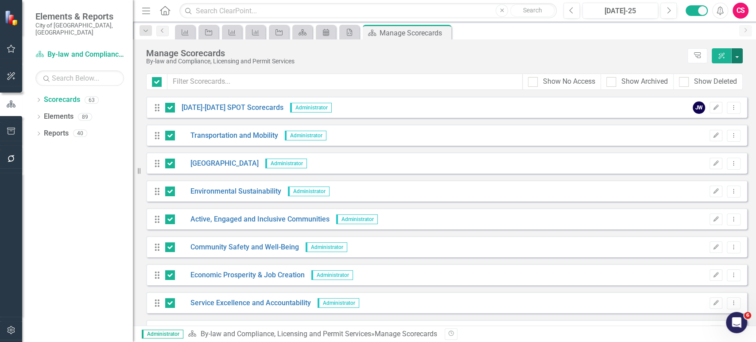
click at [740, 61] on button "button" at bounding box center [737, 55] width 12 height 15
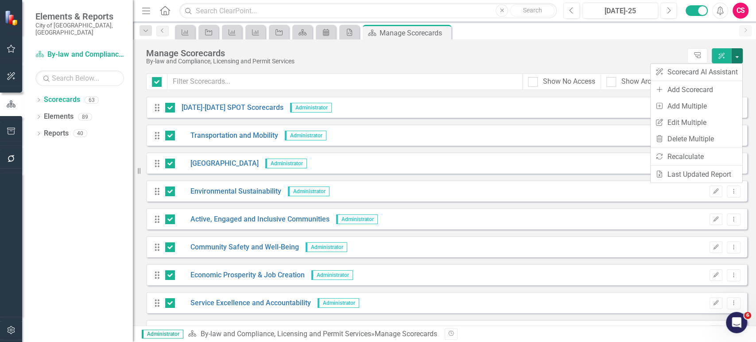
click at [590, 101] on div "Drag 2022-2026 SPOT Scorecards Administrator JW Edit Dropdown Menu" at bounding box center [446, 106] width 601 height 21
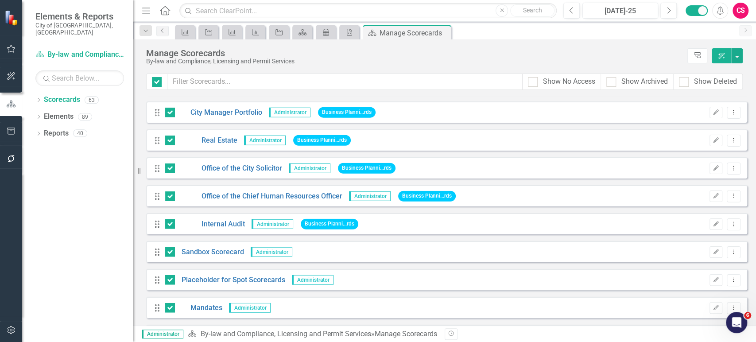
scroll to position [1417, 0]
click at [732, 113] on button "Dropdown Menu" at bounding box center [733, 113] width 14 height 12
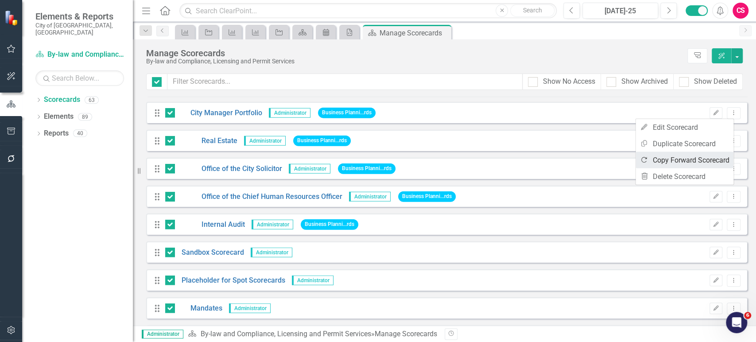
click at [683, 164] on link "Copy Forward Copy Forward Scorecard" at bounding box center [684, 160] width 98 height 16
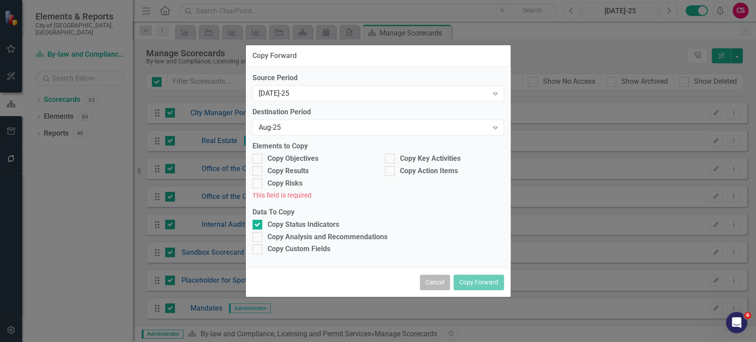
click at [439, 281] on button "Cancel" at bounding box center [435, 281] width 30 height 15
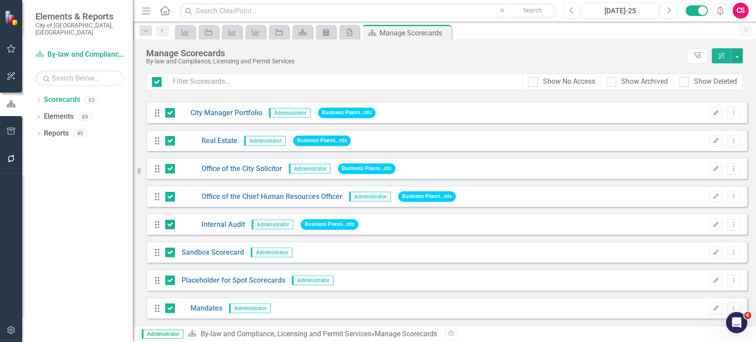
click at [11, 160] on button "button" at bounding box center [11, 159] width 20 height 19
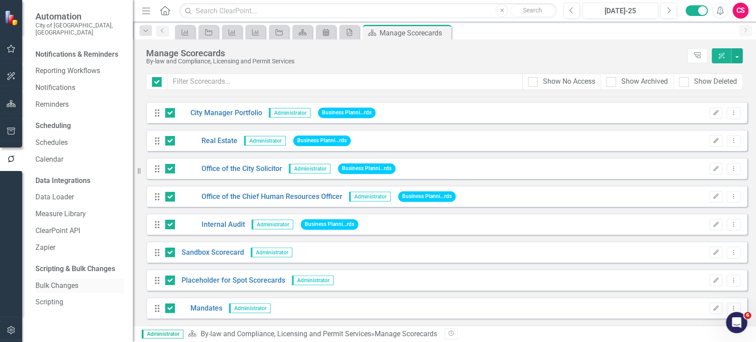
drag, startPoint x: 70, startPoint y: 274, endPoint x: 66, endPoint y: 282, distance: 8.5
click at [70, 281] on link "Bulk Changes" at bounding box center [79, 286] width 89 height 10
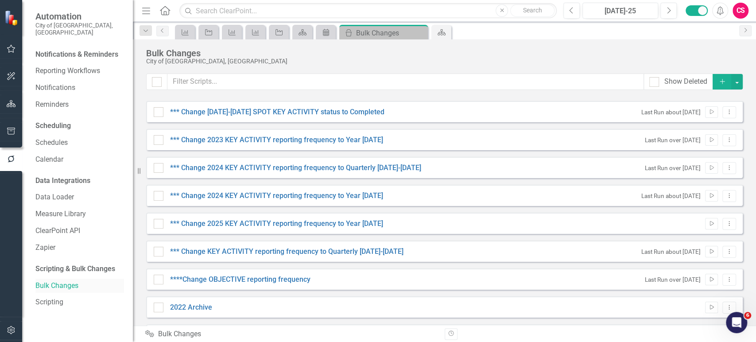
checkbox input "true"
checkbox input "false"
click at [63, 297] on link "Scripting" at bounding box center [79, 302] width 89 height 10
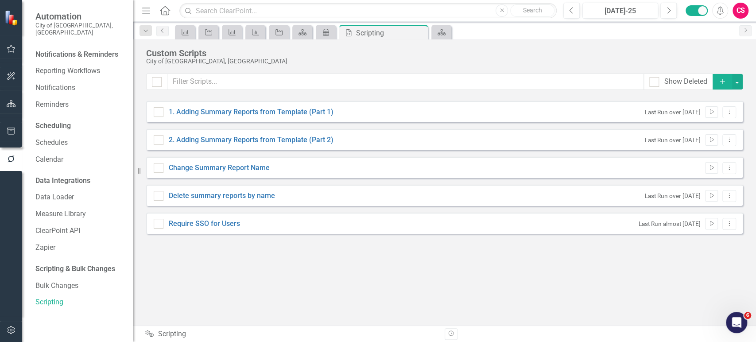
click at [717, 85] on button "Add" at bounding box center [721, 81] width 19 height 15
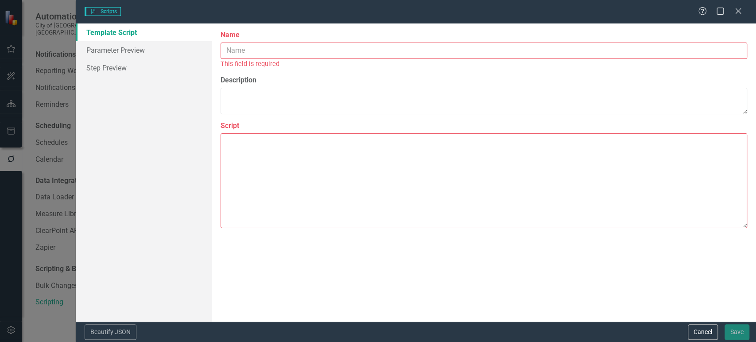
click at [324, 179] on textarea "Script" at bounding box center [483, 180] width 526 height 95
paste textarea "Copy forward all your scorecards altogether. Check which elements and fields yo…"
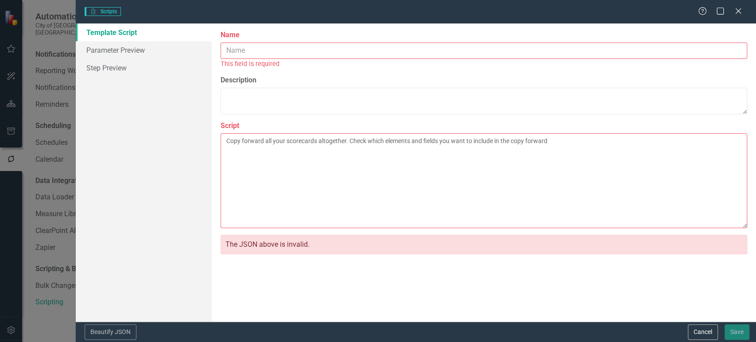
type textarea "Copy forward all your scorecards altogether. Check which elements and fields yo…"
click at [321, 150] on textarea "Copy forward all your scorecards altogether. Check which elements and fields yo…" at bounding box center [483, 180] width 526 height 95
click at [313, 53] on input "Name" at bounding box center [483, 50] width 526 height 16
paste input "Copy forward all your scorecards altogether. Check which elements and fields yo…"
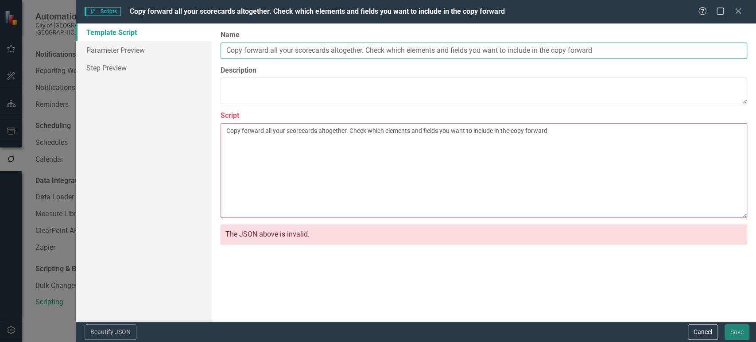
type input "Copy forward all your scorecards altogether. Check which elements and fields yo…"
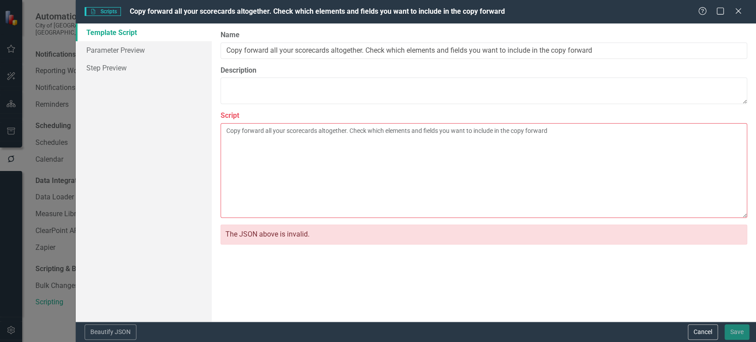
click at [333, 145] on textarea "Copy forward all your scorecards altogether. Check which elements and fields yo…" at bounding box center [483, 170] width 526 height 95
paste textarea "{ "Comments": { "Recommended Script Name": "Bulk copy forward scorecards", "Rec…"
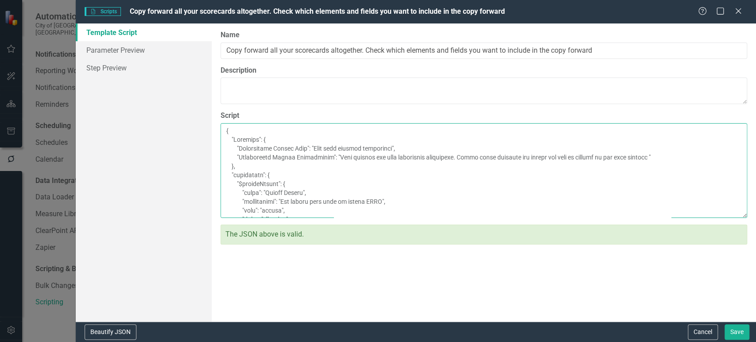
scroll to position [1121, 0]
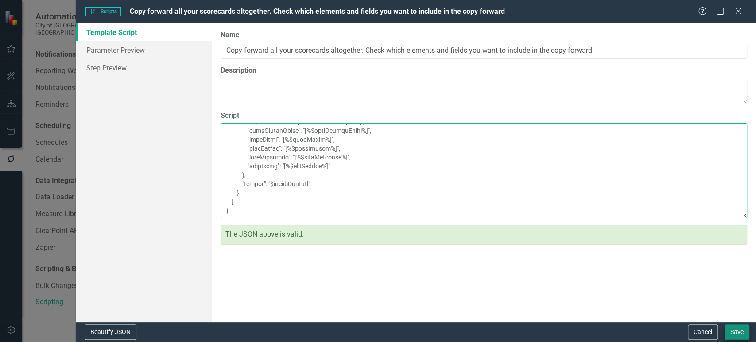
type textarea "{ "Comments": { "Recommended Script Name": "Bulk copy forward scorecards", "Rec…"
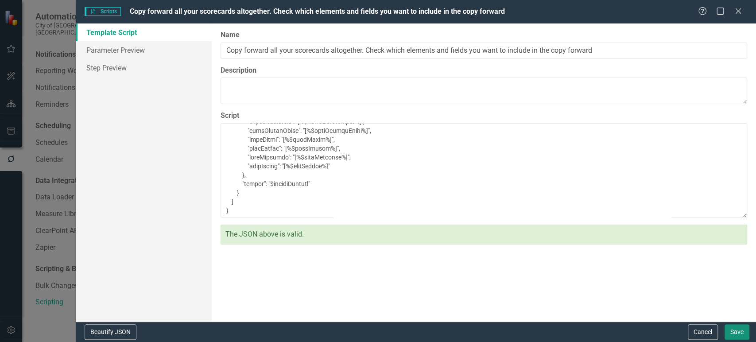
click at [727, 335] on button "Save" at bounding box center [736, 331] width 25 height 15
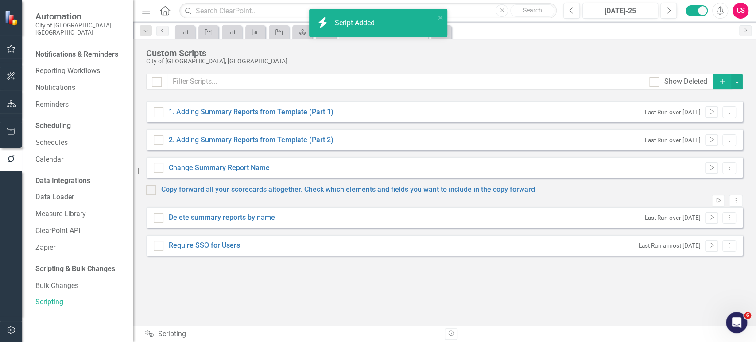
click at [715, 195] on button "Run Script" at bounding box center [717, 201] width 13 height 12
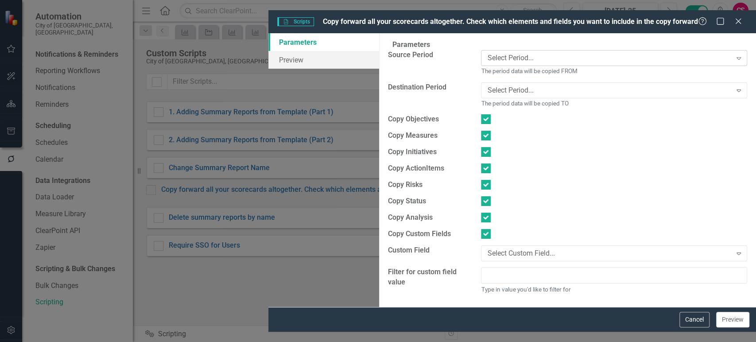
click at [487, 53] on div "Select Period..." at bounding box center [609, 58] width 244 height 10
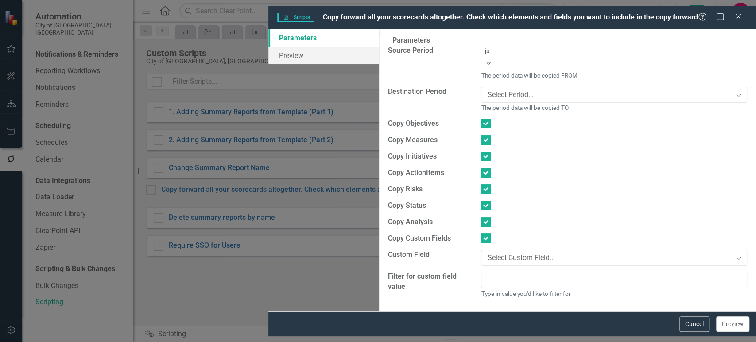
type input "jul"
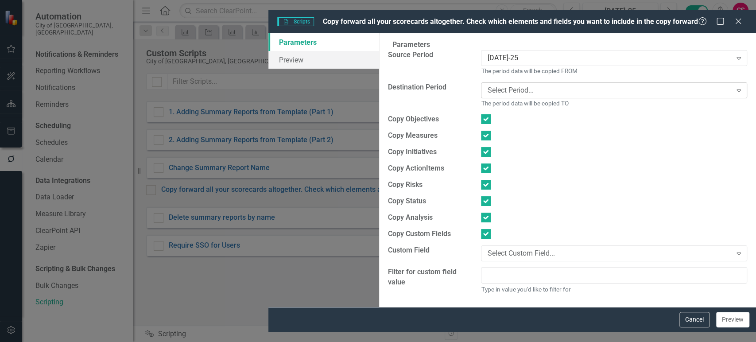
click at [487, 87] on div "Select Period..." at bounding box center [609, 90] width 244 height 10
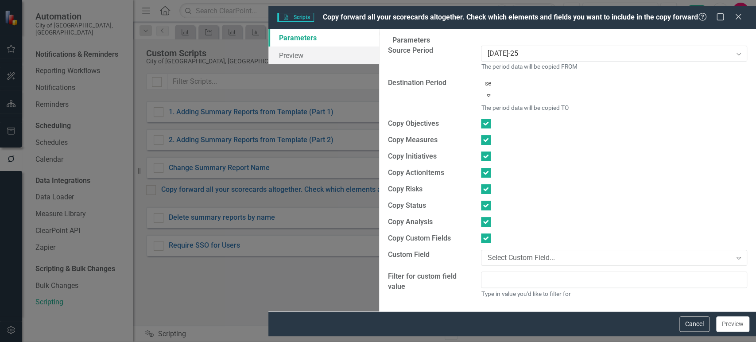
type input "sep"
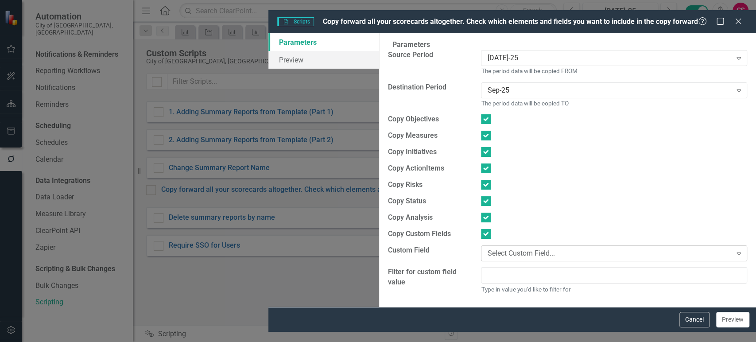
click at [487, 248] on div "Select Custom Field..." at bounding box center [609, 253] width 244 height 10
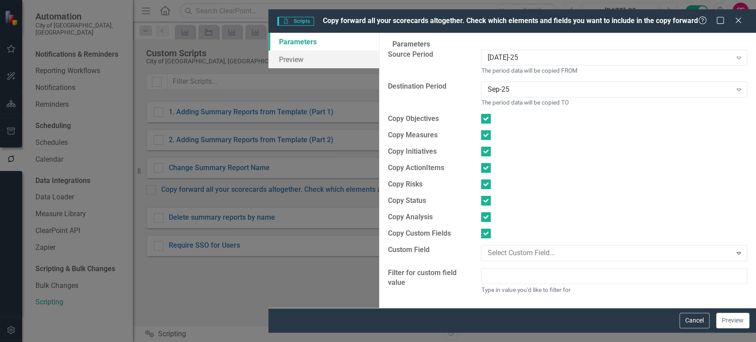
scroll to position [5479, 0]
click at [481, 279] on div "Type in value you'd like to filter for" at bounding box center [614, 281] width 266 height 27
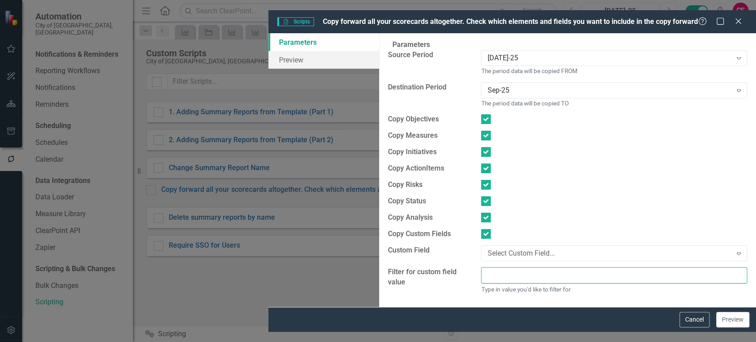
click at [481, 269] on input "text" at bounding box center [614, 275] width 266 height 16
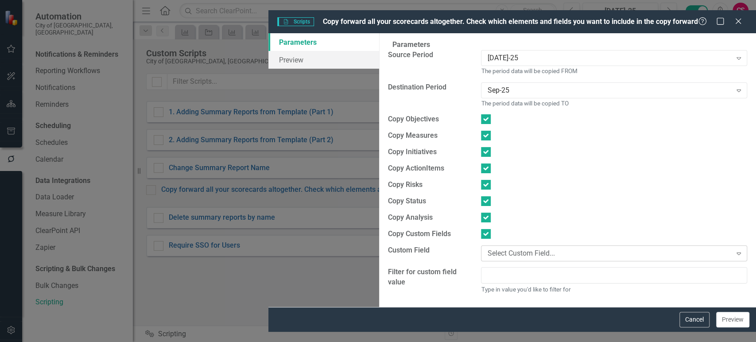
click at [487, 248] on div "Select Custom Field..." at bounding box center [609, 253] width 244 height 10
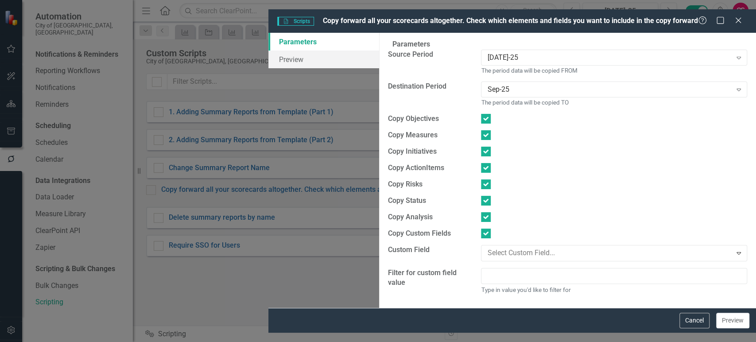
scroll to position [10740, 0]
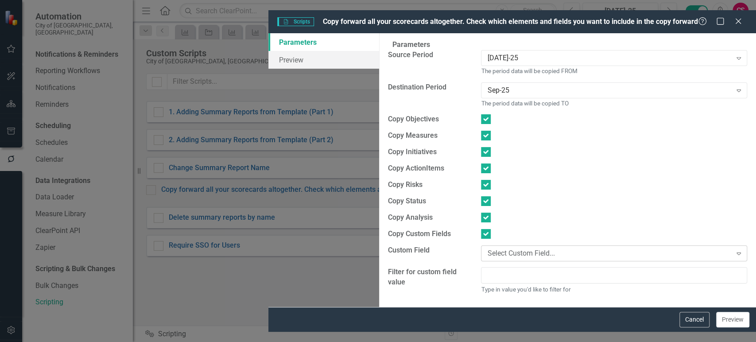
click at [489, 245] on div "Select Custom Field... Expand" at bounding box center [614, 253] width 266 height 16
click at [541, 248] on div "Select Custom Field..." at bounding box center [609, 253] width 244 height 10
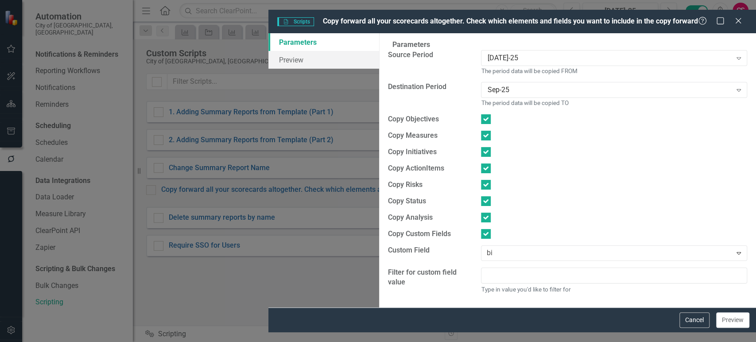
type input "bia"
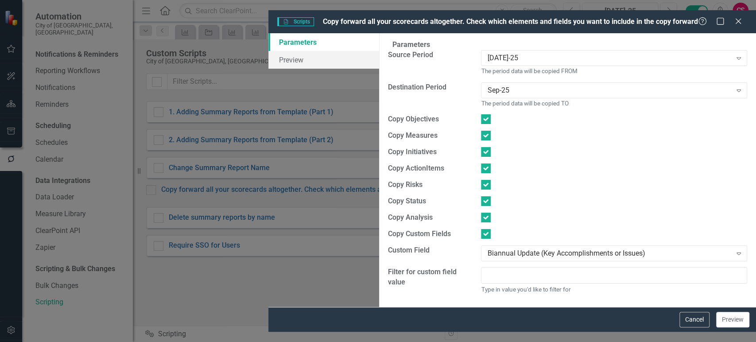
click at [473, 305] on div "A preview of the parameters (i.e., the changes you can make at runtime) for thi…" at bounding box center [567, 170] width 377 height 274
click at [740, 327] on button "Preview" at bounding box center [732, 319] width 33 height 15
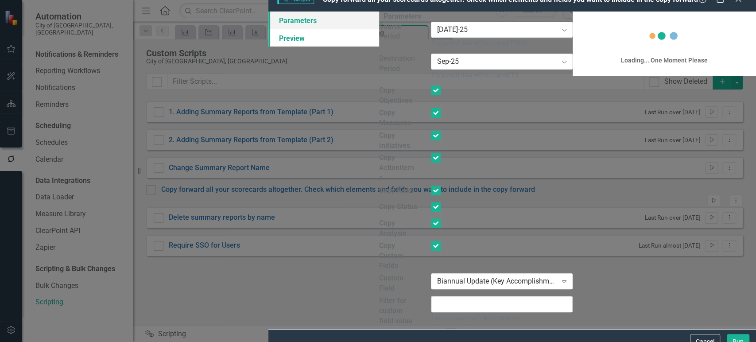
click at [268, 29] on link "Parameters" at bounding box center [323, 21] width 111 height 18
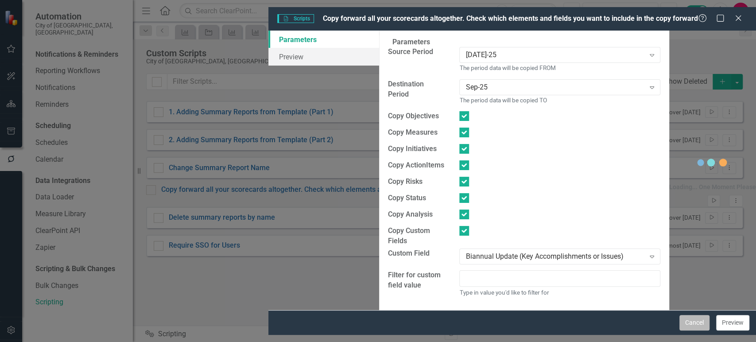
click at [701, 330] on button "Cancel" at bounding box center [694, 322] width 30 height 15
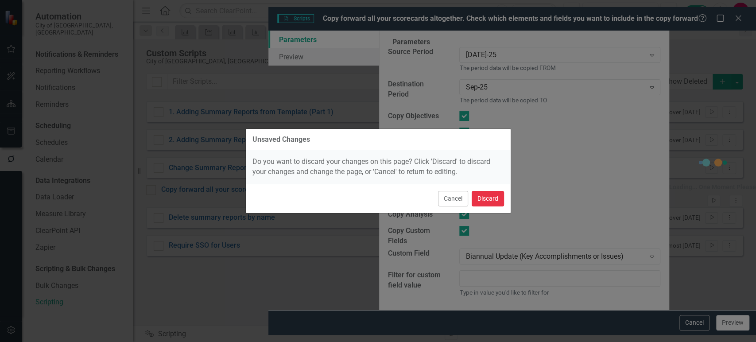
click at [493, 201] on button "Discard" at bounding box center [487, 198] width 32 height 15
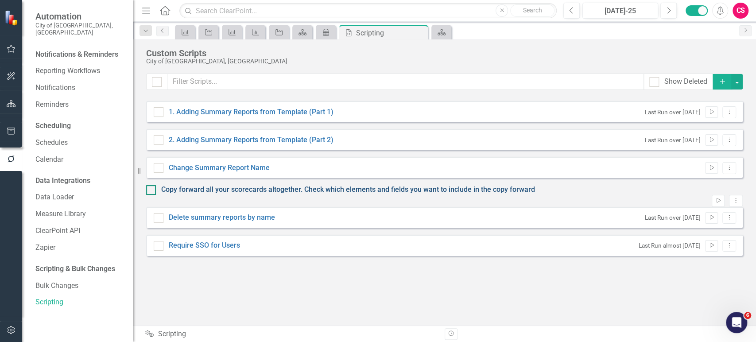
click at [521, 193] on link "Copy forward all your scorecards altogether. Check which elements and fields yo…" at bounding box center [348, 189] width 374 height 8
click at [152, 191] on input "Copy forward all your scorecards altogether. Check which elements and fields yo…" at bounding box center [149, 188] width 6 height 6
checkbox input "true"
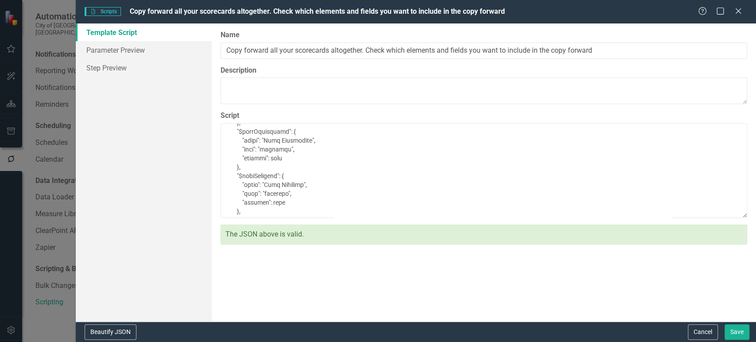
scroll to position [175, 0]
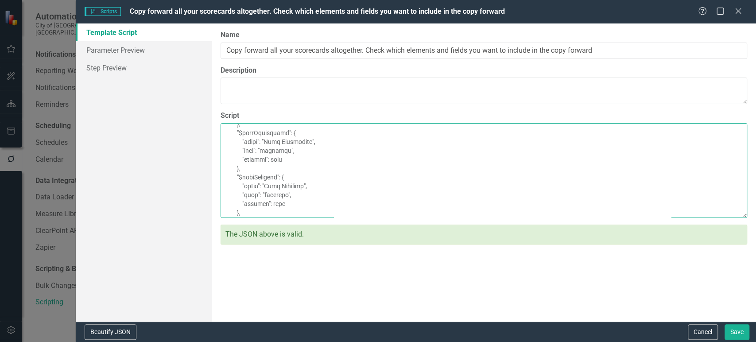
click at [452, 218] on textarea "Script" at bounding box center [483, 170] width 526 height 95
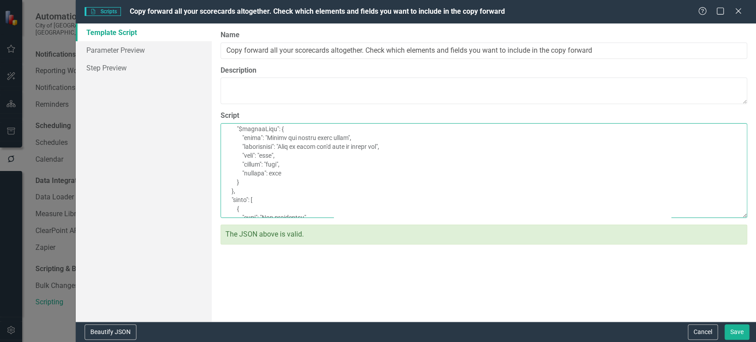
scroll to position [584, 0]
click at [306, 183] on textarea "Script" at bounding box center [483, 170] width 526 height 95
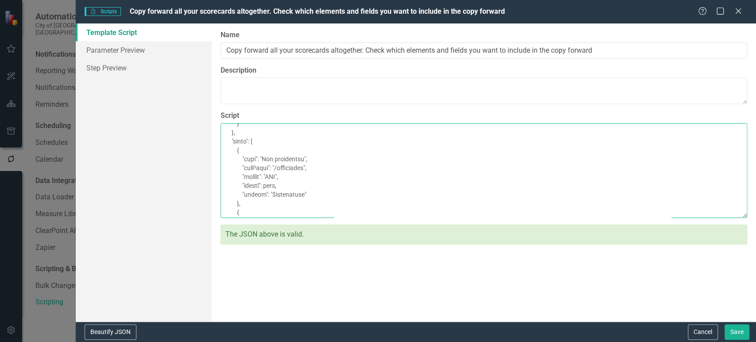
scroll to position [637, 0]
drag, startPoint x: 273, startPoint y: 218, endPoint x: 262, endPoint y: 154, distance: 64.6
click at [262, 154] on textarea "Script" at bounding box center [483, 170] width 526 height 95
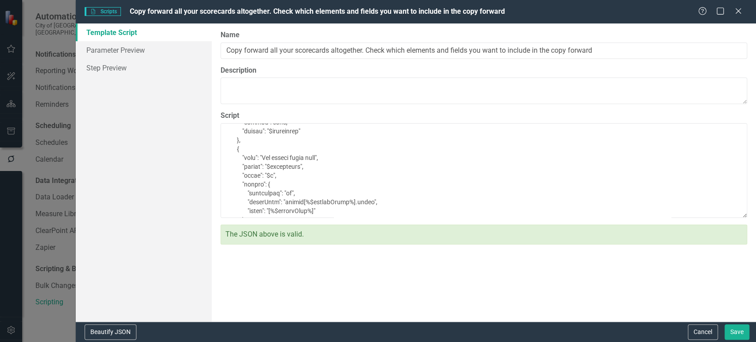
scroll to position [754, 0]
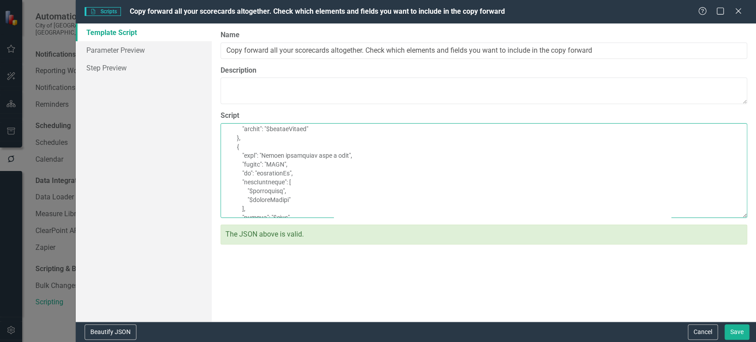
click at [401, 208] on textarea "Script" at bounding box center [483, 170] width 526 height 95
drag, startPoint x: 401, startPoint y: 208, endPoint x: 247, endPoint y: 183, distance: 157.0
click at [247, 183] on textarea "Script" at bounding box center [483, 170] width 526 height 95
click at [346, 205] on textarea "Script" at bounding box center [483, 170] width 526 height 95
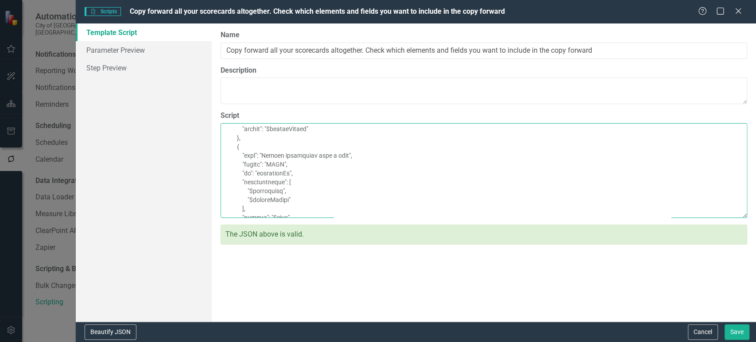
drag, startPoint x: 284, startPoint y: 212, endPoint x: 229, endPoint y: 176, distance: 65.7
click at [229, 176] on textarea "Script" at bounding box center [483, 170] width 526 height 95
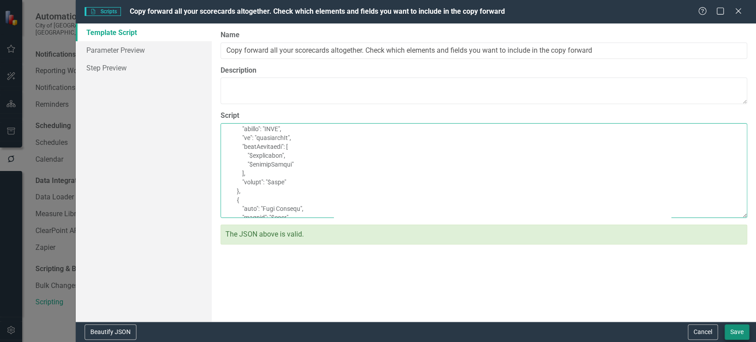
type textarea "{ "Comments": { "Recommended Script Name": "Bulk copy forward scorecards", "Rec…"
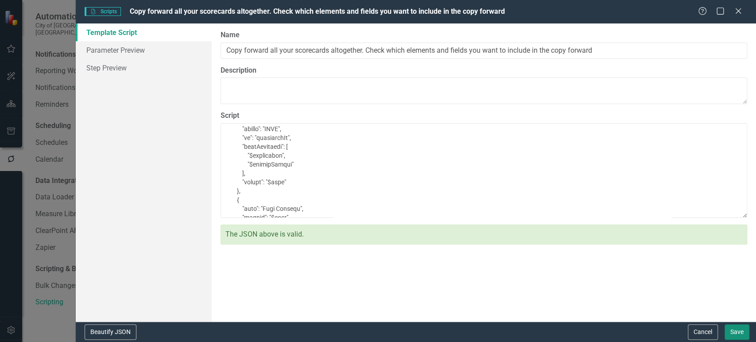
click at [733, 328] on button "Save" at bounding box center [736, 331] width 25 height 15
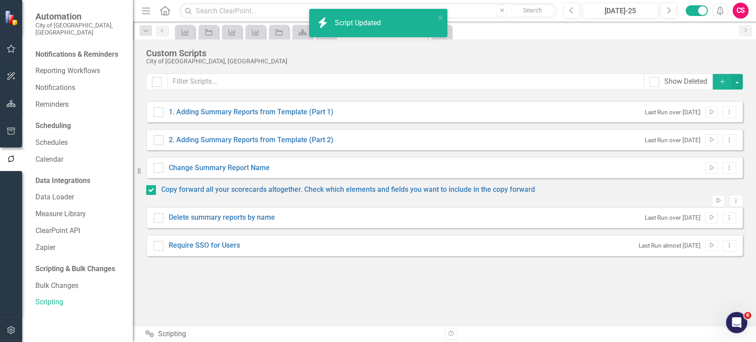
click at [711, 195] on button "Run Script" at bounding box center [717, 201] width 13 height 12
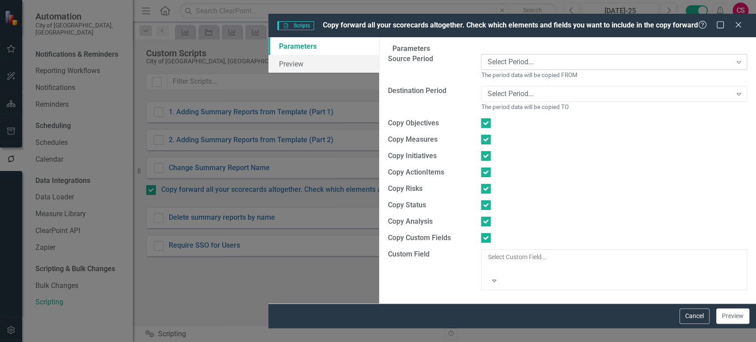
click at [487, 57] on div "Select Period..." at bounding box center [609, 62] width 244 height 10
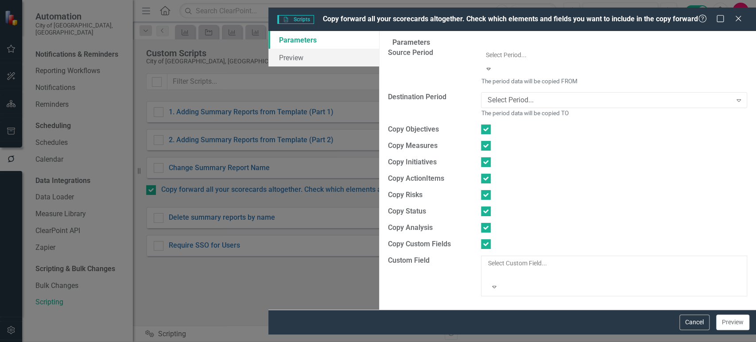
type input "a"
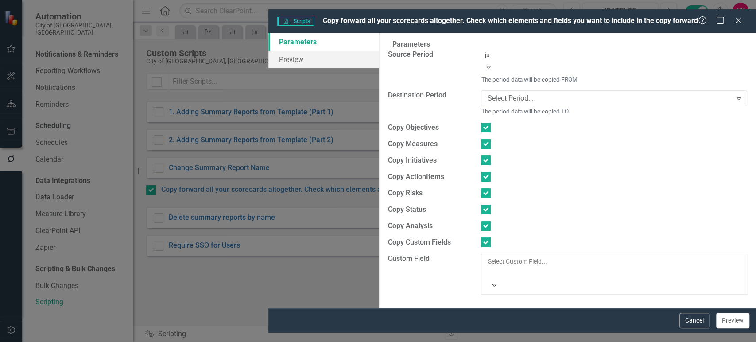
type input "jul"
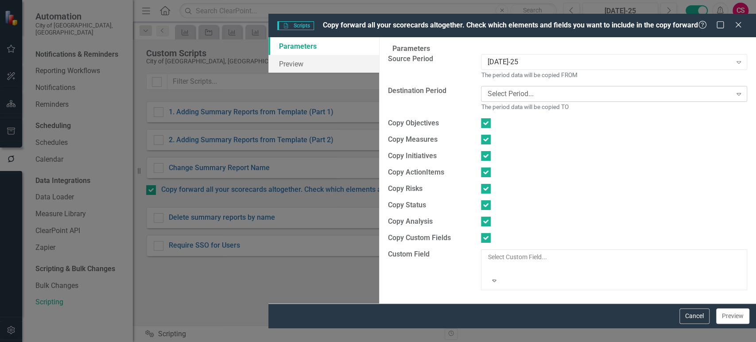
click at [487, 89] on div "Select Period..." at bounding box center [609, 94] width 244 height 10
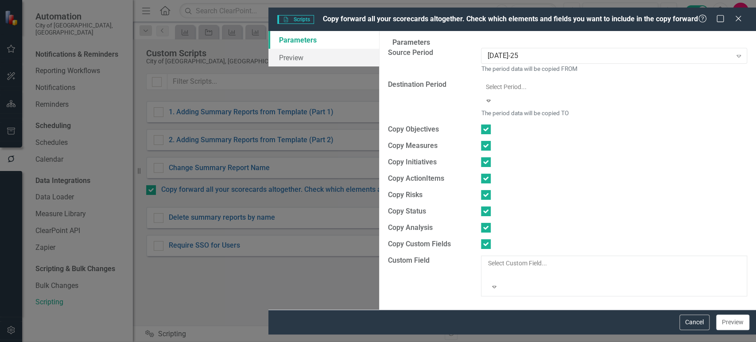
type input "j"
type input "sep"
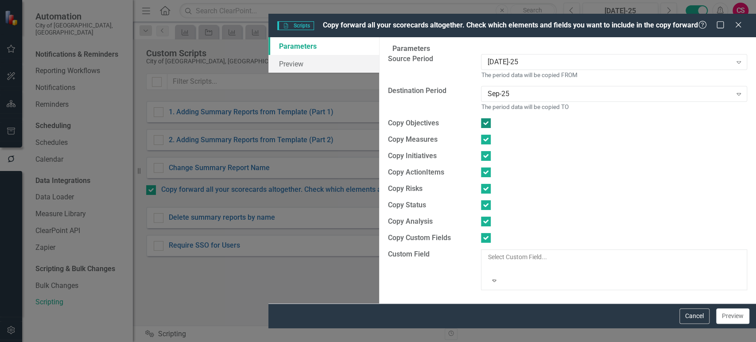
click at [481, 118] on input "checkbox" at bounding box center [484, 121] width 6 height 6
checkbox input "false"
click at [481, 135] on input "checkbox" at bounding box center [484, 138] width 6 height 6
checkbox input "false"
click at [481, 167] on div at bounding box center [486, 172] width 10 height 10
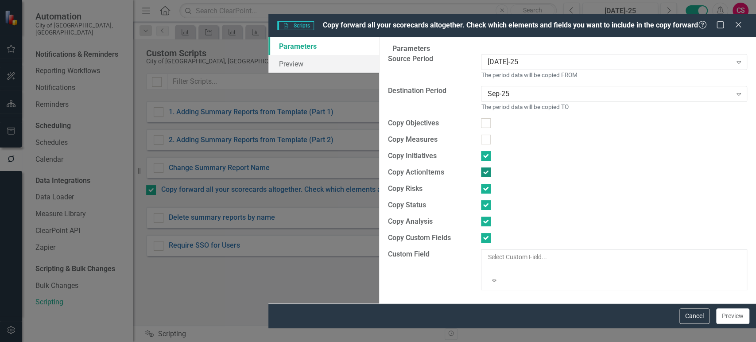
click at [481, 167] on input "checkbox" at bounding box center [484, 170] width 6 height 6
checkbox input "false"
click at [481, 184] on input "checkbox" at bounding box center [484, 187] width 6 height 6
checkbox input "false"
click at [481, 200] on input "checkbox" at bounding box center [484, 203] width 6 height 6
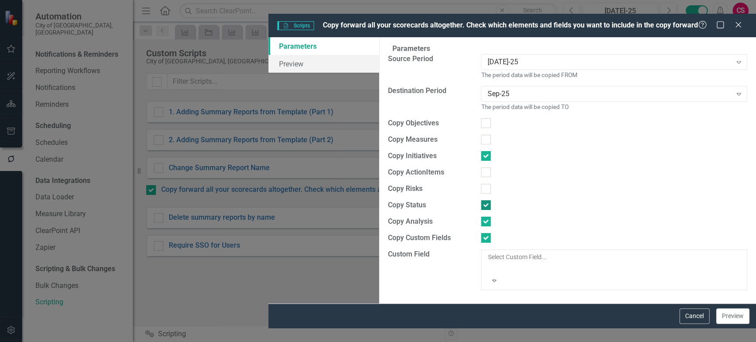
checkbox input "false"
click at [487, 262] on div at bounding box center [487, 267] width 1 height 11
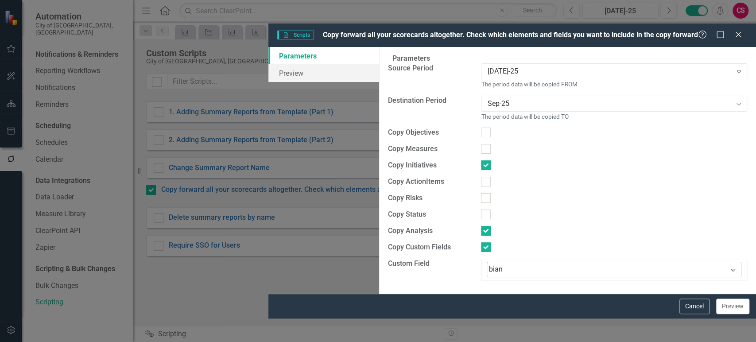
type input "biann"
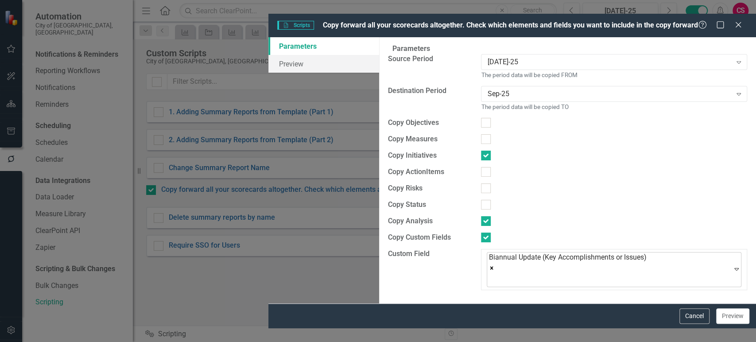
click at [489, 274] on div at bounding box center [490, 280] width 2 height 12
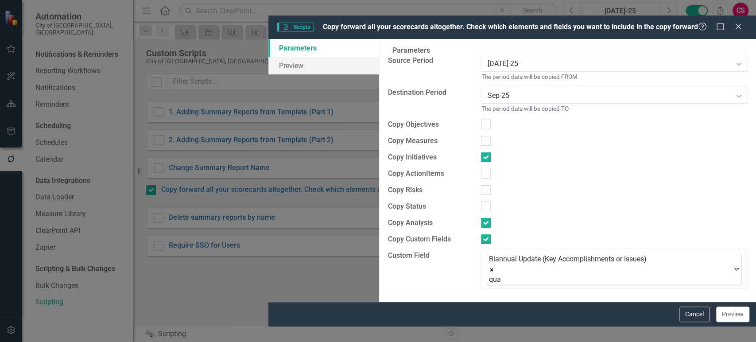
type input "quar"
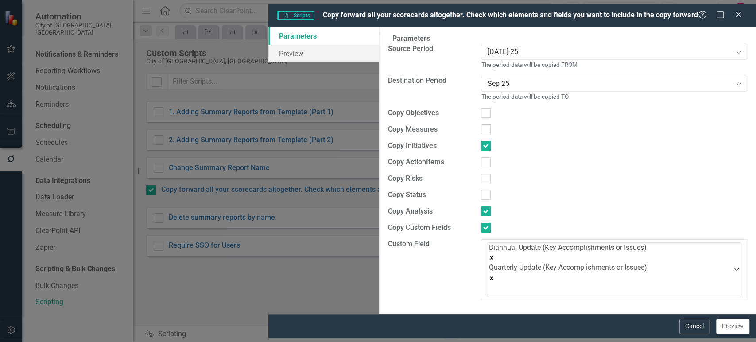
click at [454, 301] on div "A preview of the parameters (i.e., the changes you can make at runtime) for thi…" at bounding box center [567, 170] width 377 height 286
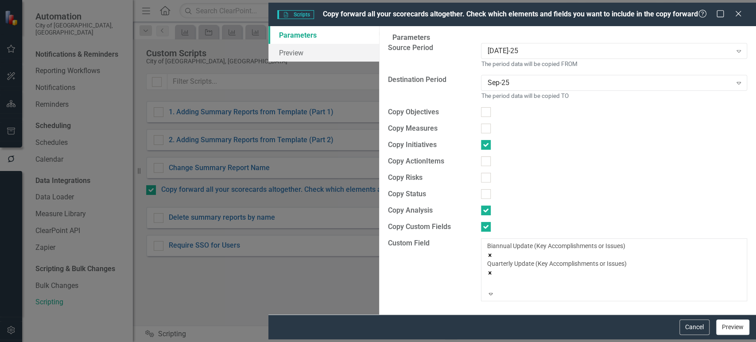
click at [728, 335] on button "Preview" at bounding box center [732, 326] width 33 height 15
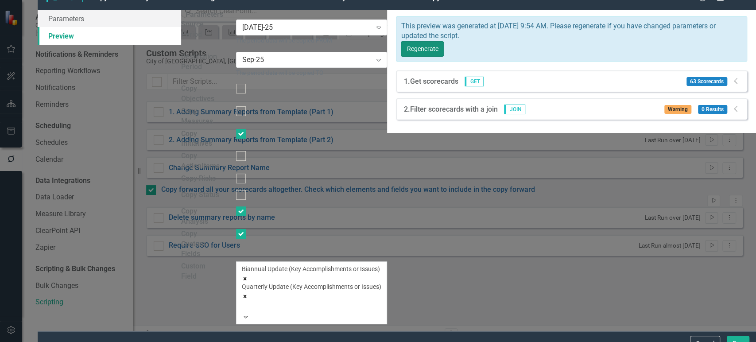
click at [444, 52] on button "Regenerate" at bounding box center [422, 48] width 43 height 15
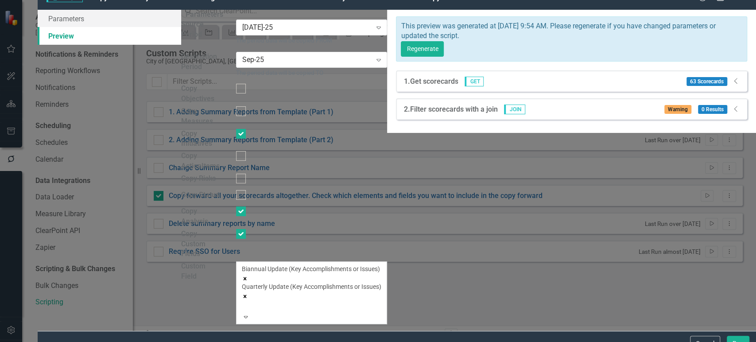
click at [737, 78] on icon "Dropdown" at bounding box center [735, 80] width 9 height 7
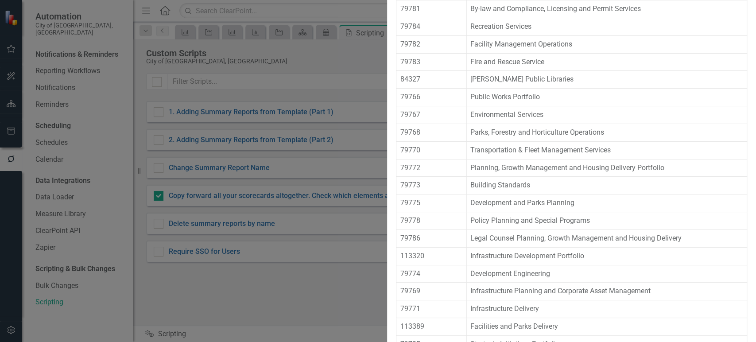
scroll to position [949, 0]
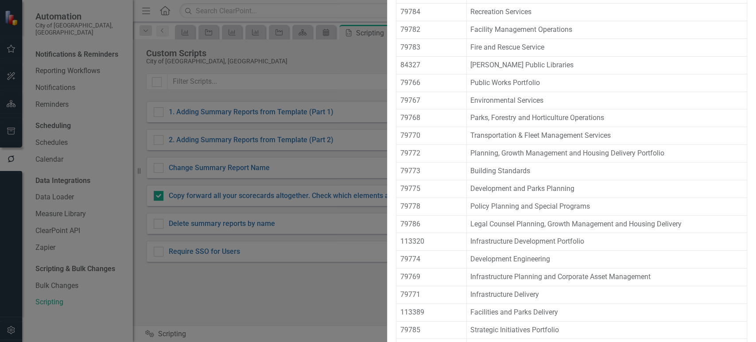
scroll to position [984, 0]
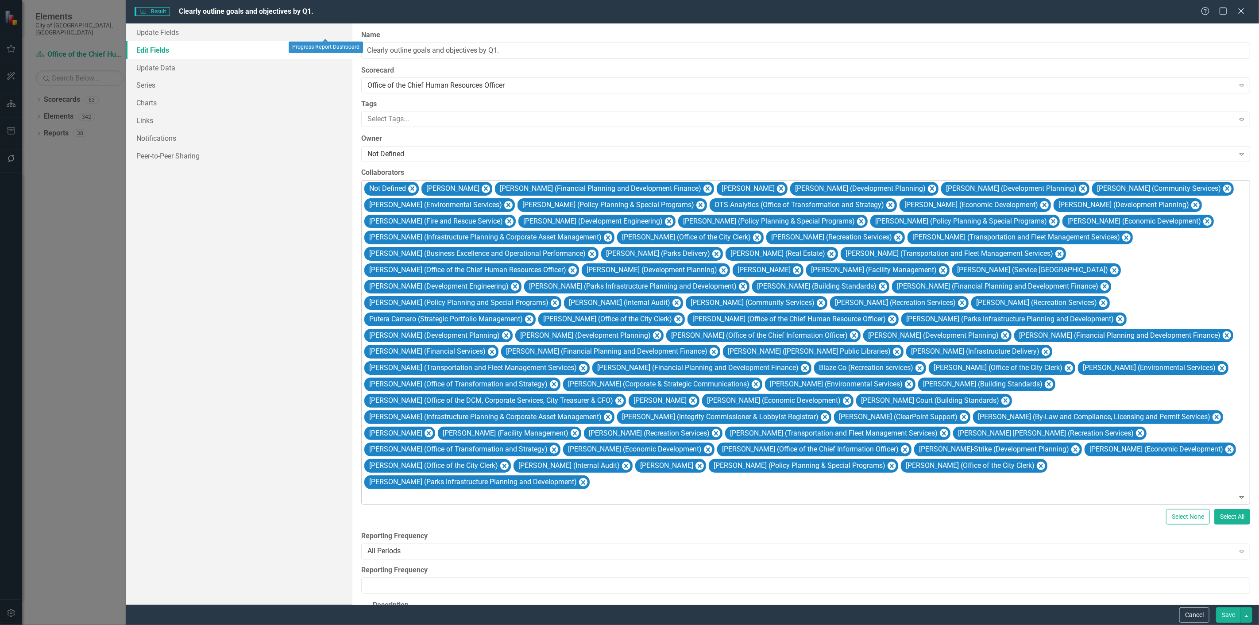
click at [1147, 491] on div at bounding box center [806, 497] width 885 height 12
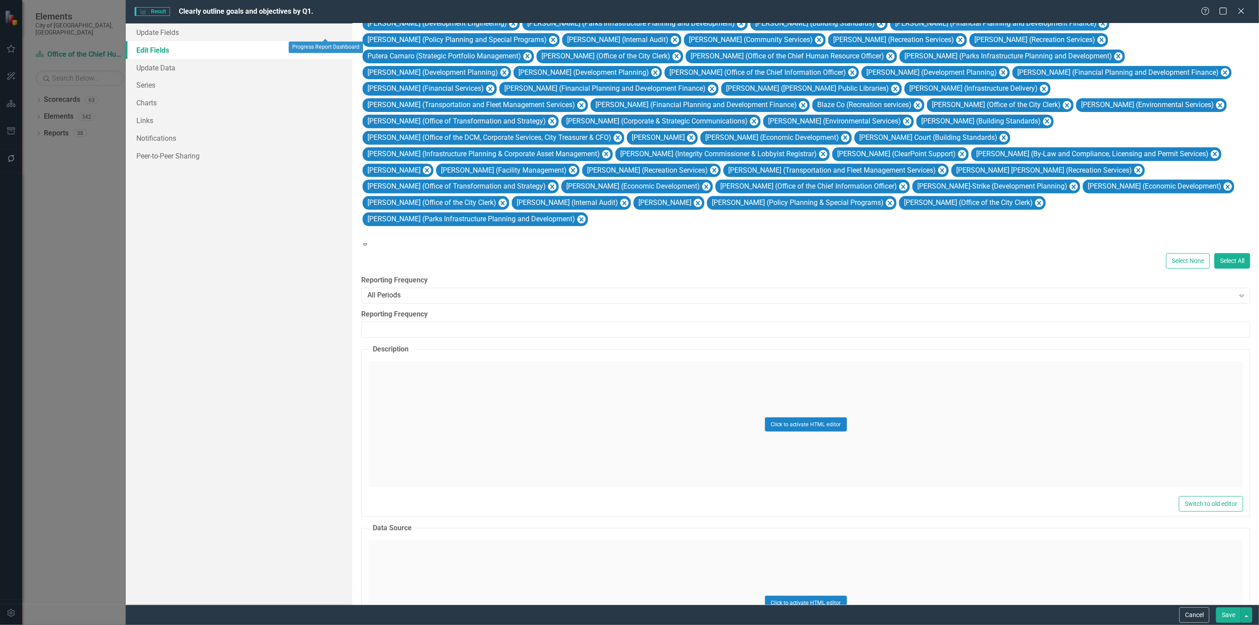
scroll to position [1431, 0]
click at [276, 437] on div "Update Fields Edit Fields Update Data Series Charts Links Notifications Peer-to…" at bounding box center [239, 313] width 227 height 581
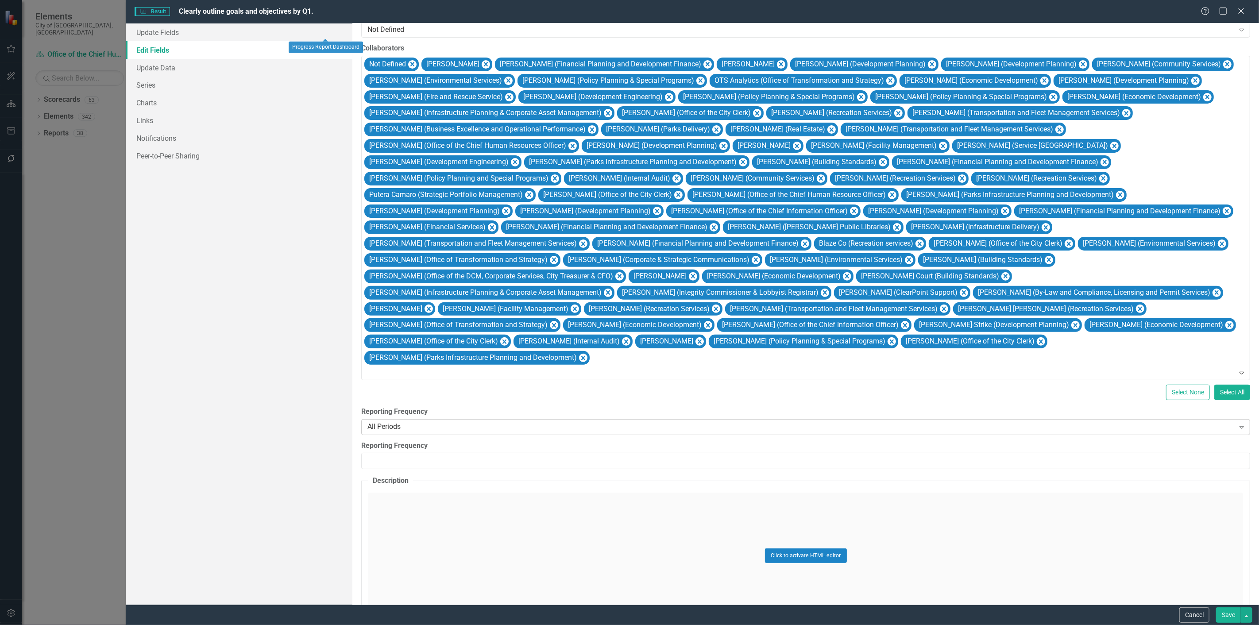
scroll to position [0, 0]
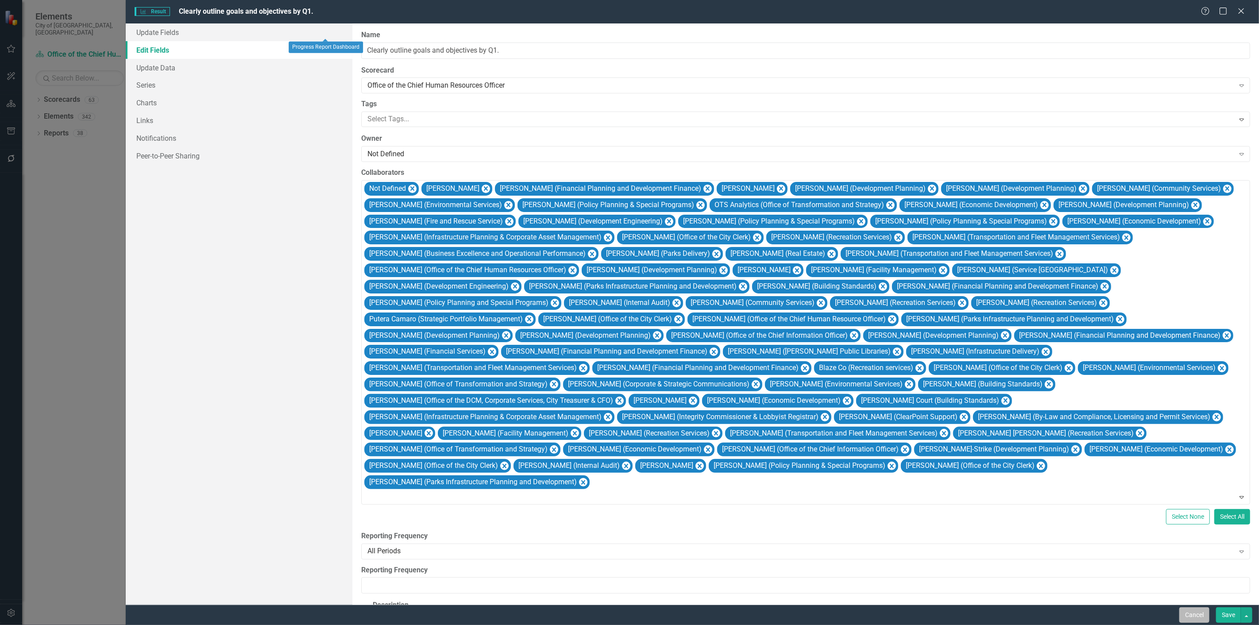
click at [1189, 616] on button "Cancel" at bounding box center [1194, 614] width 30 height 15
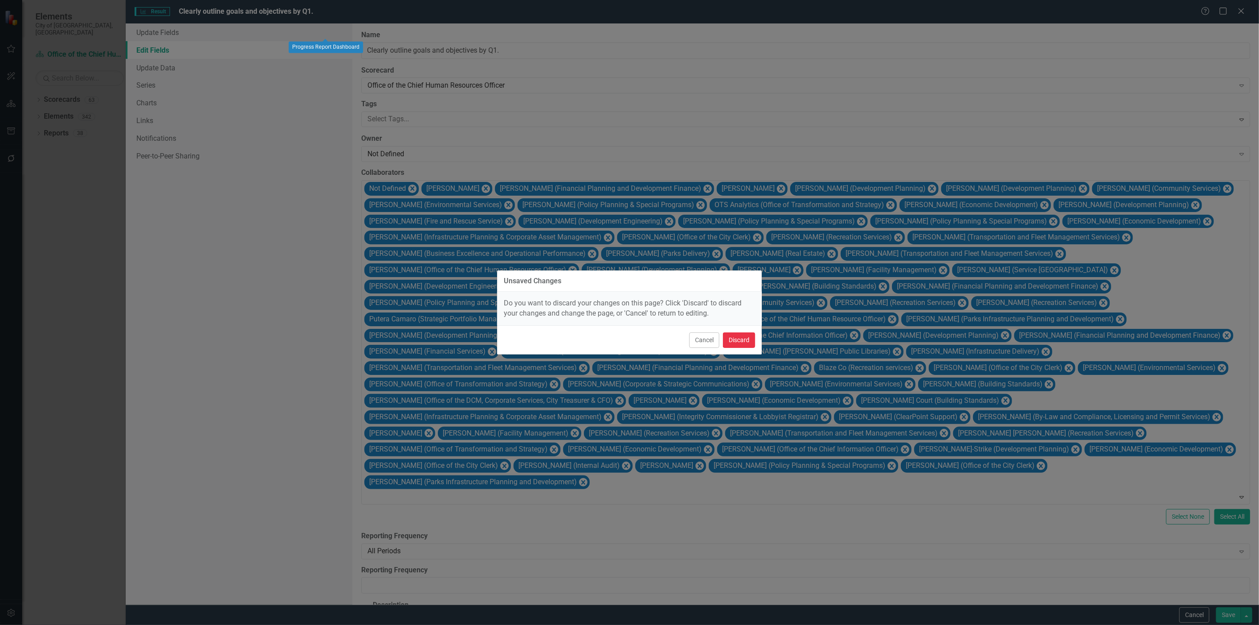
click at [747, 344] on button "Discard" at bounding box center [739, 339] width 32 height 15
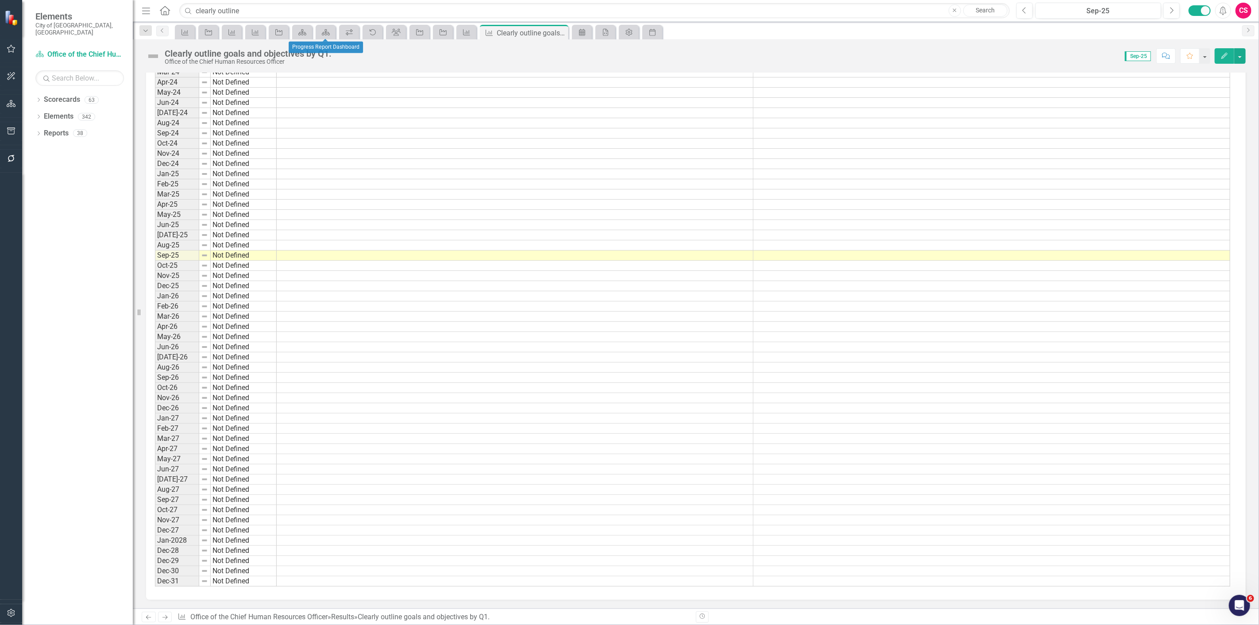
click at [12, 161] on icon "button" at bounding box center [11, 158] width 7 height 7
click at [74, 66] on link "Reporting Workflows" at bounding box center [79, 71] width 89 height 10
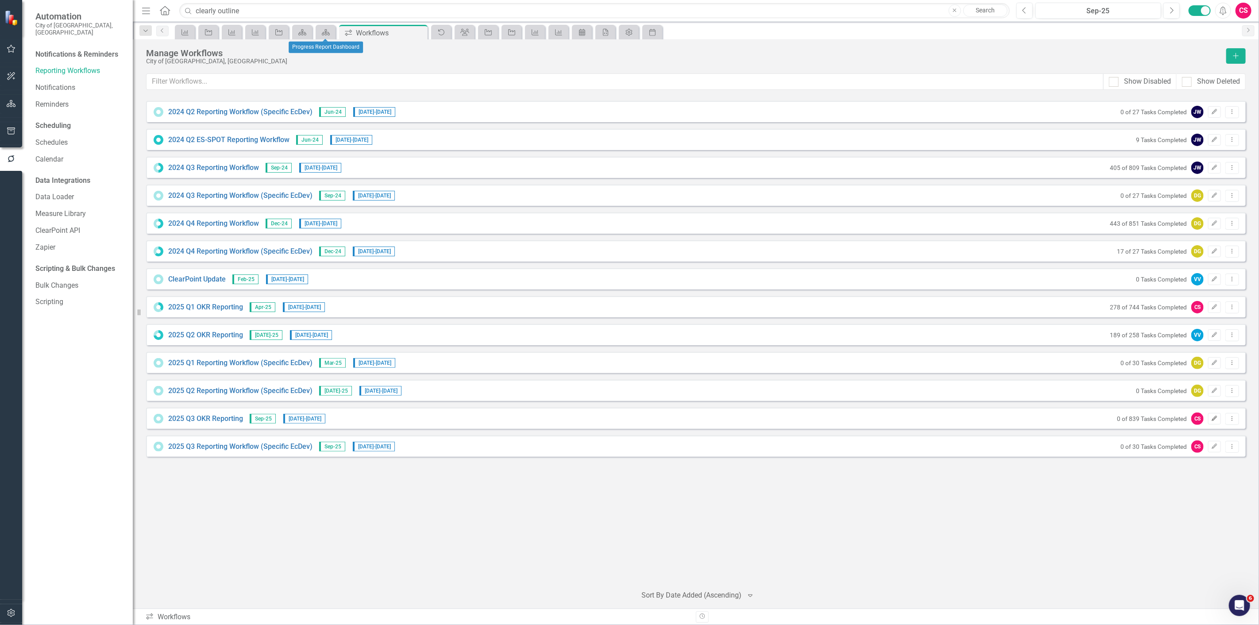
click at [1216, 417] on icon "Edit" at bounding box center [1214, 418] width 7 height 5
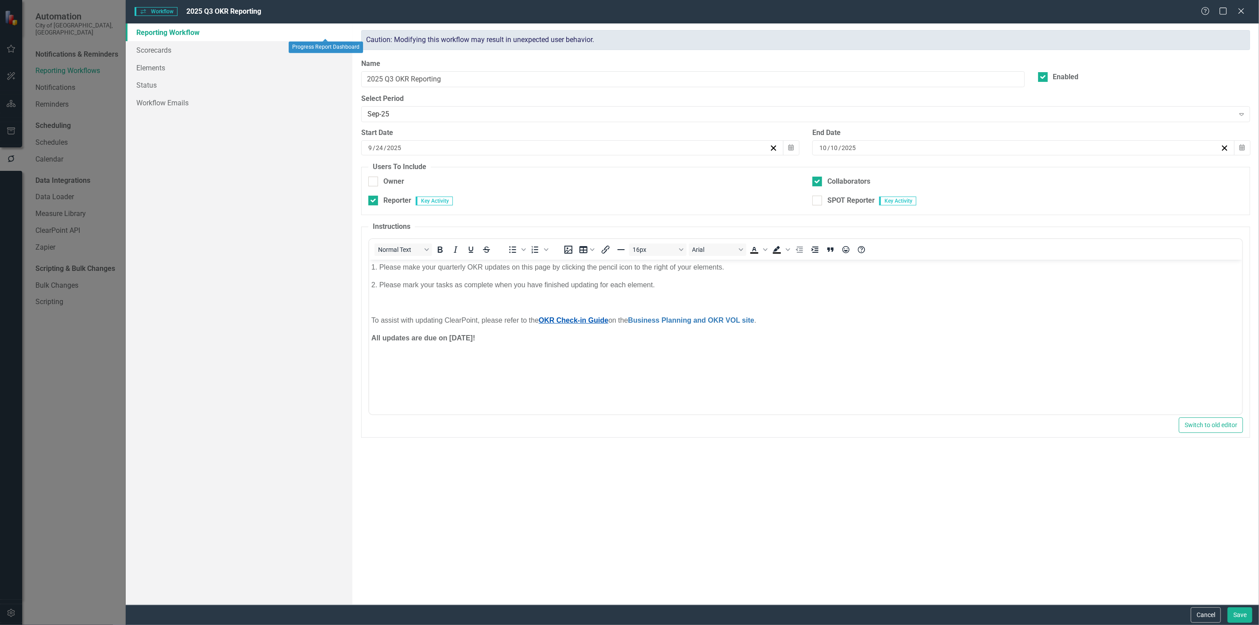
click at [588, 321] on link "OKR Check-in Guide" at bounding box center [573, 320] width 69 height 8
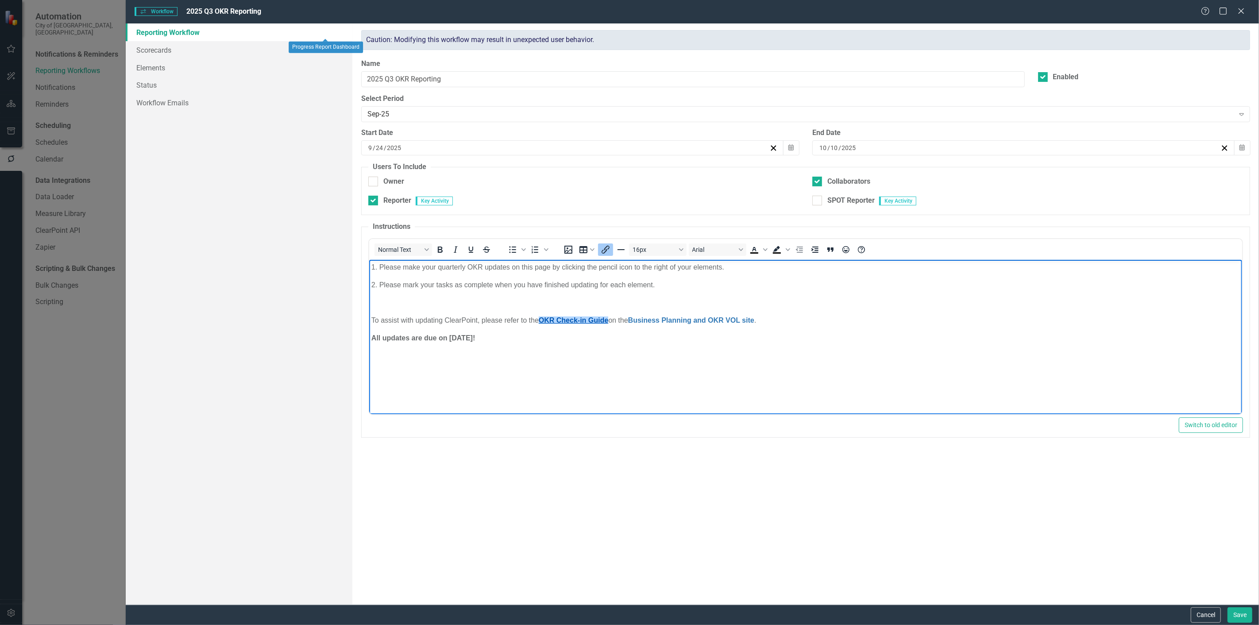
click at [588, 321] on link "OKR Check-in Guide" at bounding box center [573, 320] width 69 height 8
click at [459, 368] on body "1. Please make your quarterly OKR updates on this page by clicking the pencil i…" at bounding box center [805, 326] width 873 height 133
click at [202, 53] on link "Scorecards" at bounding box center [239, 50] width 227 height 18
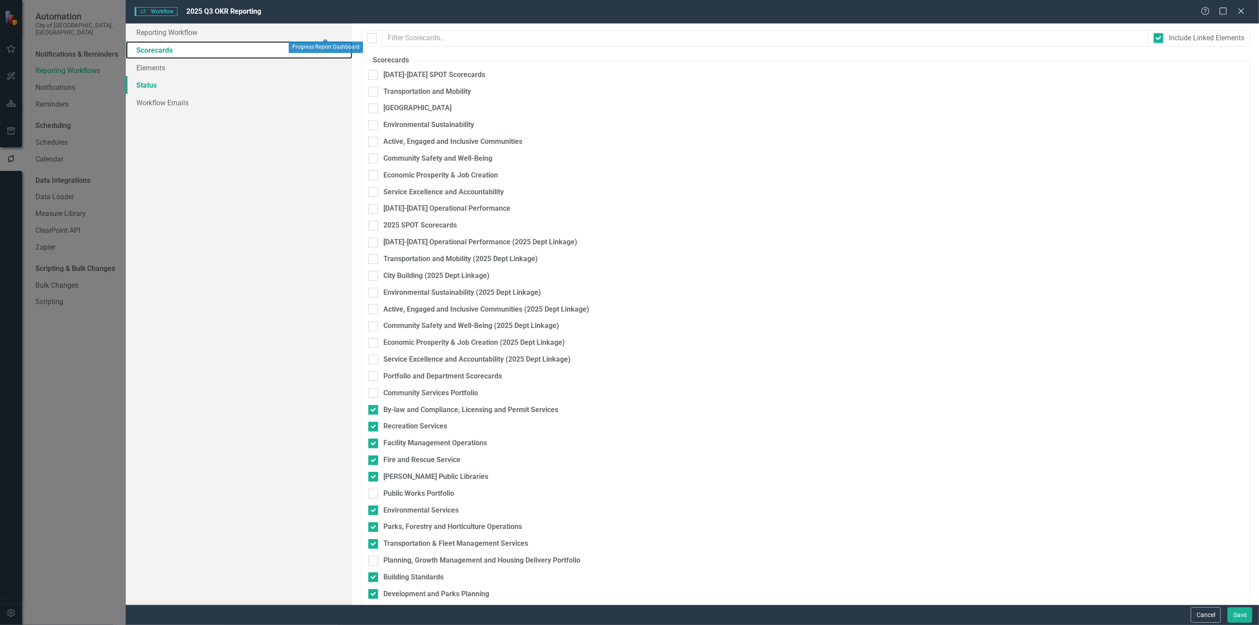
checkbox input "false"
click at [193, 80] on link "Status" at bounding box center [239, 85] width 227 height 18
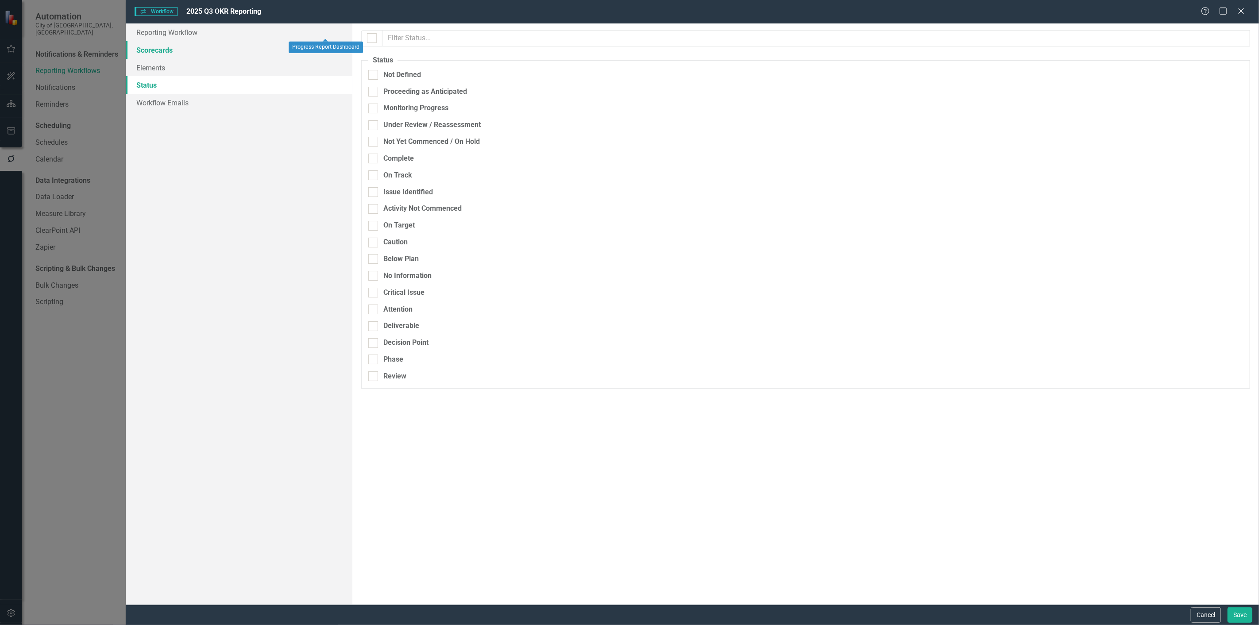
click at [180, 51] on link "Scorecards" at bounding box center [239, 50] width 227 height 18
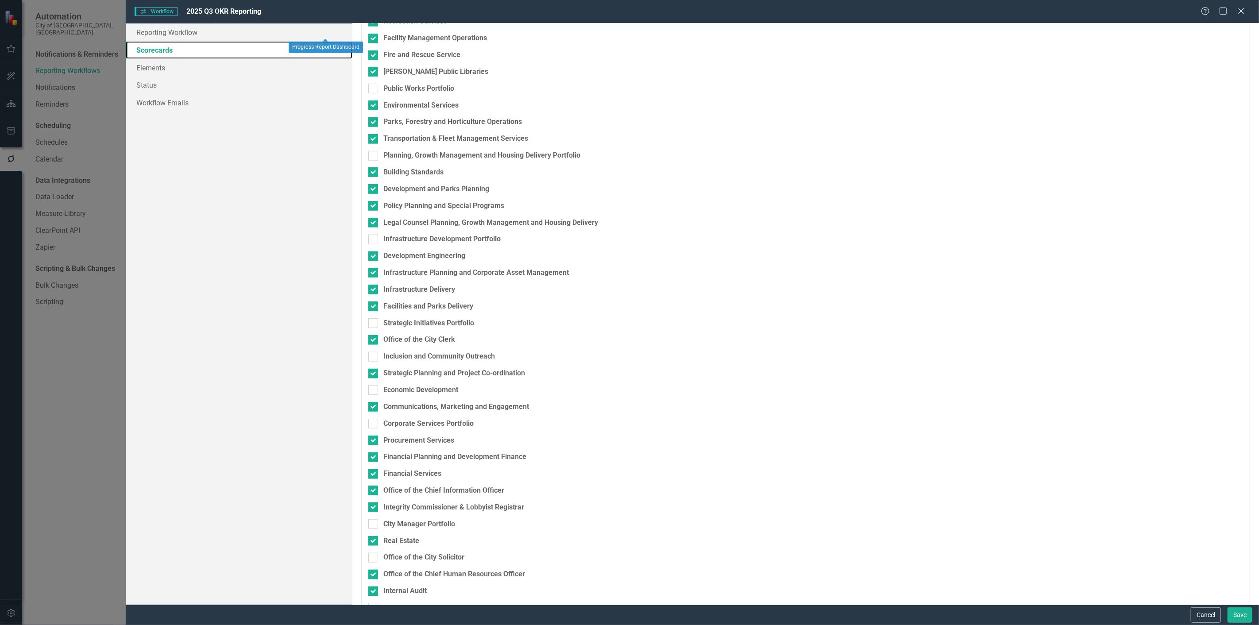
scroll to position [405, 0]
click at [154, 76] on link "Elements" at bounding box center [239, 68] width 227 height 18
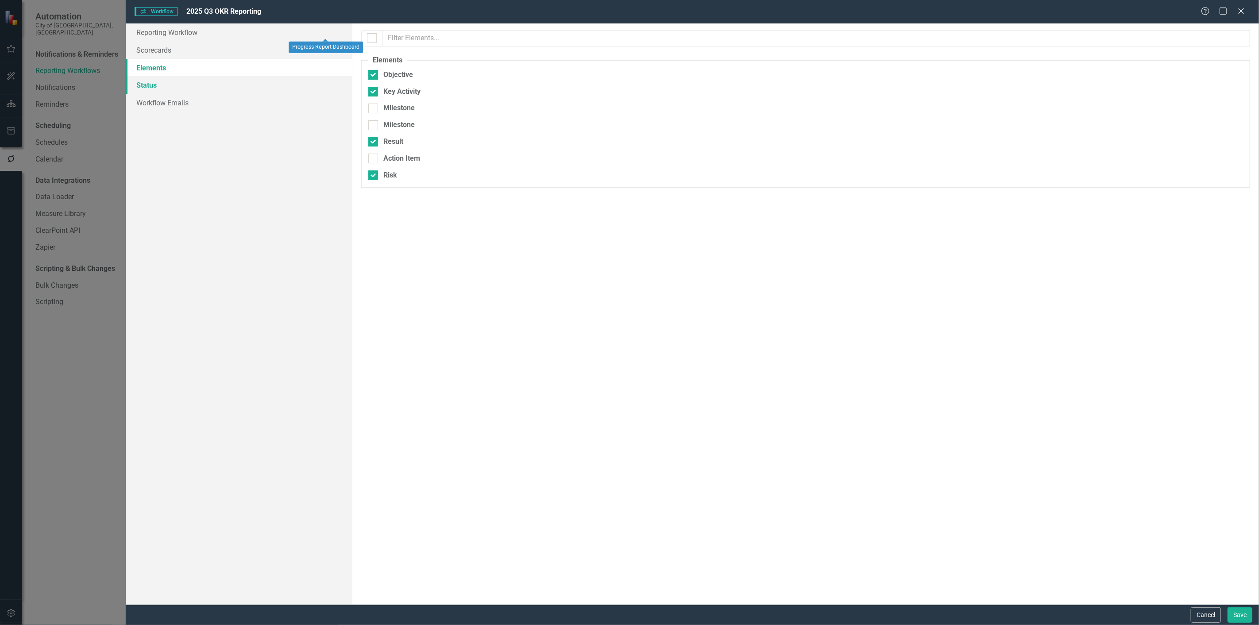
click at [165, 85] on link "Status" at bounding box center [239, 85] width 227 height 18
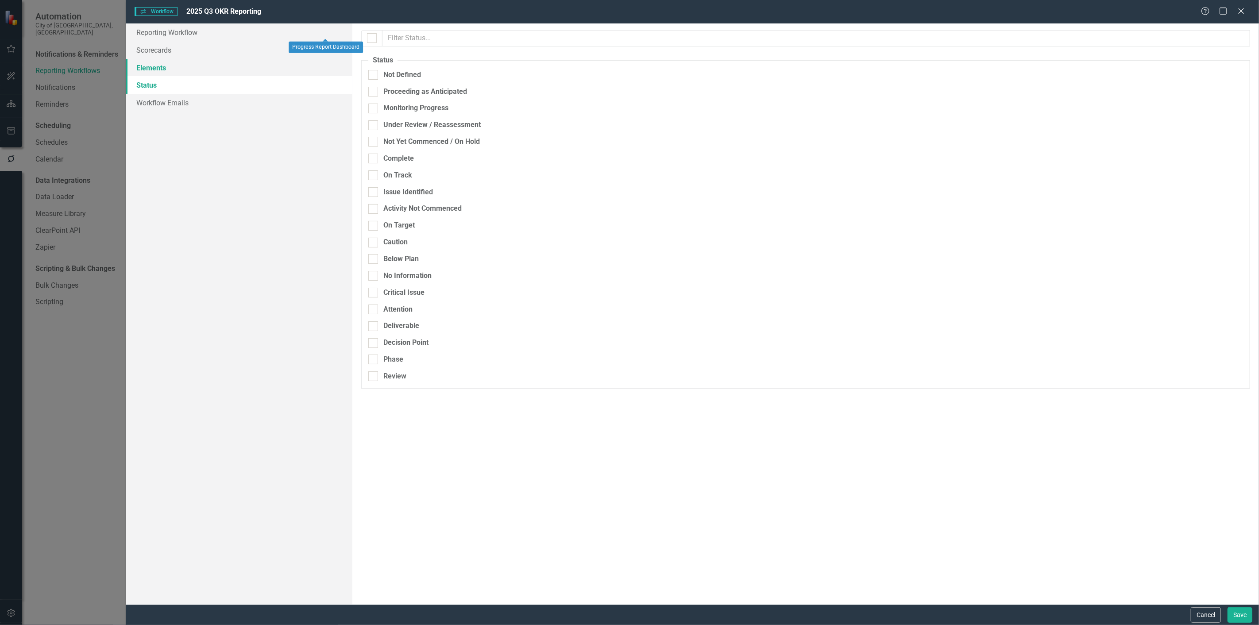
click at [180, 67] on link "Elements" at bounding box center [239, 68] width 227 height 18
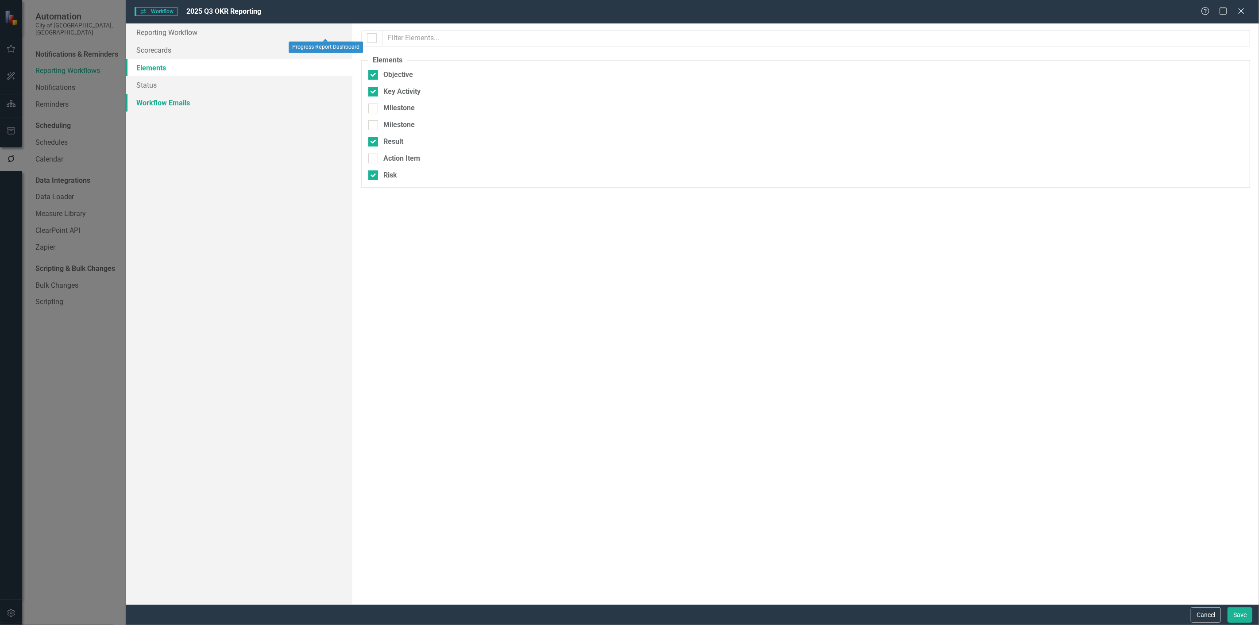
click at [202, 104] on link "Workflow Emails" at bounding box center [239, 103] width 227 height 18
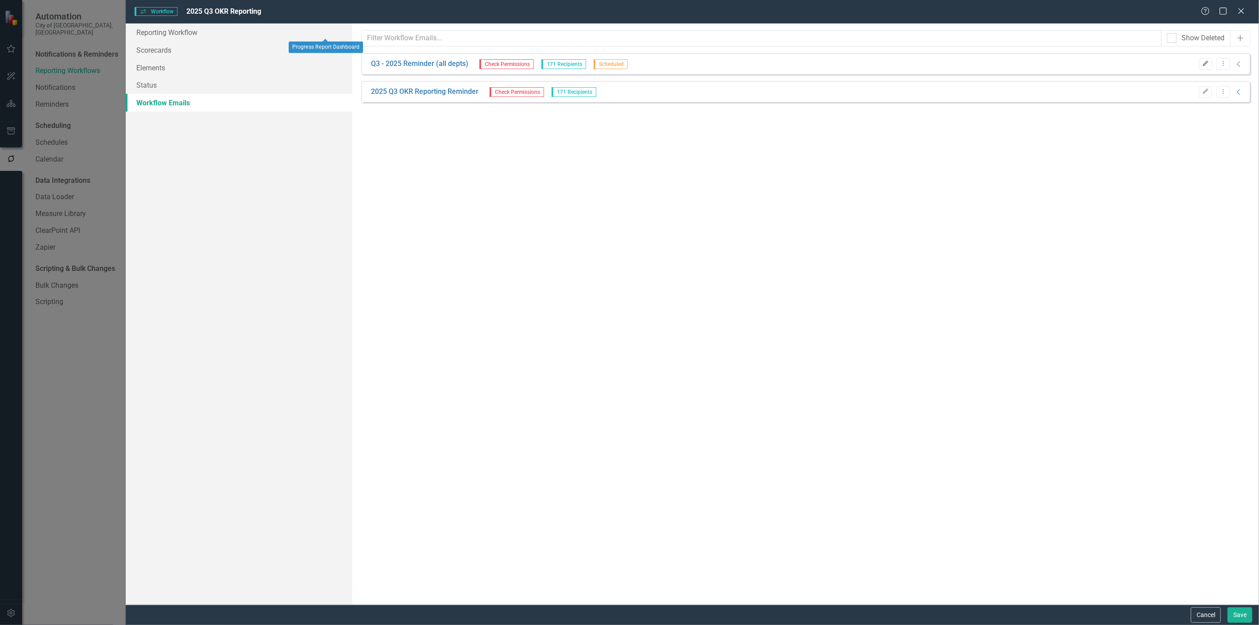
click at [1209, 65] on button "Edit" at bounding box center [1205, 64] width 13 height 12
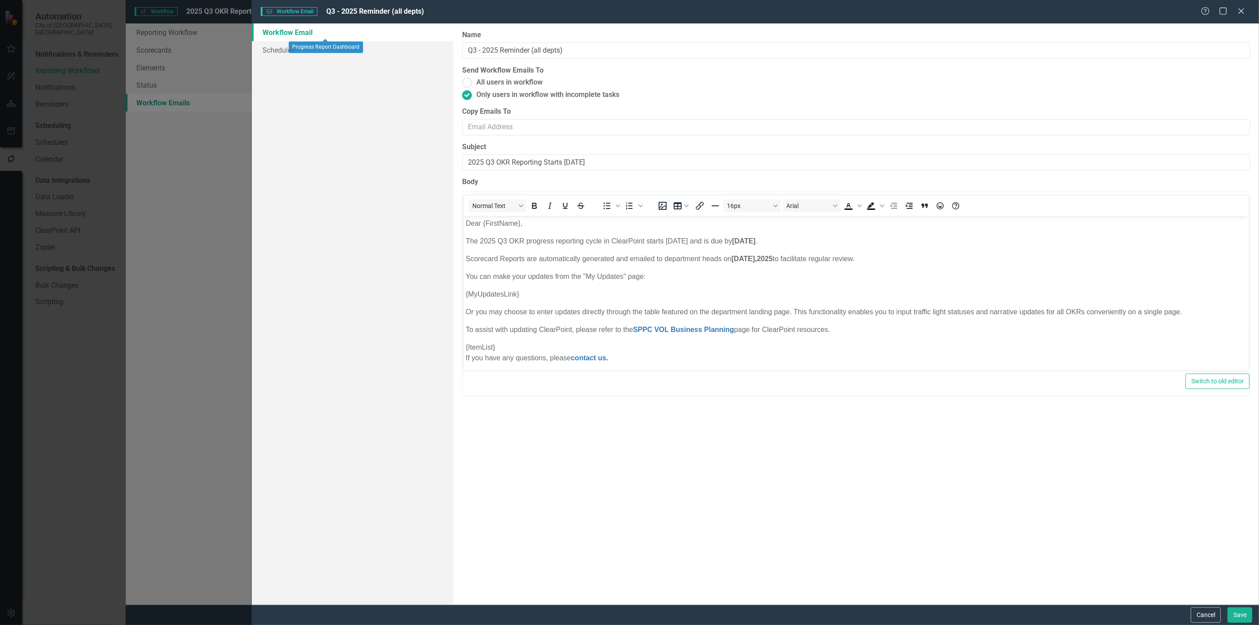
scroll to position [0, 0]
click at [382, 52] on link "Schedules" at bounding box center [352, 50] width 201 height 18
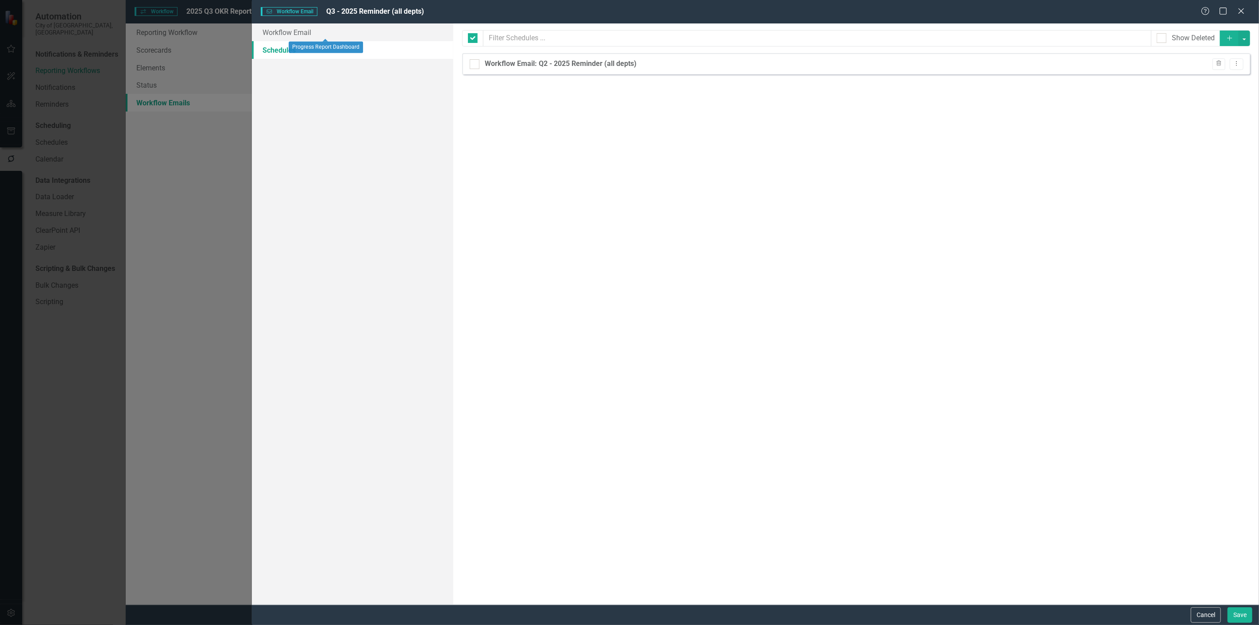
checkbox input "false"
click at [1200, 614] on button "Cancel" at bounding box center [1206, 614] width 30 height 15
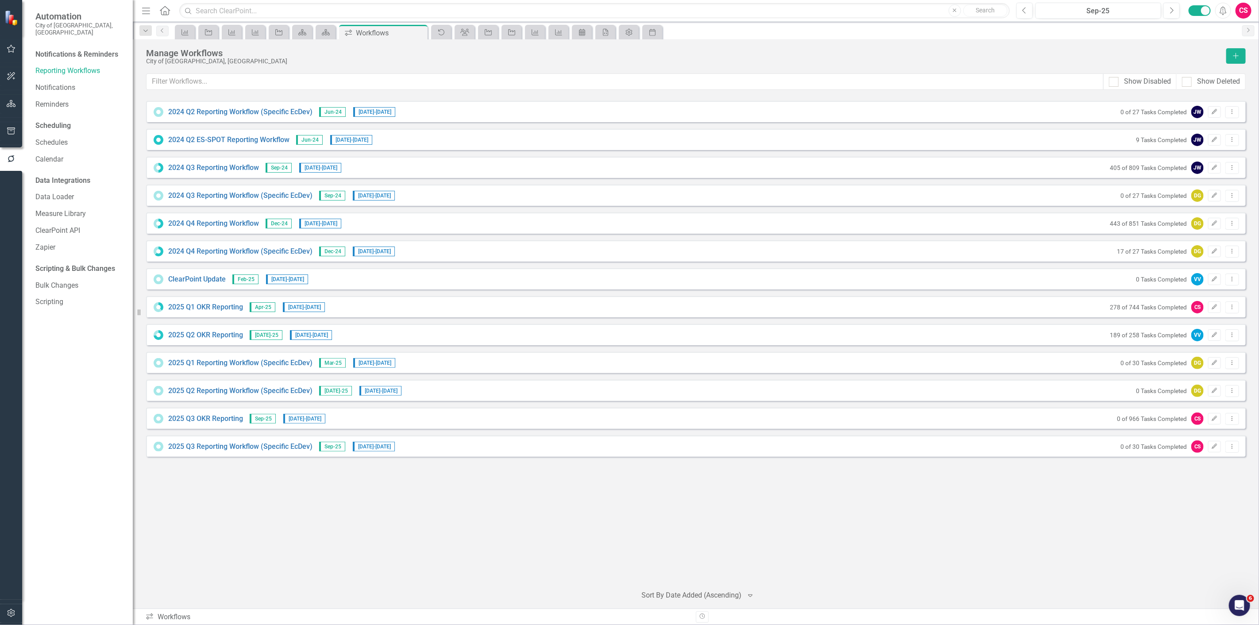
click at [278, 560] on div "2024 Q2 Reporting Workflow (Specific EcDev) Jun-24 7/1/24 - 7/15/24 0 of 27 Tas…" at bounding box center [696, 339] width 1100 height 477
click at [14, 612] on icon "button" at bounding box center [11, 613] width 8 height 8
click at [62, 209] on link "System Setup" at bounding box center [79, 212] width 89 height 10
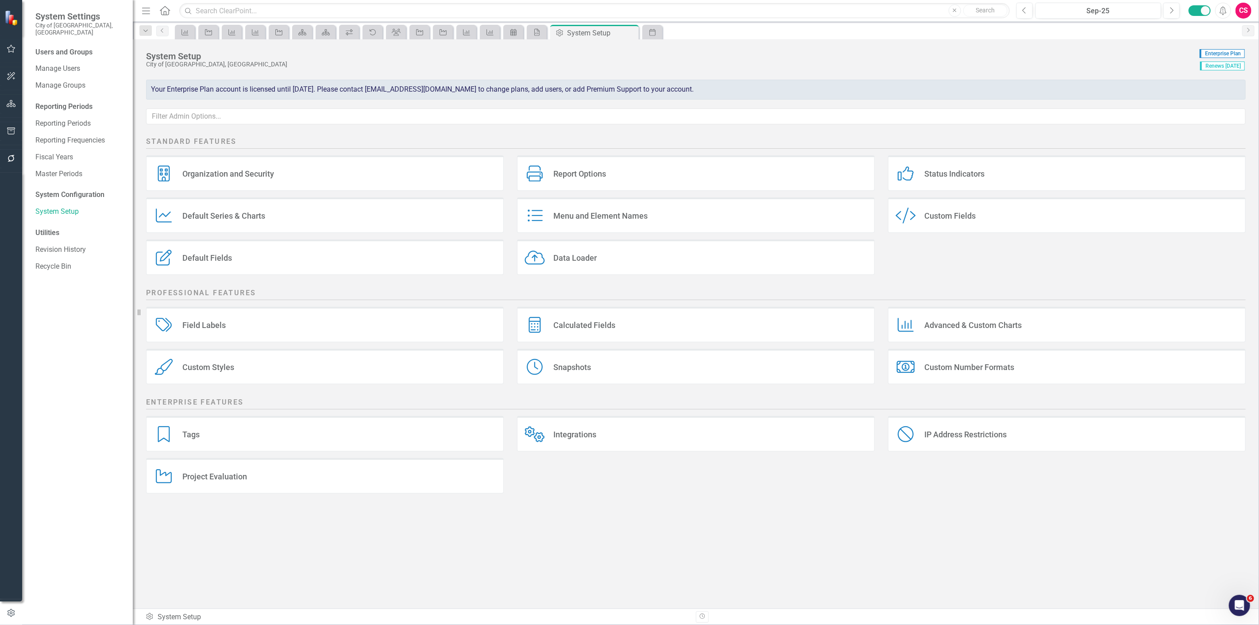
click at [890, 228] on div "Custom Style Custom Fields" at bounding box center [1067, 214] width 358 height 35
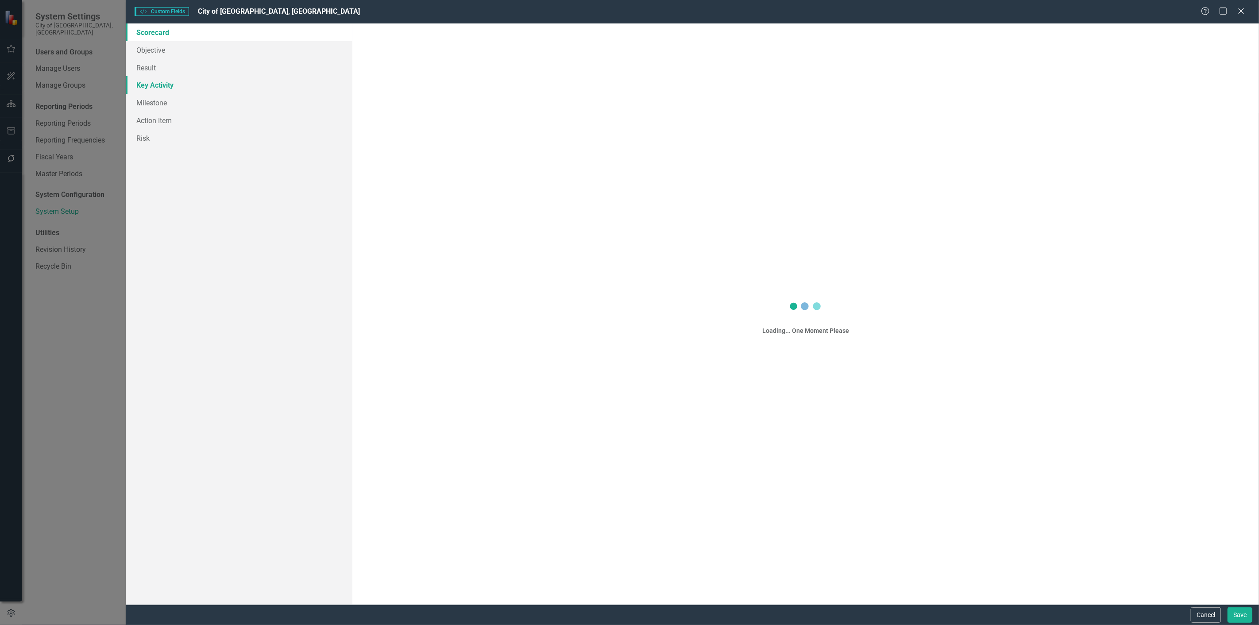
click at [199, 83] on link "Key Activity" at bounding box center [239, 85] width 227 height 18
click at [218, 86] on link "Key Activity" at bounding box center [239, 85] width 227 height 18
click at [175, 92] on link "Key Activity" at bounding box center [239, 85] width 227 height 18
click at [168, 81] on link "Key Activity" at bounding box center [239, 85] width 227 height 18
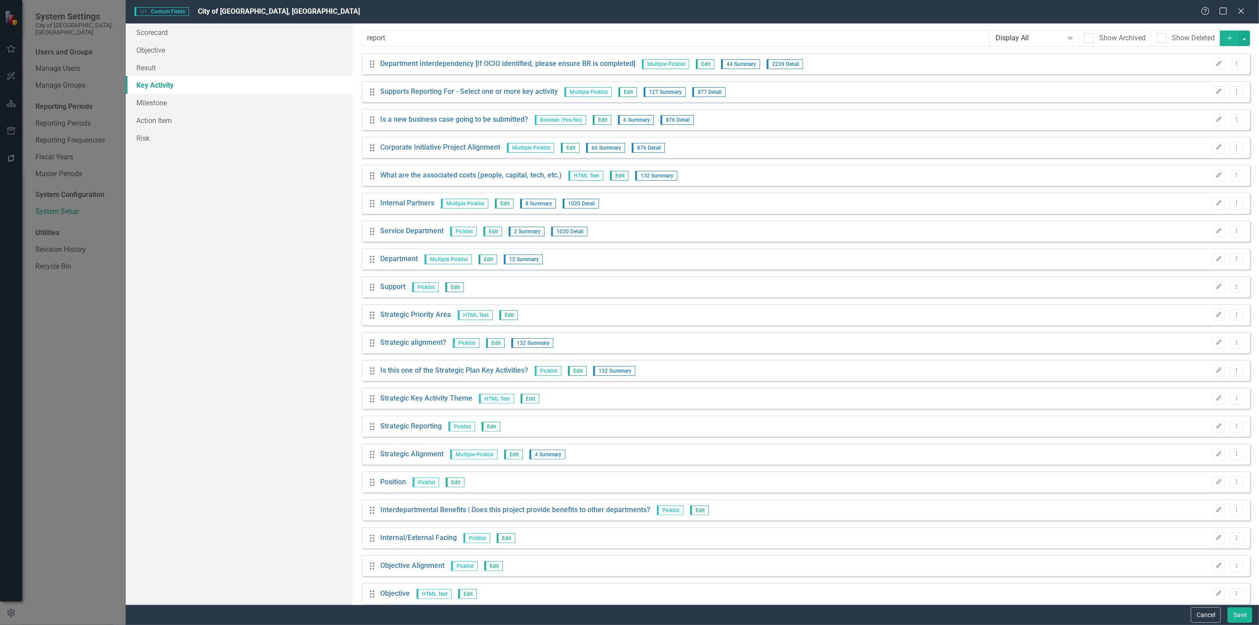
click at [426, 36] on input "report" at bounding box center [675, 38] width 629 height 16
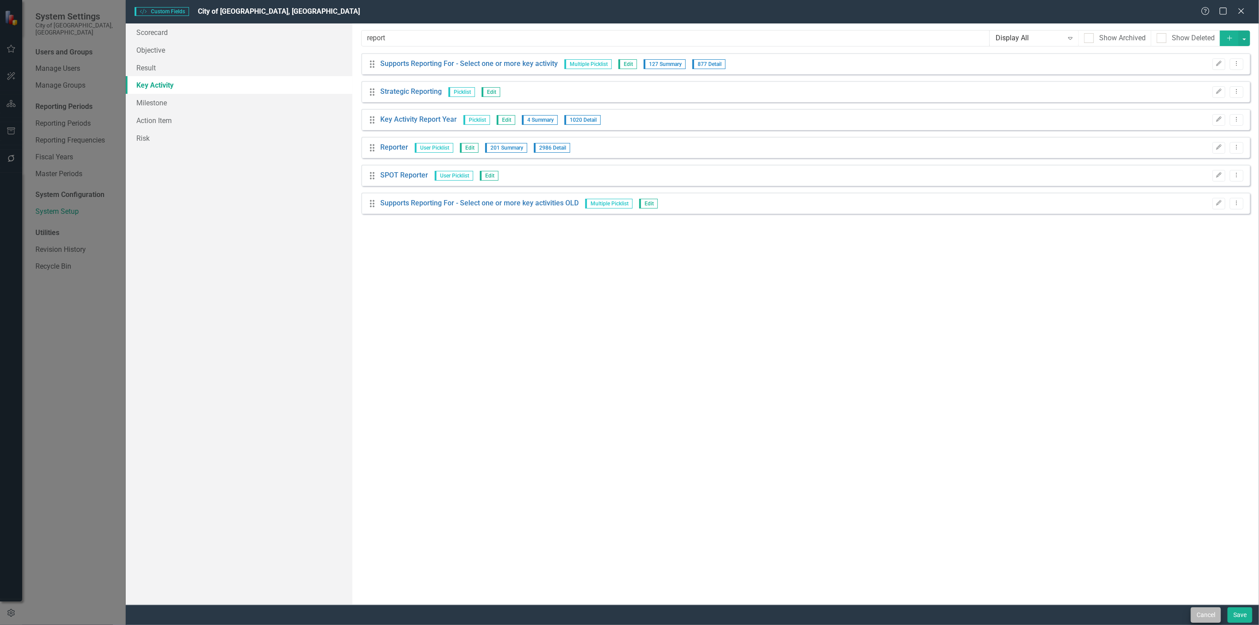
type input "report"
drag, startPoint x: 1193, startPoint y: 614, endPoint x: 58, endPoint y: 254, distance: 1191.3
click at [1193, 615] on button "Cancel" at bounding box center [1206, 614] width 30 height 15
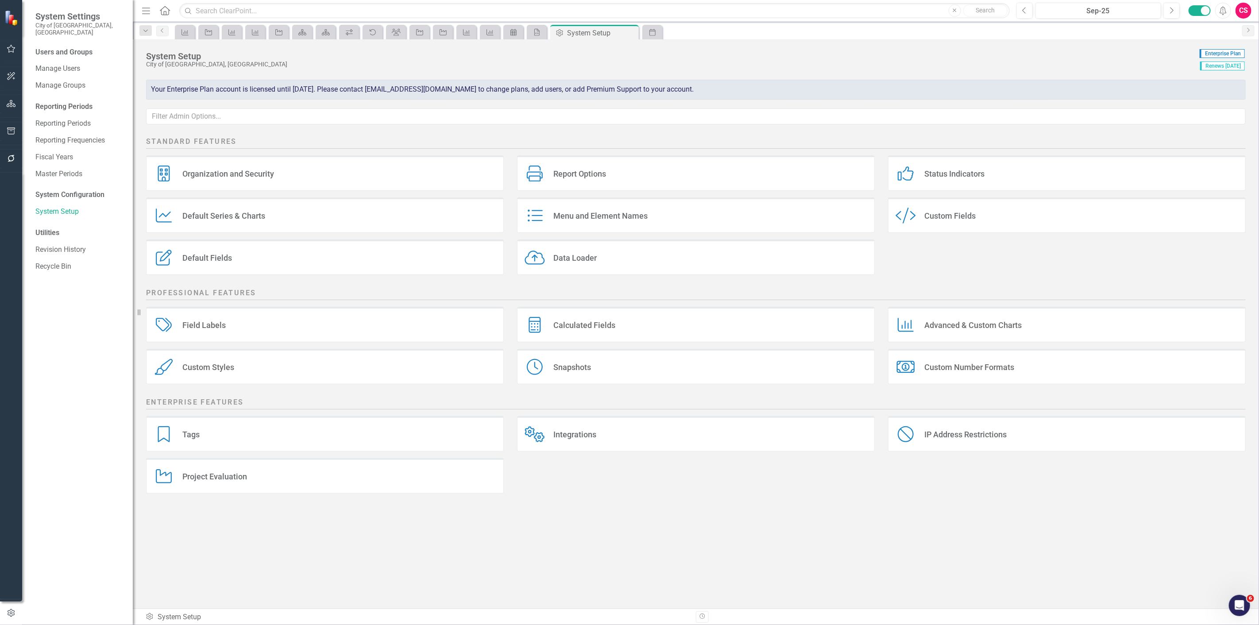
click at [11, 135] on button "button" at bounding box center [11, 131] width 20 height 19
click at [15, 98] on button "button" at bounding box center [11, 104] width 20 height 19
drag, startPoint x: 89, startPoint y: 70, endPoint x: 69, endPoint y: 72, distance: 20.0
click at [69, 72] on input "economiv" at bounding box center [79, 77] width 89 height 15
type input "econo"
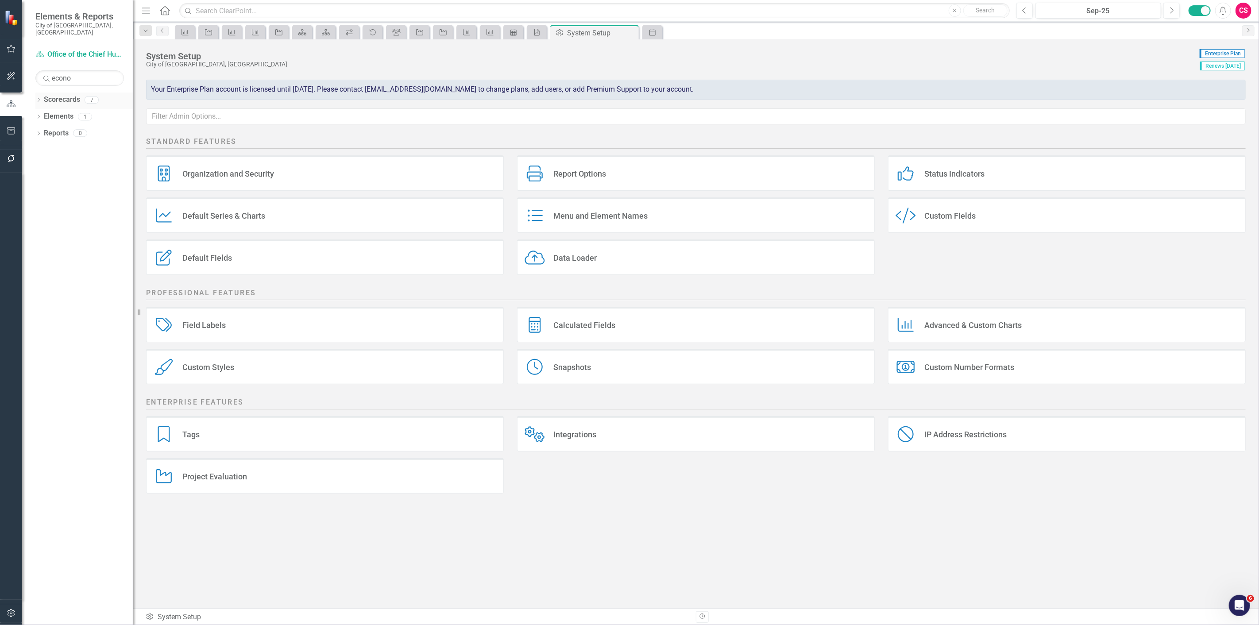
click at [37, 98] on icon "Dropdown" at bounding box center [38, 100] width 6 height 5
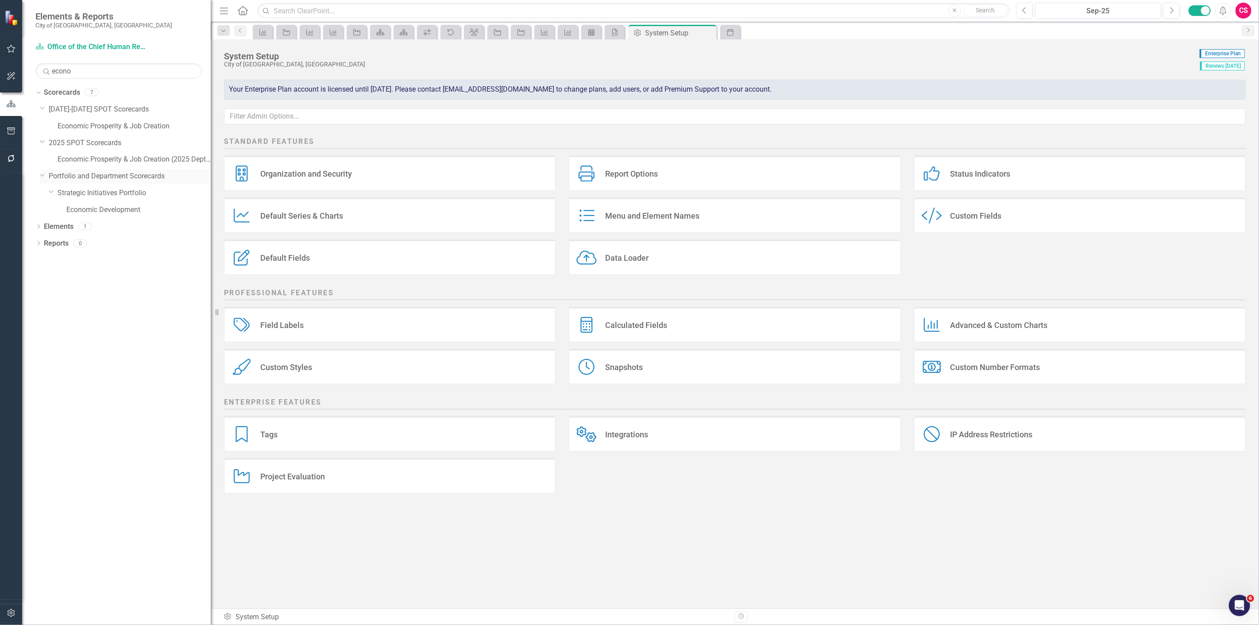
drag, startPoint x: 136, startPoint y: 160, endPoint x: 178, endPoint y: 178, distance: 45.8
click at [211, 161] on div "Resize" at bounding box center [214, 312] width 7 height 625
click at [117, 209] on link "Economic Development" at bounding box center [138, 210] width 145 height 10
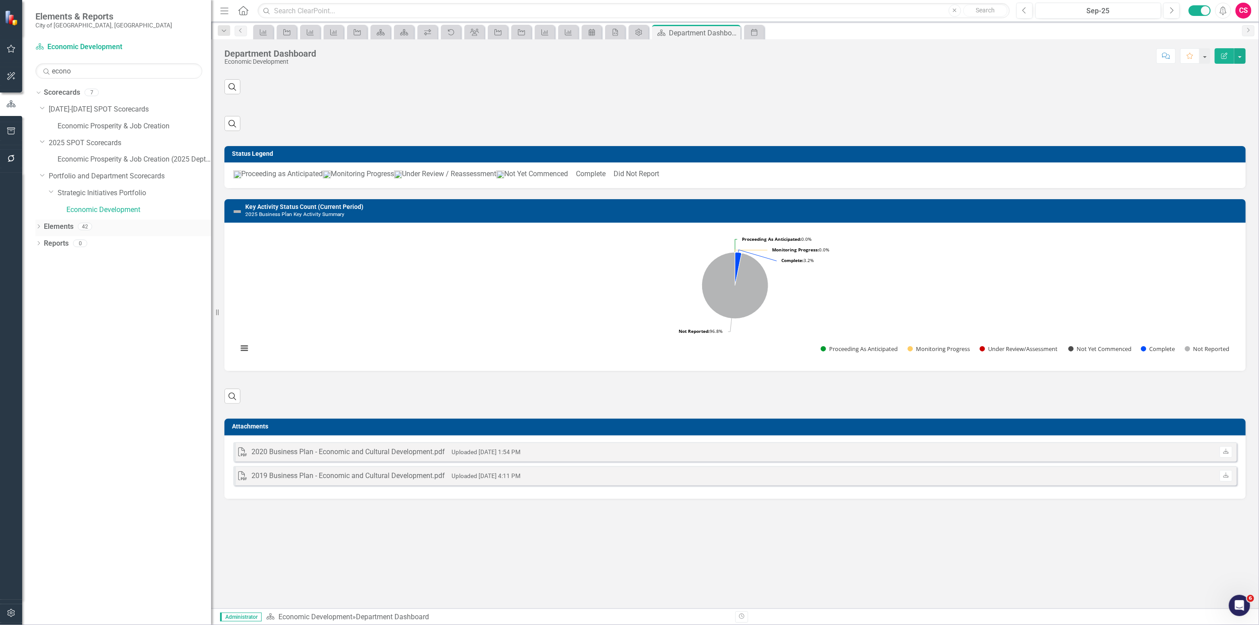
click at [50, 231] on link "Elements" at bounding box center [59, 227] width 30 height 10
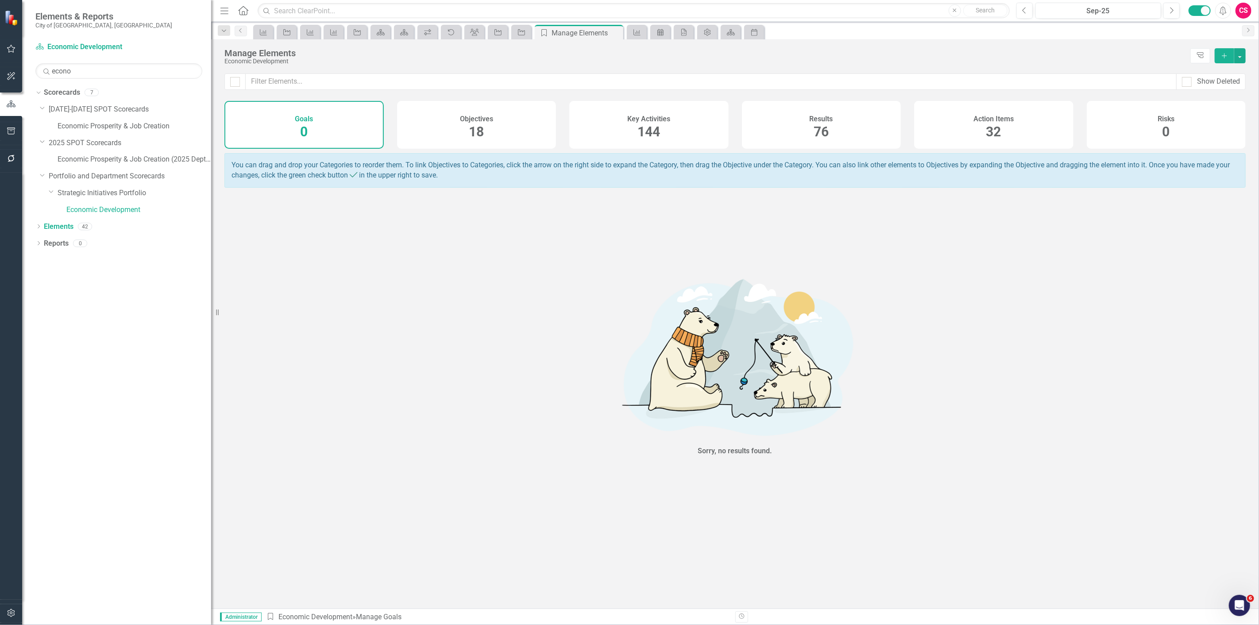
click at [638, 118] on h4 "Key Activities" at bounding box center [648, 119] width 43 height 8
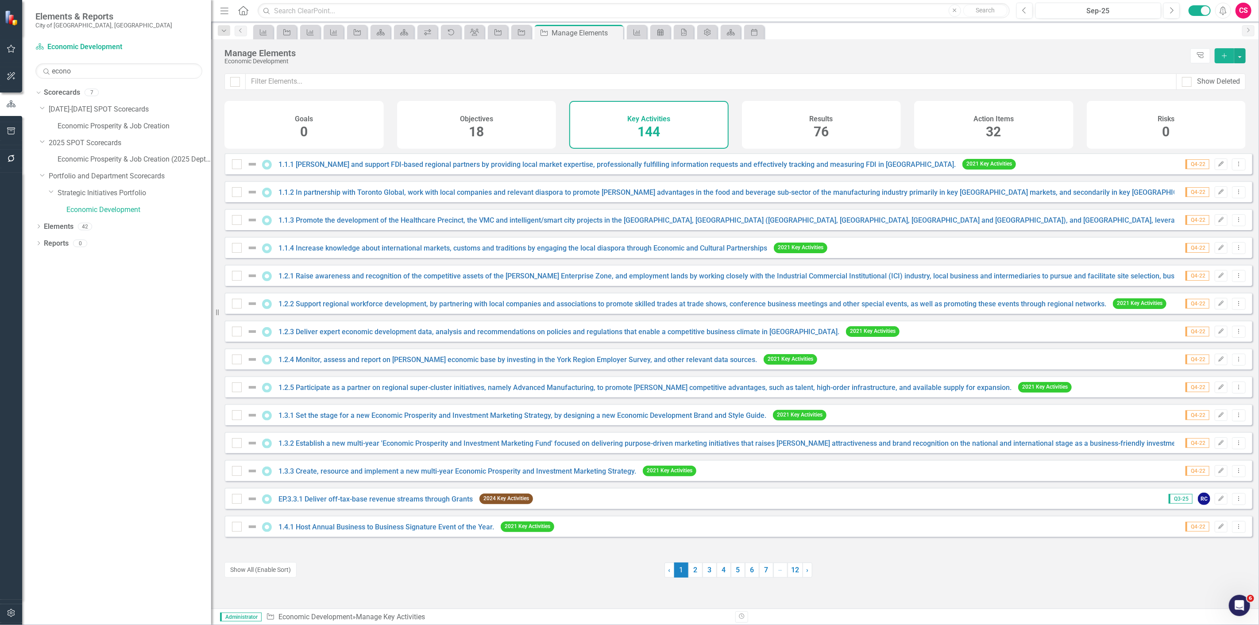
click at [992, 140] on div "32" at bounding box center [993, 132] width 15 height 19
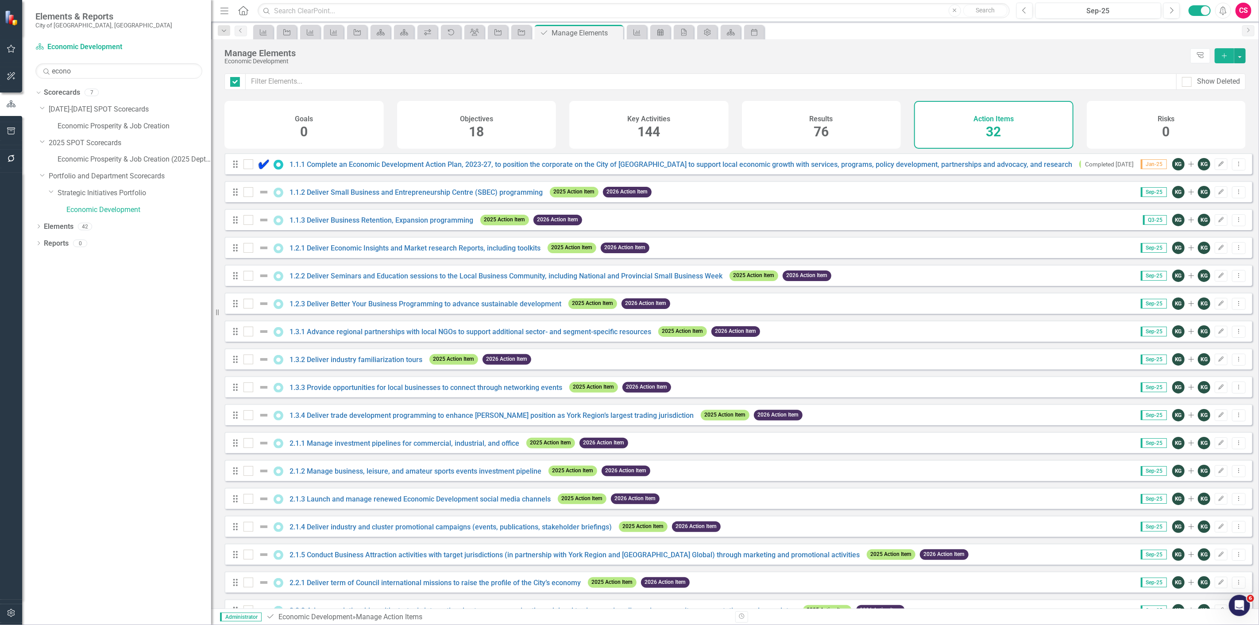
checkbox input "false"
click at [680, 135] on div "Key Activities 144" at bounding box center [648, 125] width 159 height 48
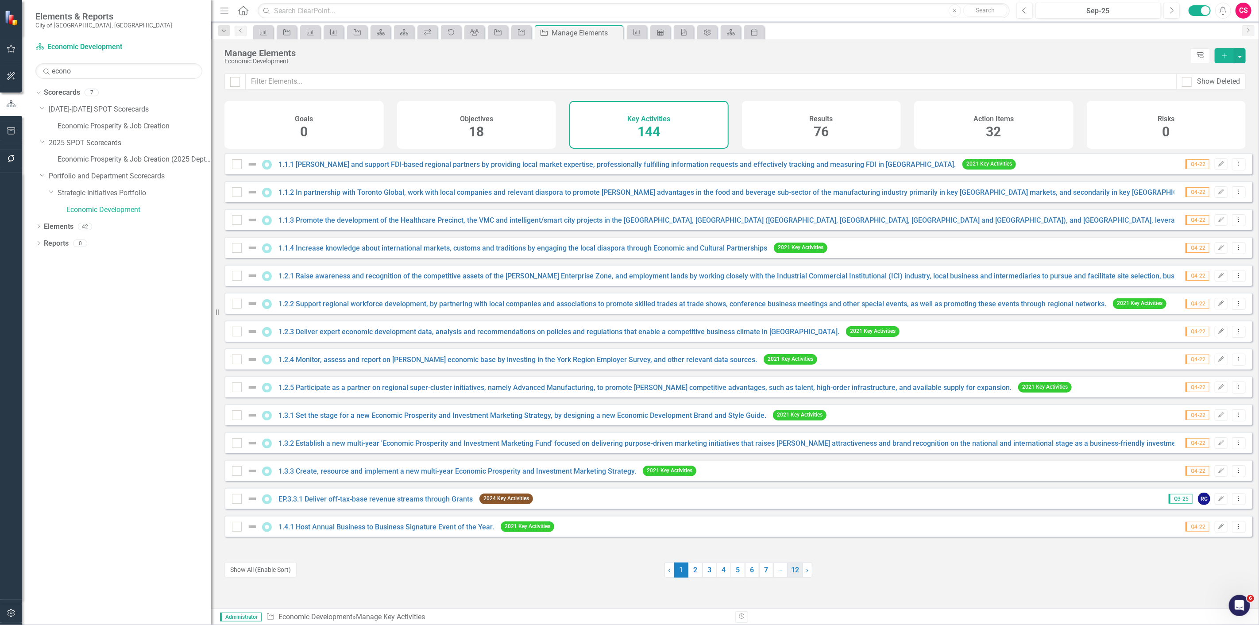
click at [787, 565] on link "12" at bounding box center [794, 570] width 15 height 15
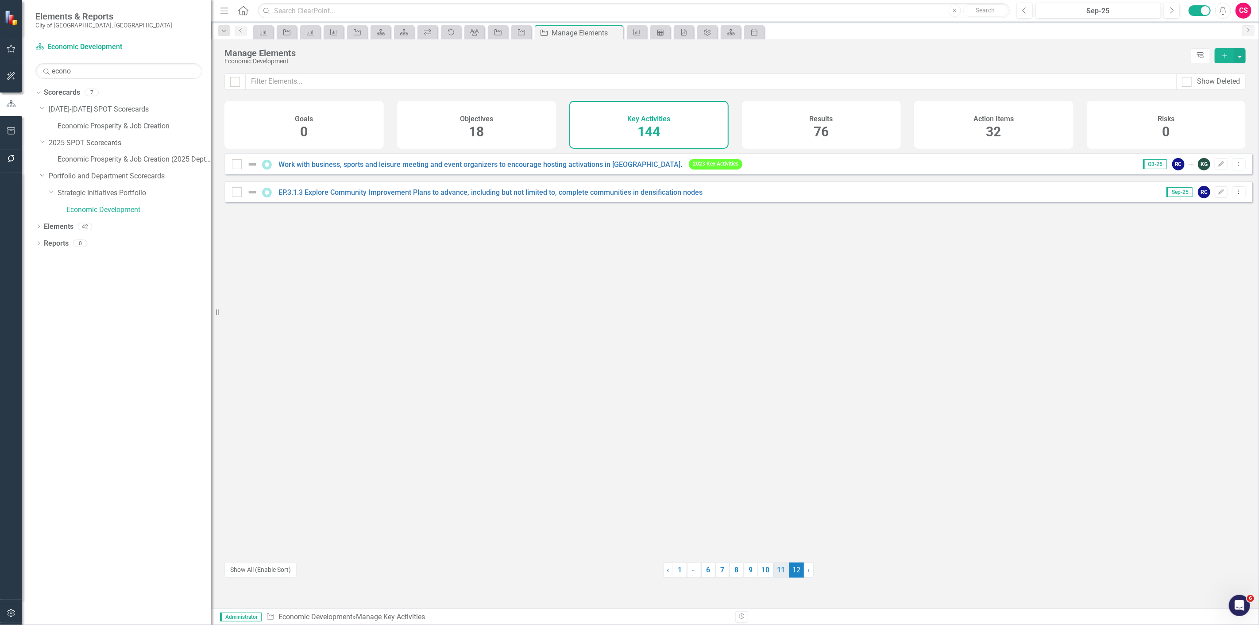
click at [778, 570] on link "11" at bounding box center [780, 570] width 15 height 15
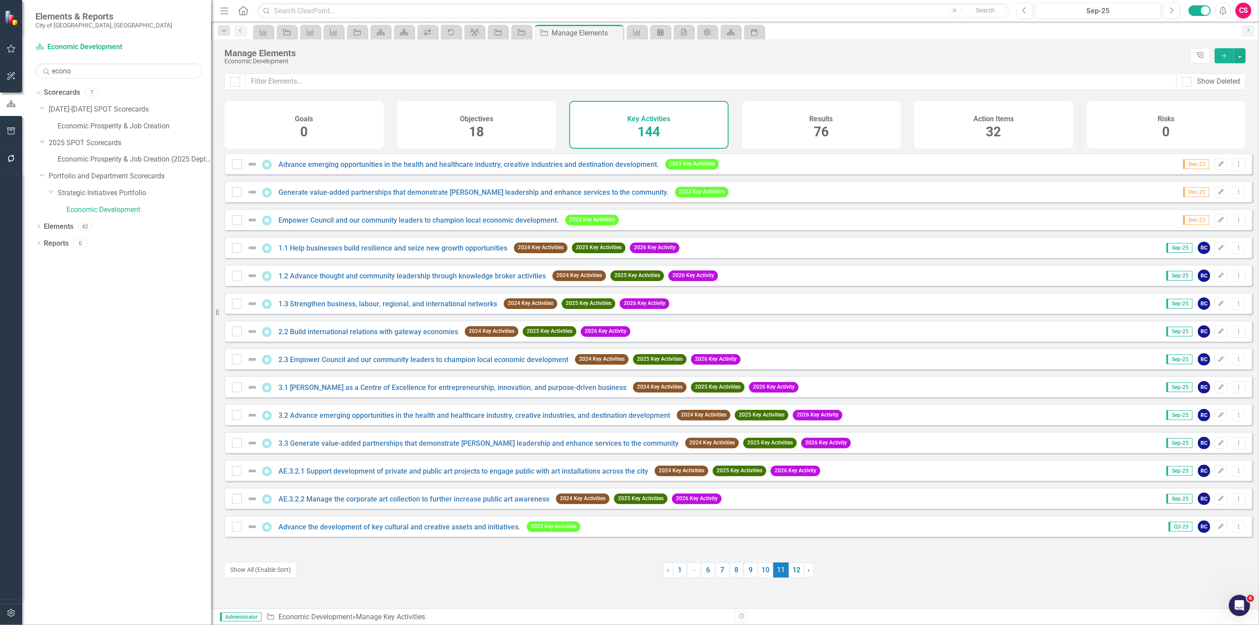
click at [995, 120] on h4 "Action Items" at bounding box center [993, 119] width 40 height 8
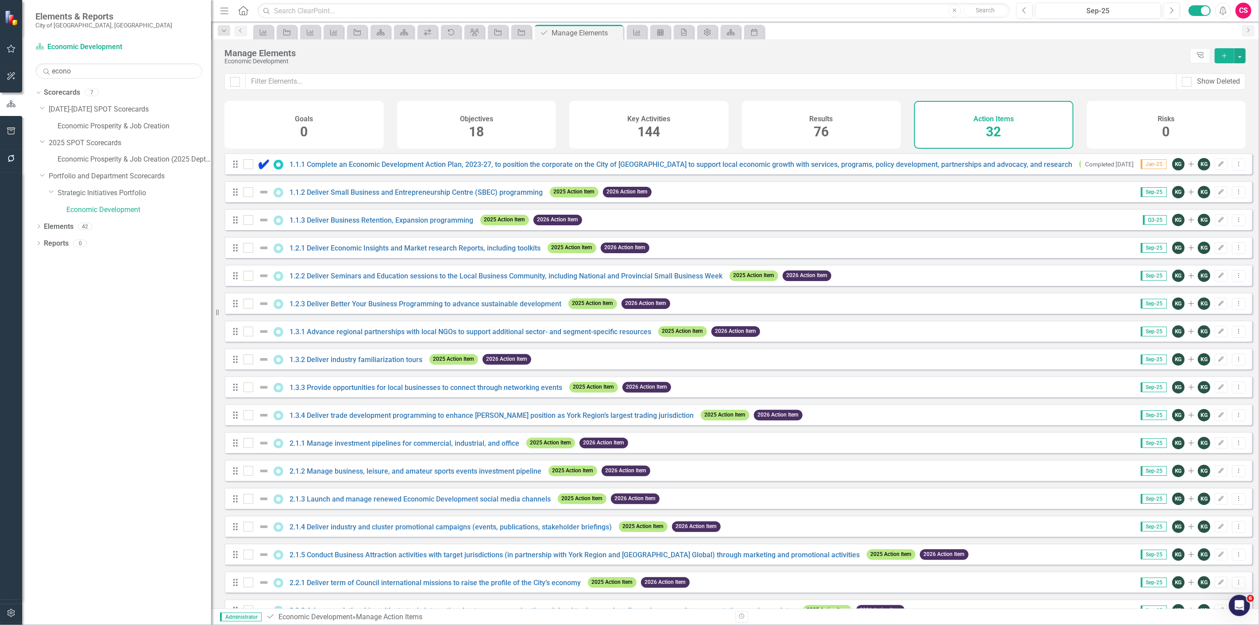
click at [633, 128] on div "Key Activities 144" at bounding box center [648, 125] width 159 height 48
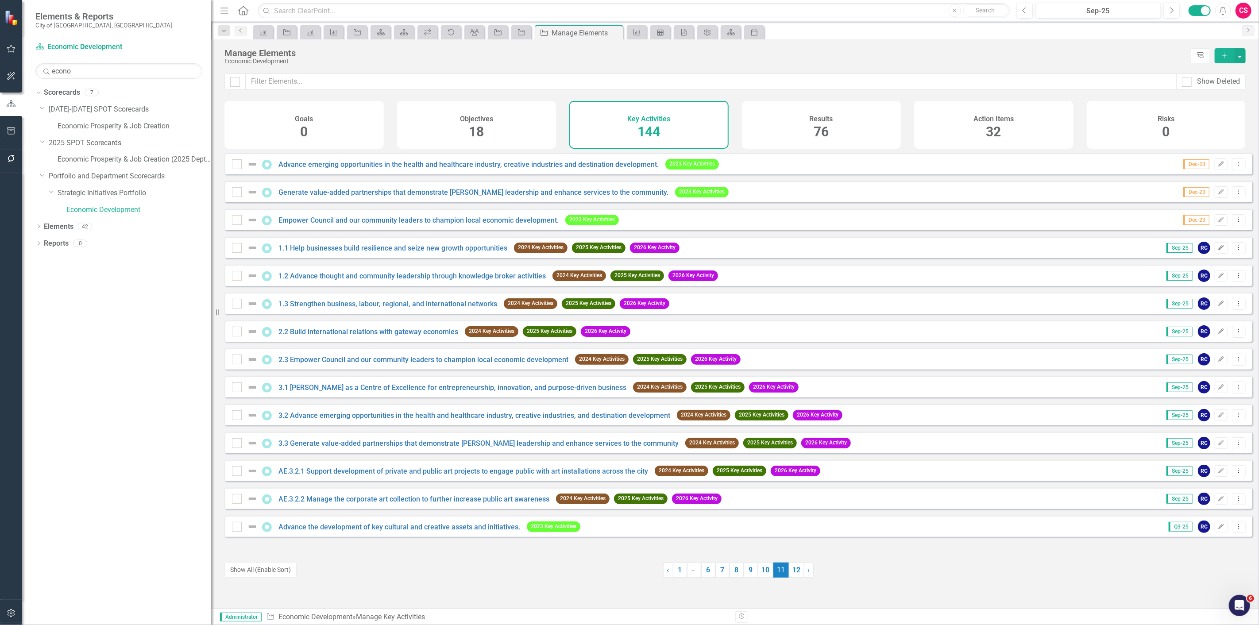
click at [1219, 254] on button "Edit" at bounding box center [1221, 248] width 13 height 12
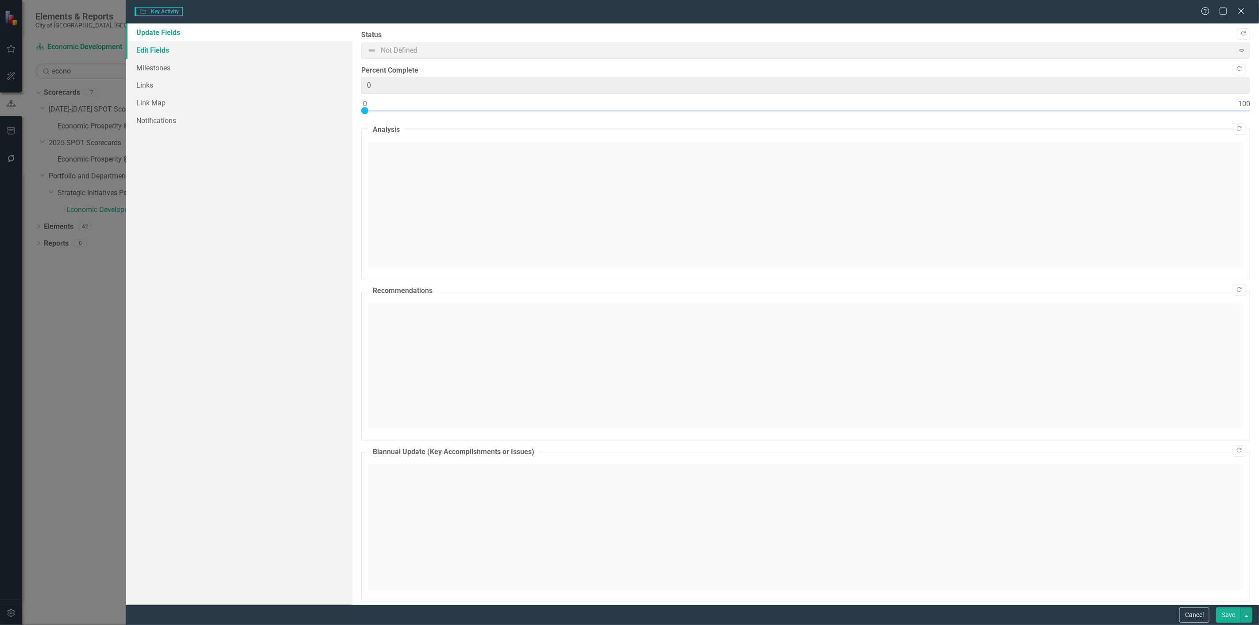
click at [198, 51] on link "Edit Fields" at bounding box center [239, 50] width 227 height 18
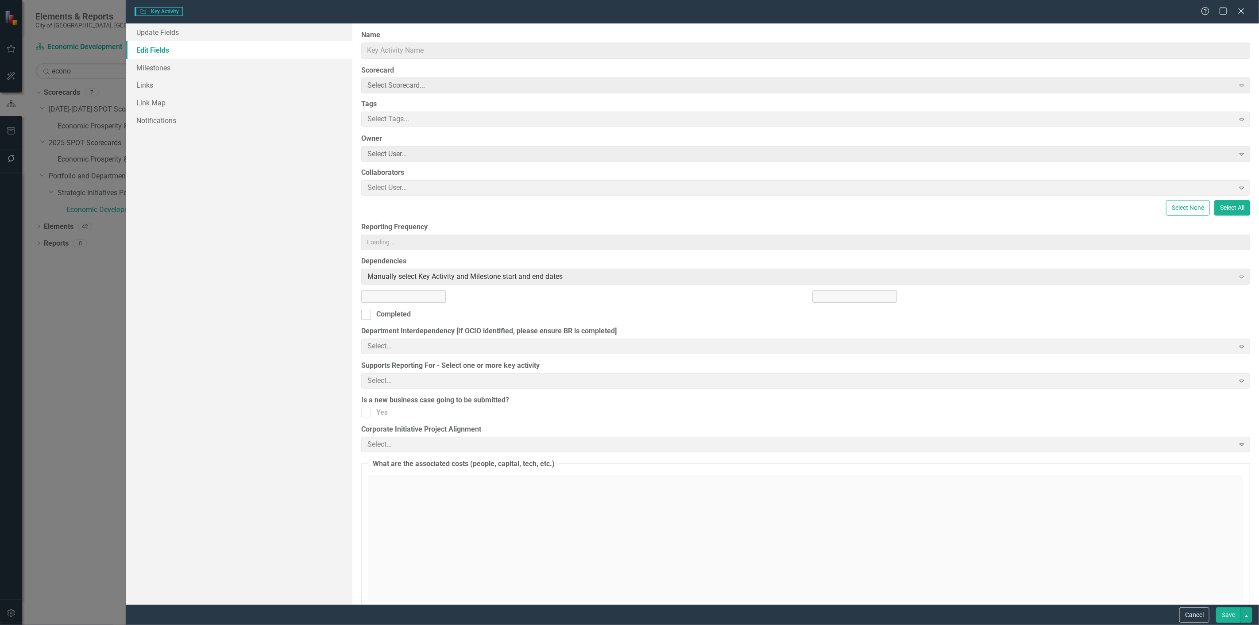
type input "1.1 Help businesses build resilience and seize new growth opportunities"
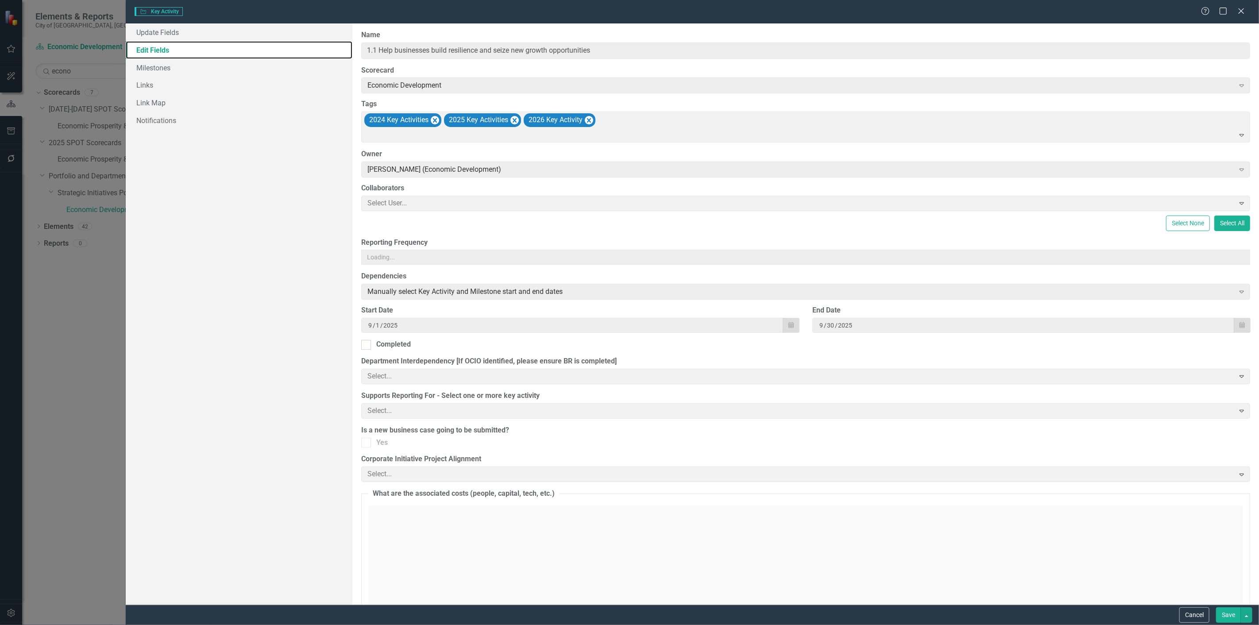
type input "1"
type input "2"
type input "2023"
type input "12"
type input "31"
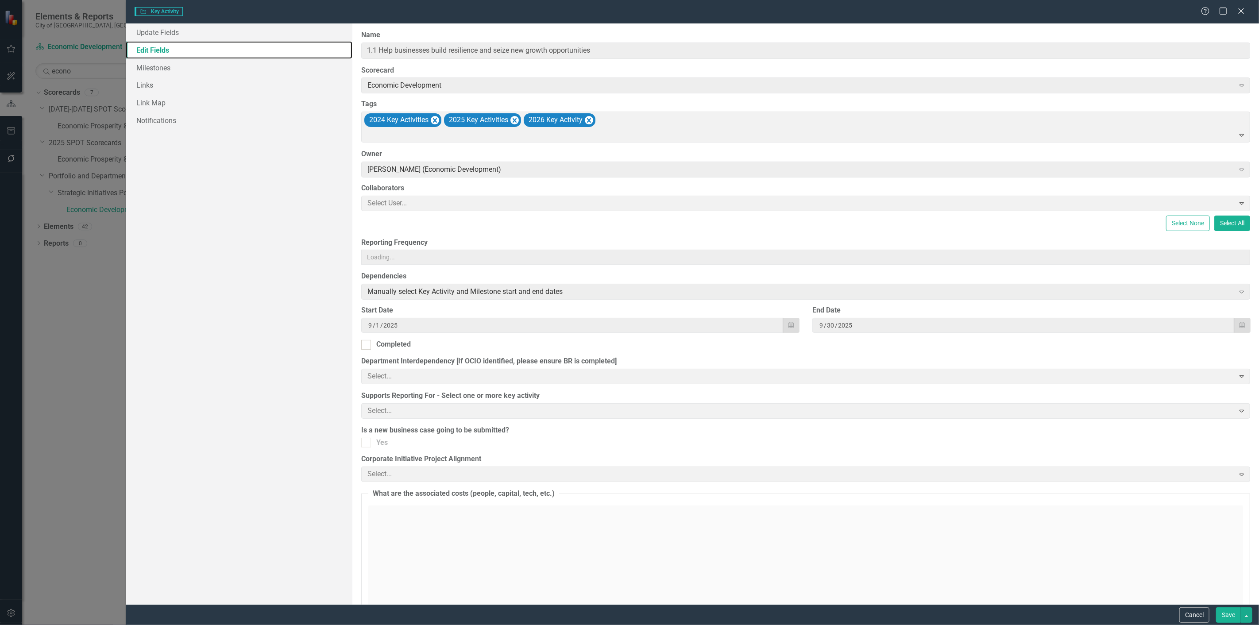
type input "2026"
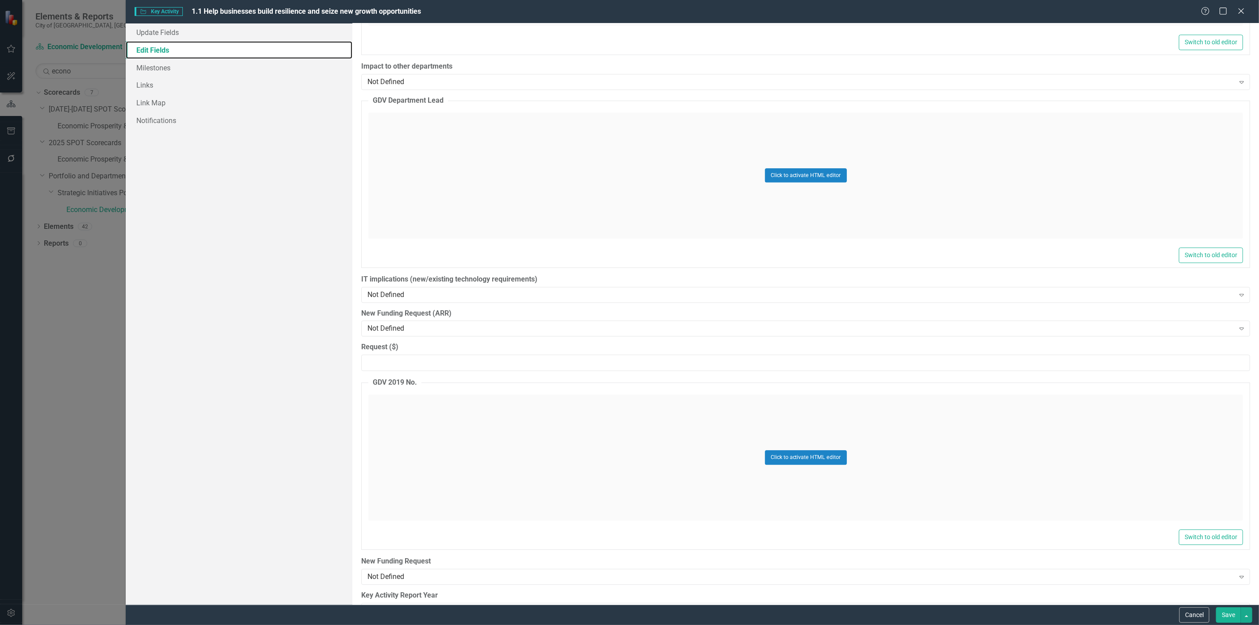
scroll to position [2054, 0]
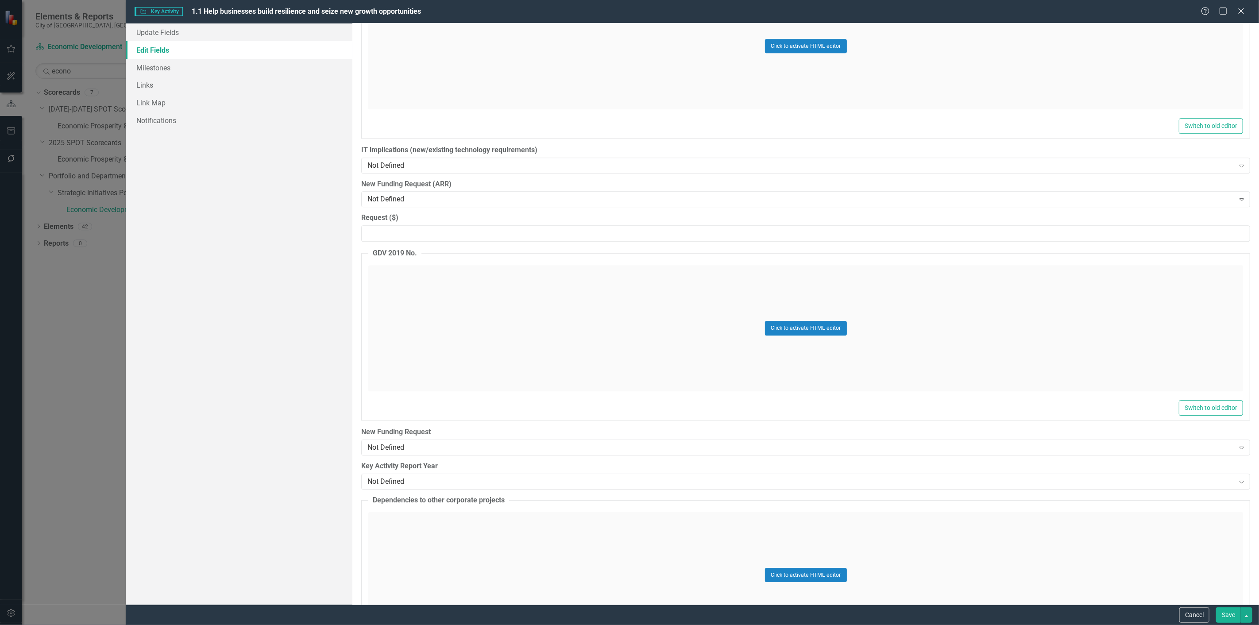
click at [282, 461] on div "Update Fields Edit Fields Milestones Links Link Map Notifications" at bounding box center [239, 313] width 227 height 581
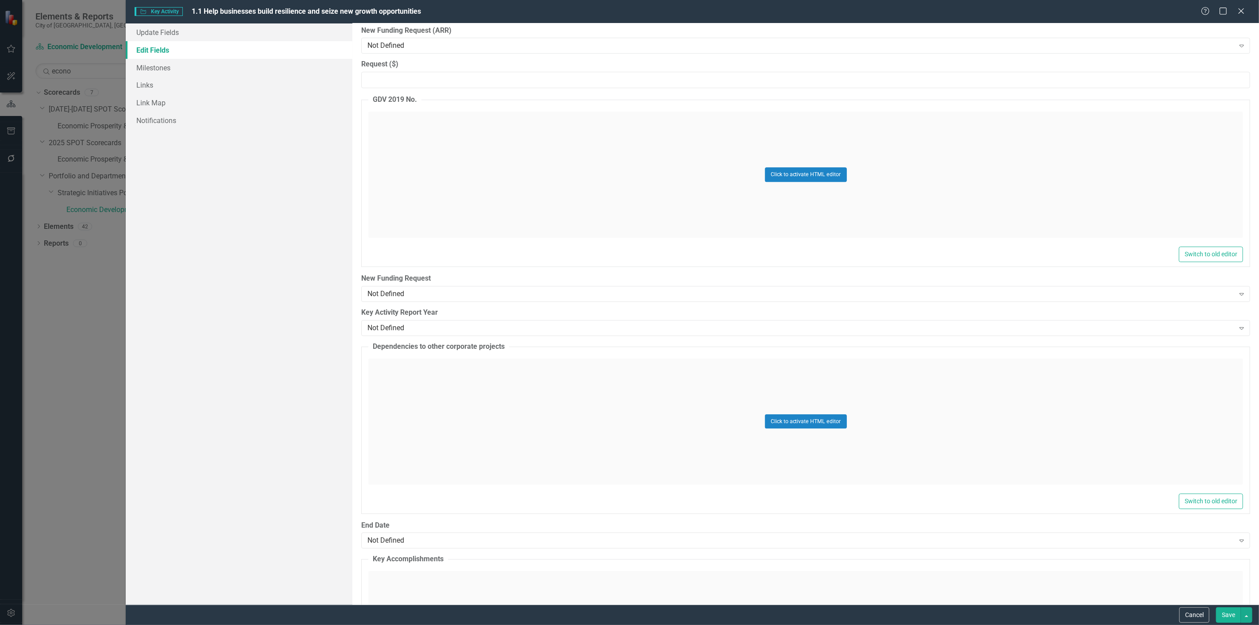
scroll to position [8779, 0]
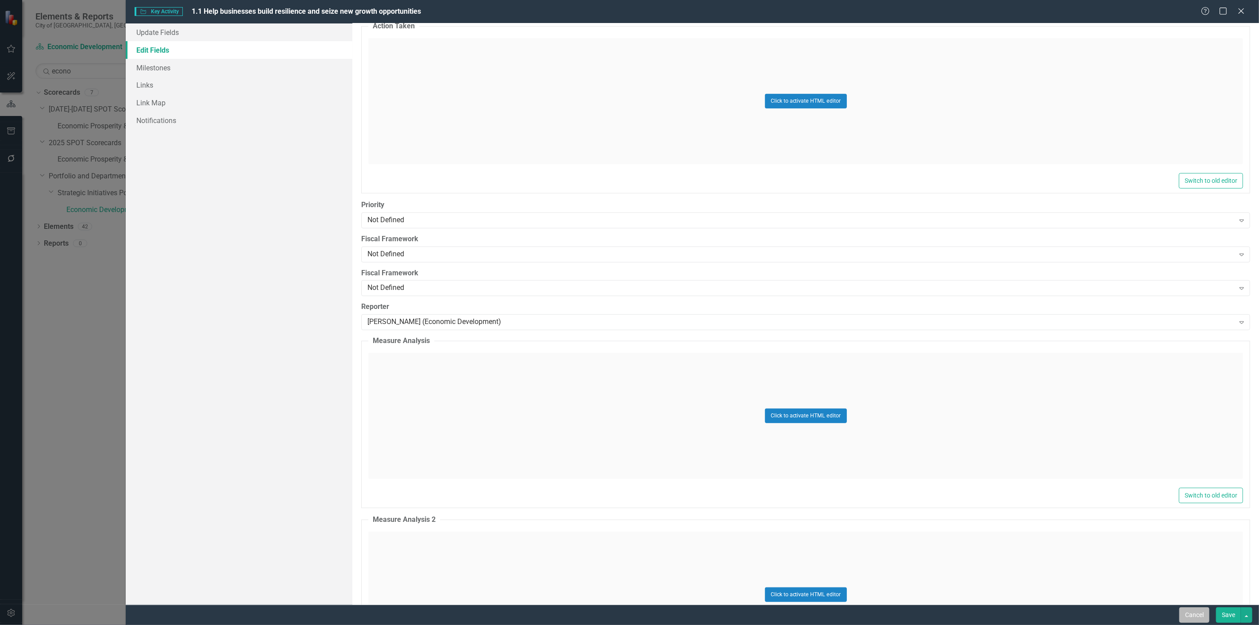
click at [1182, 612] on button "Cancel" at bounding box center [1194, 614] width 30 height 15
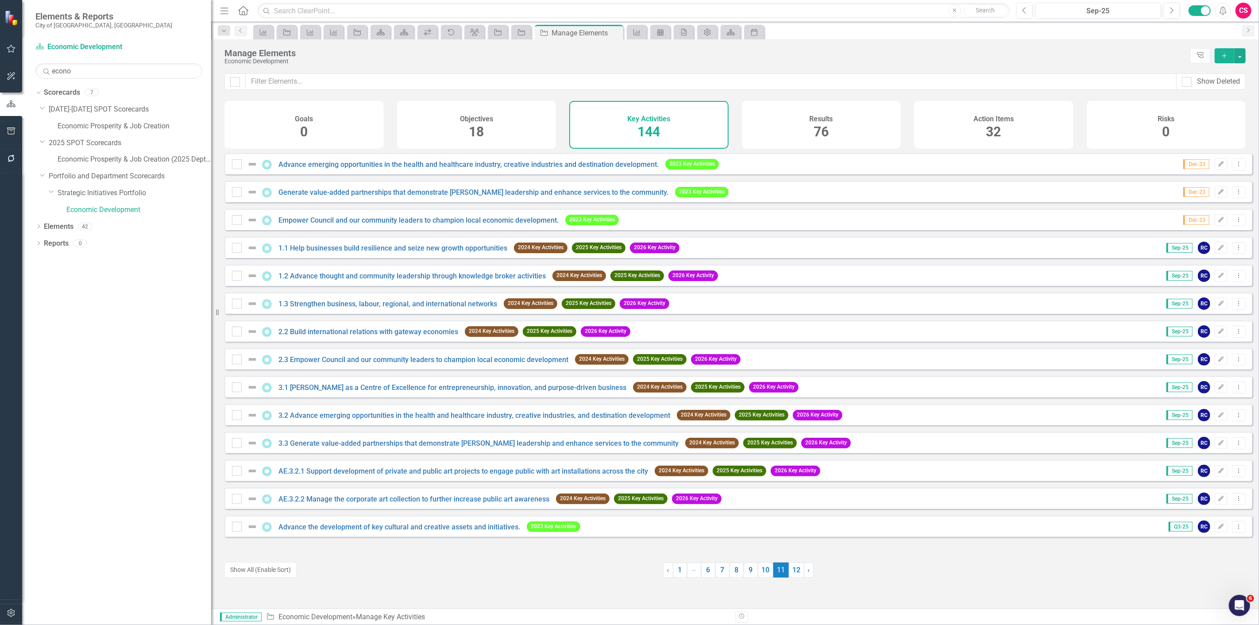
click at [5, 622] on div at bounding box center [11, 612] width 22 height 25
click at [7, 615] on icon "button" at bounding box center [11, 613] width 9 height 7
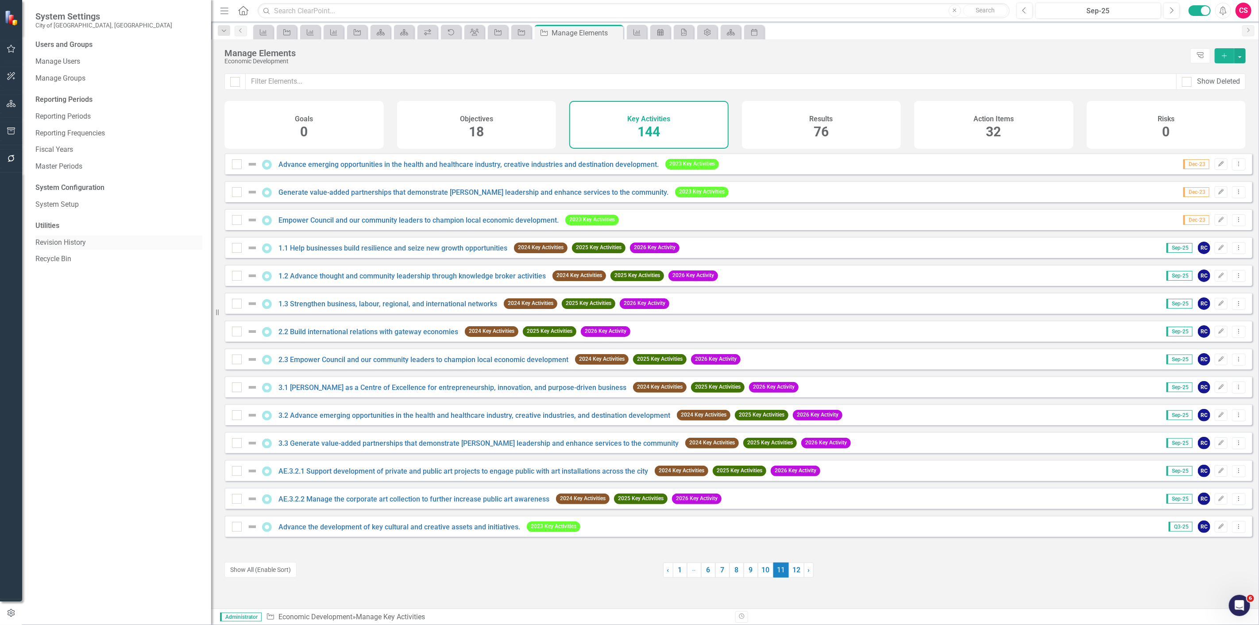
click at [74, 236] on div "Users and Groups Manage Users Manage Groups Reporting Periods Reporting Periods…" at bounding box center [116, 332] width 189 height 585
click at [72, 244] on link "Revision History" at bounding box center [118, 243] width 167 height 10
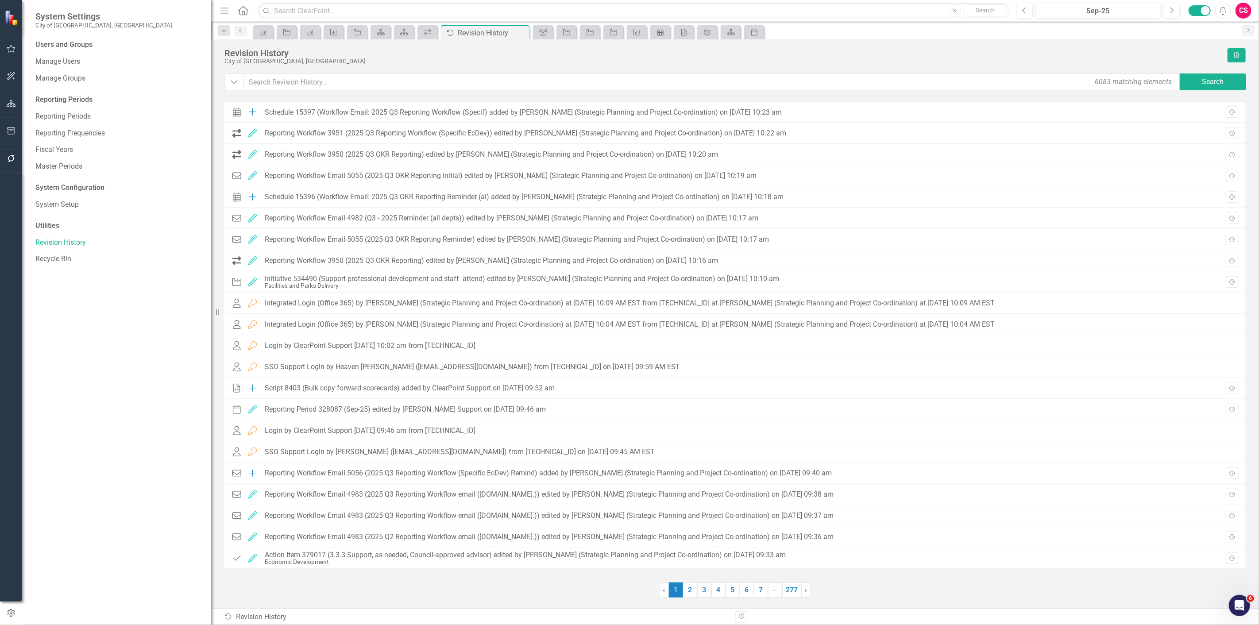
click at [158, 419] on div "Users and Groups Manage Users Manage Groups Reporting Periods Reporting Periods…" at bounding box center [116, 332] width 189 height 585
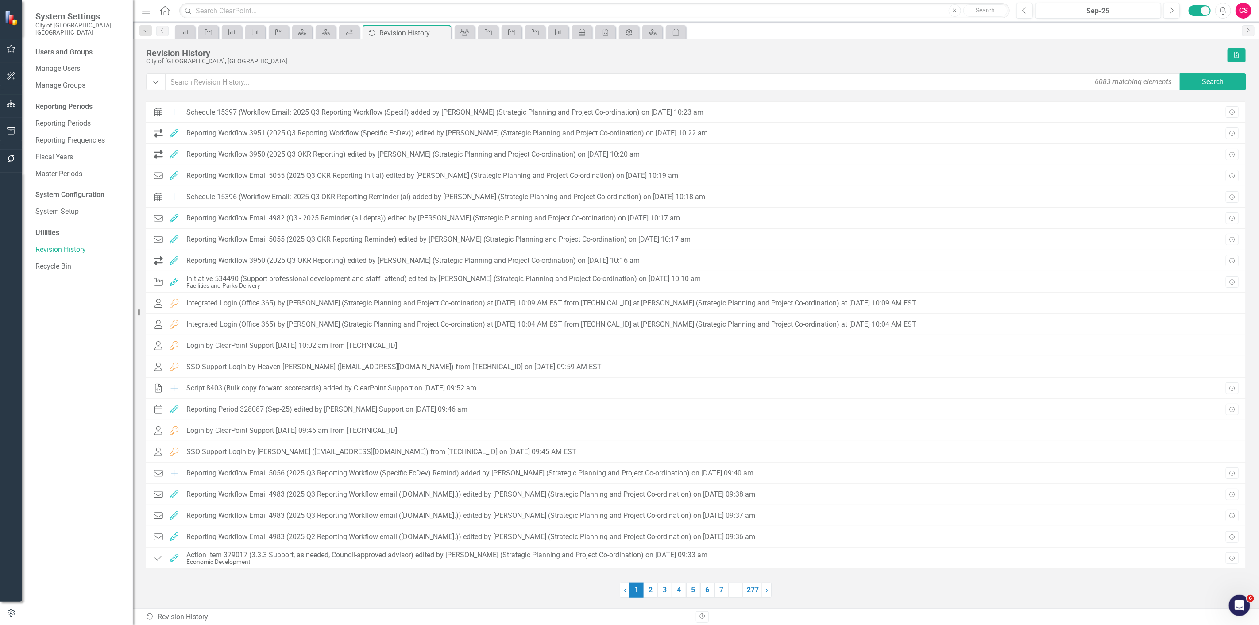
click at [445, 59] on div "City of [GEOGRAPHIC_DATA], [GEOGRAPHIC_DATA]" at bounding box center [684, 61] width 1077 height 7
click at [61, 262] on link "Recycle Bin" at bounding box center [79, 267] width 89 height 10
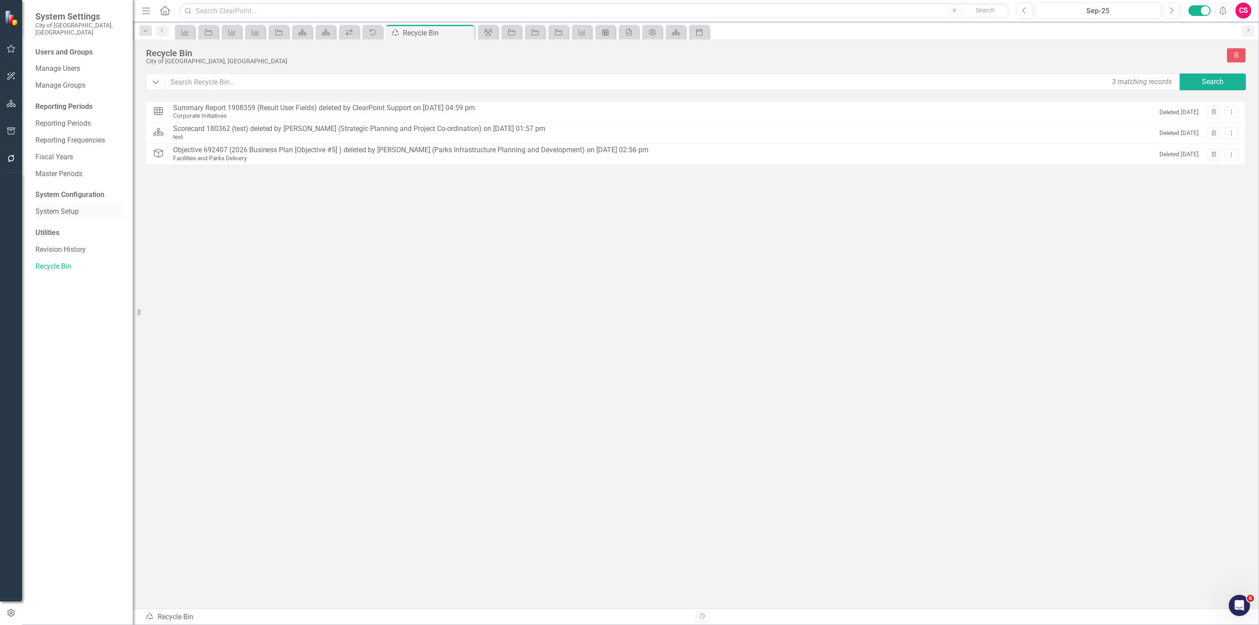
click at [77, 207] on link "System Setup" at bounding box center [79, 212] width 89 height 10
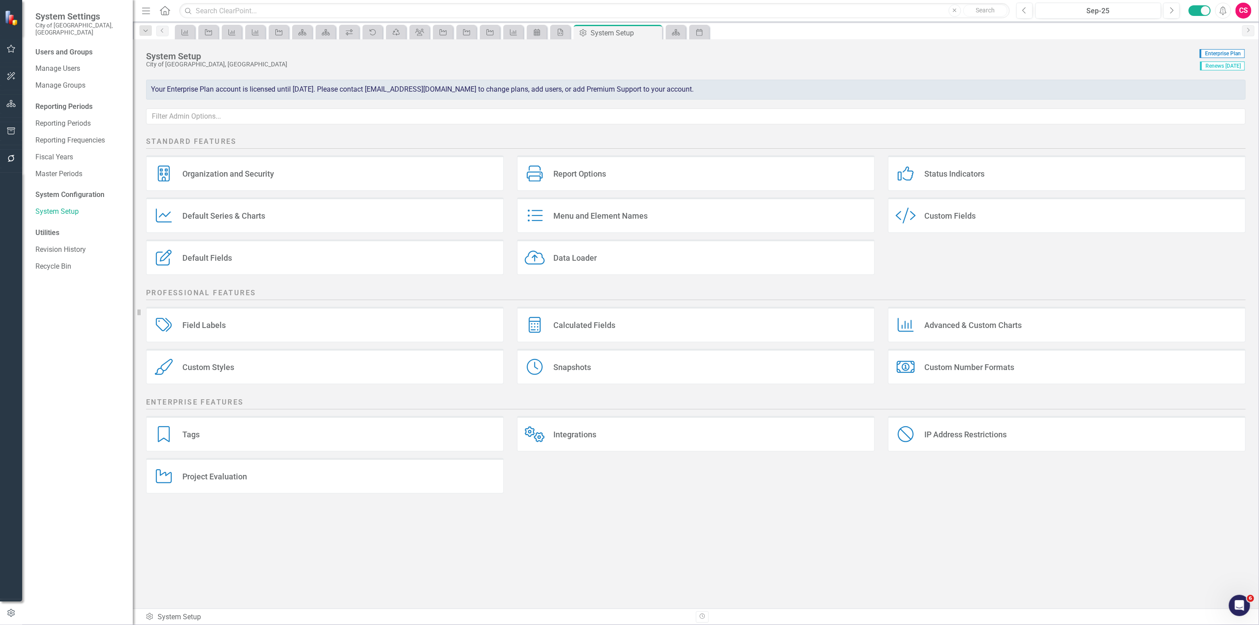
click at [587, 355] on div "Snapshots Snapshots" at bounding box center [696, 366] width 358 height 35
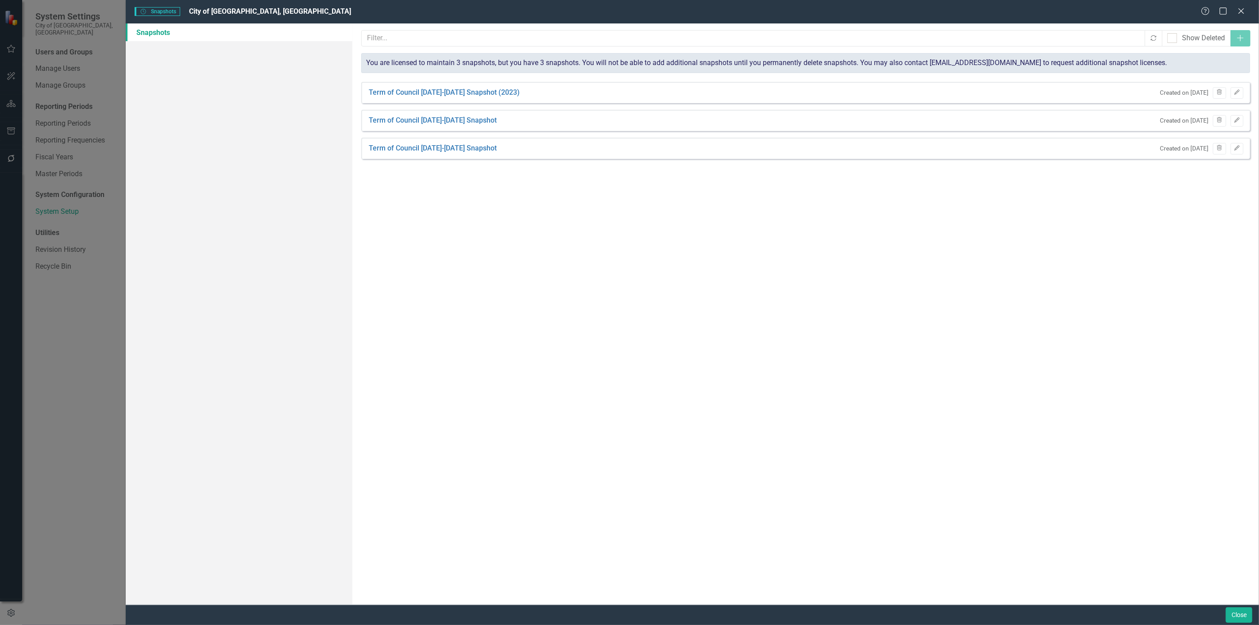
click at [298, 317] on div "Snapshots" at bounding box center [239, 313] width 227 height 581
click at [487, 298] on div "ClearPoint Snapshots allow you to take a read-only copy of your complete accoun…" at bounding box center [805, 313] width 907 height 581
